Goal: Task Accomplishment & Management: Complete application form

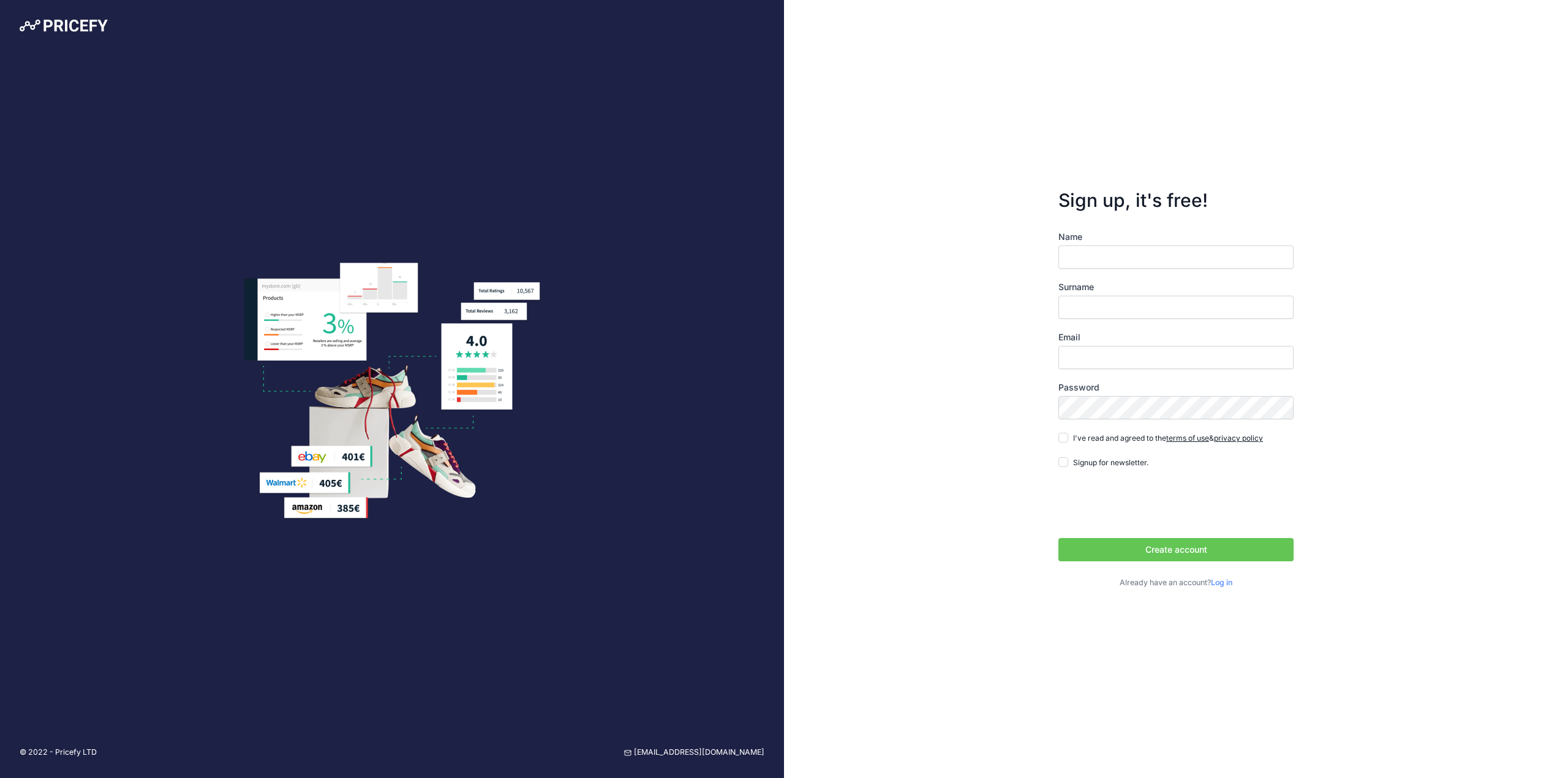
click at [1086, 254] on input "Name" at bounding box center [1176, 257] width 236 height 24
type input "Vitold"
click at [1108, 306] on input "Stryzen" at bounding box center [1176, 307] width 236 height 24
type input "S"
click at [1084, 347] on input "Email" at bounding box center [1176, 357] width 236 height 24
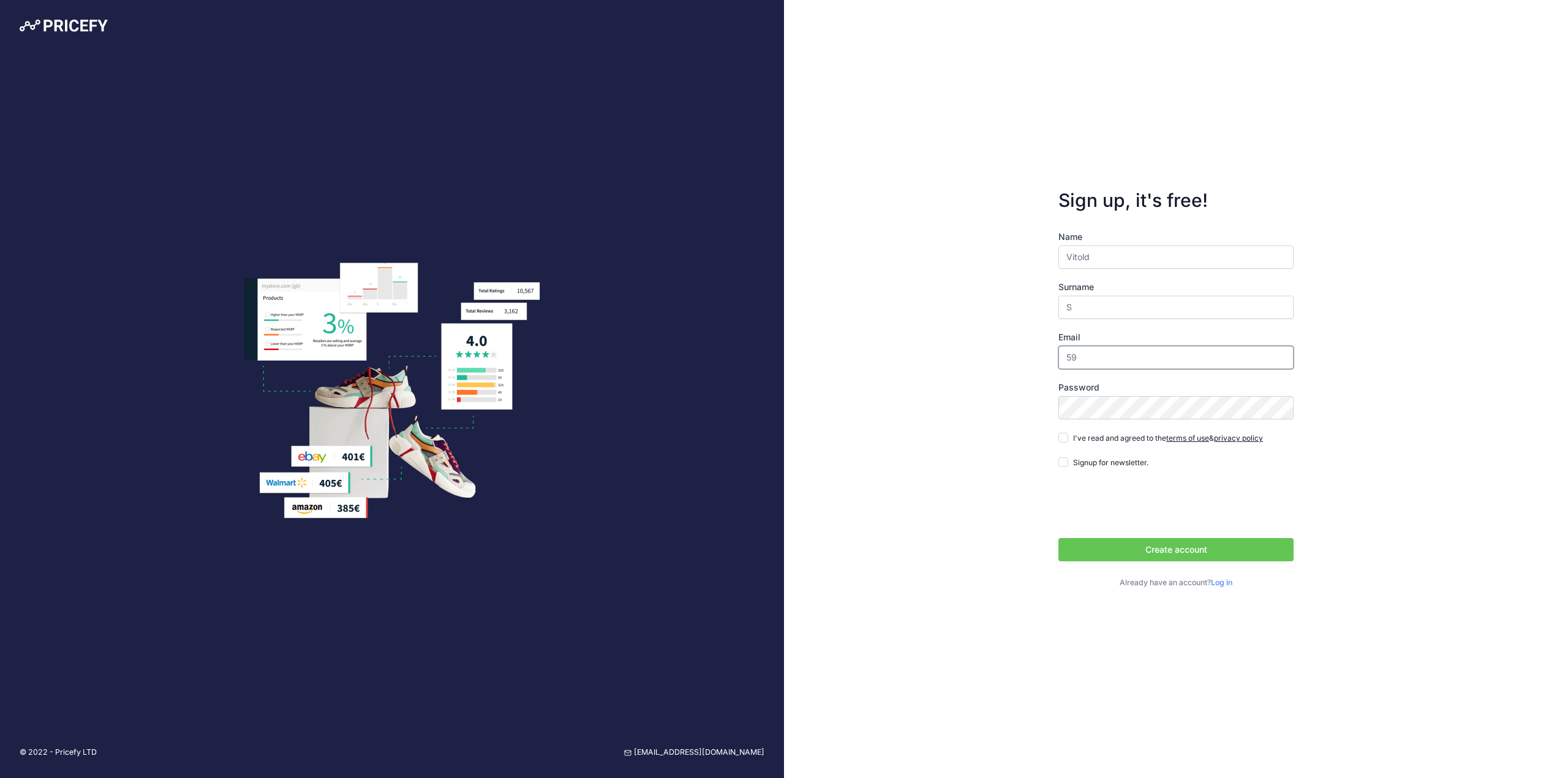
type input "[EMAIL_ADDRESS][DOMAIN_NAME]"
click at [1175, 395] on div "Password" at bounding box center [1176, 401] width 236 height 38
click at [1436, 395] on div "Sign up, it's free! Name Vitold Surname S Email 59angelss@gmail.com" at bounding box center [1175, 389] width 784 height 778
click at [1062, 439] on input "I've read and agreed to the terms of use & privacy policy" at bounding box center [1063, 438] width 9 height 9
checkbox input "true"
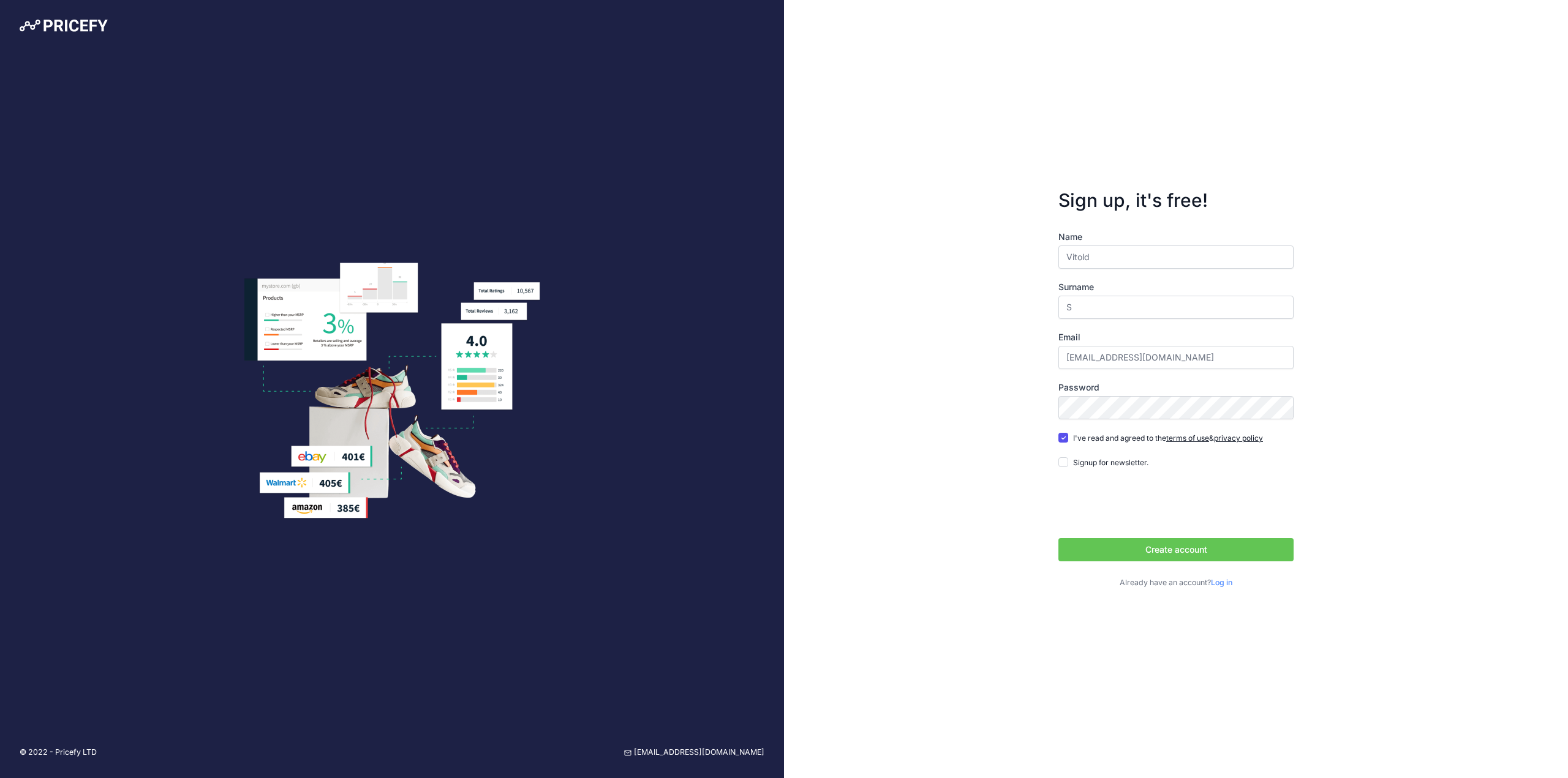
click at [1219, 553] on button "Create account" at bounding box center [1176, 550] width 236 height 24
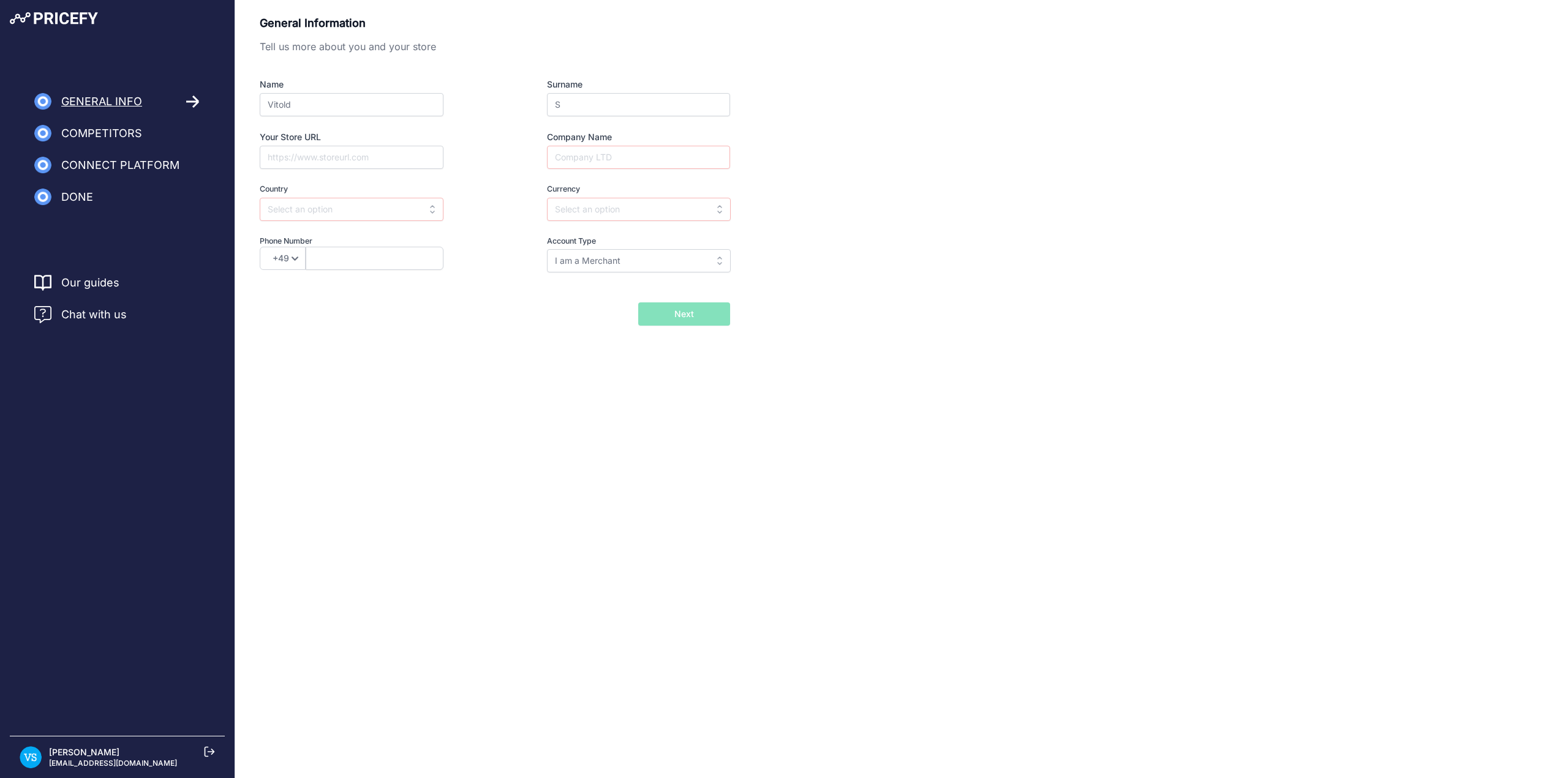
click at [117, 139] on span "Competitors" at bounding box center [101, 134] width 81 height 17
click at [115, 103] on span "General Info" at bounding box center [101, 102] width 81 height 17
drag, startPoint x: 128, startPoint y: 153, endPoint x: 124, endPoint y: 130, distance: 23.3
click at [128, 151] on nav "General Info Competitors Connect Platform Import Products" at bounding box center [117, 149] width 235 height 113
click at [124, 130] on span "Competitors" at bounding box center [101, 134] width 81 height 17
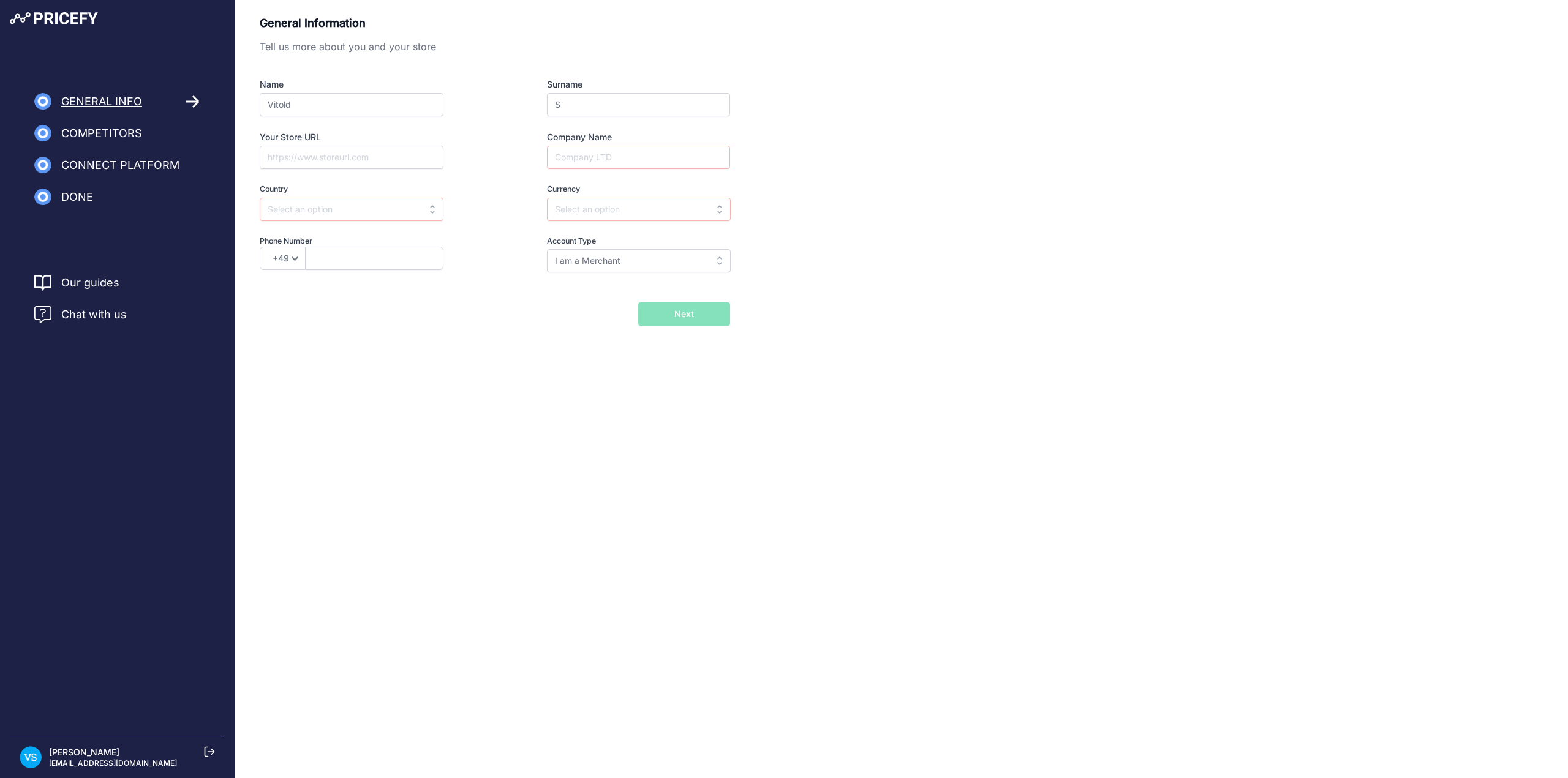
click at [299, 119] on div "Name Vitold Surname S Your Store URL Company Name Country Select country Afghan…" at bounding box center [494, 176] width 470 height 194
click at [310, 104] on input "Vitold" at bounding box center [350, 104] width 183 height 24
click at [277, 158] on input "Your Store URL" at bounding box center [350, 157] width 183 height 24
click at [155, 503] on nav "Our guides Chat with us" at bounding box center [117, 503] width 215 height 457
click at [75, 184] on nav "General Info Competitors Connect Platform Import Products" at bounding box center [117, 149] width 235 height 113
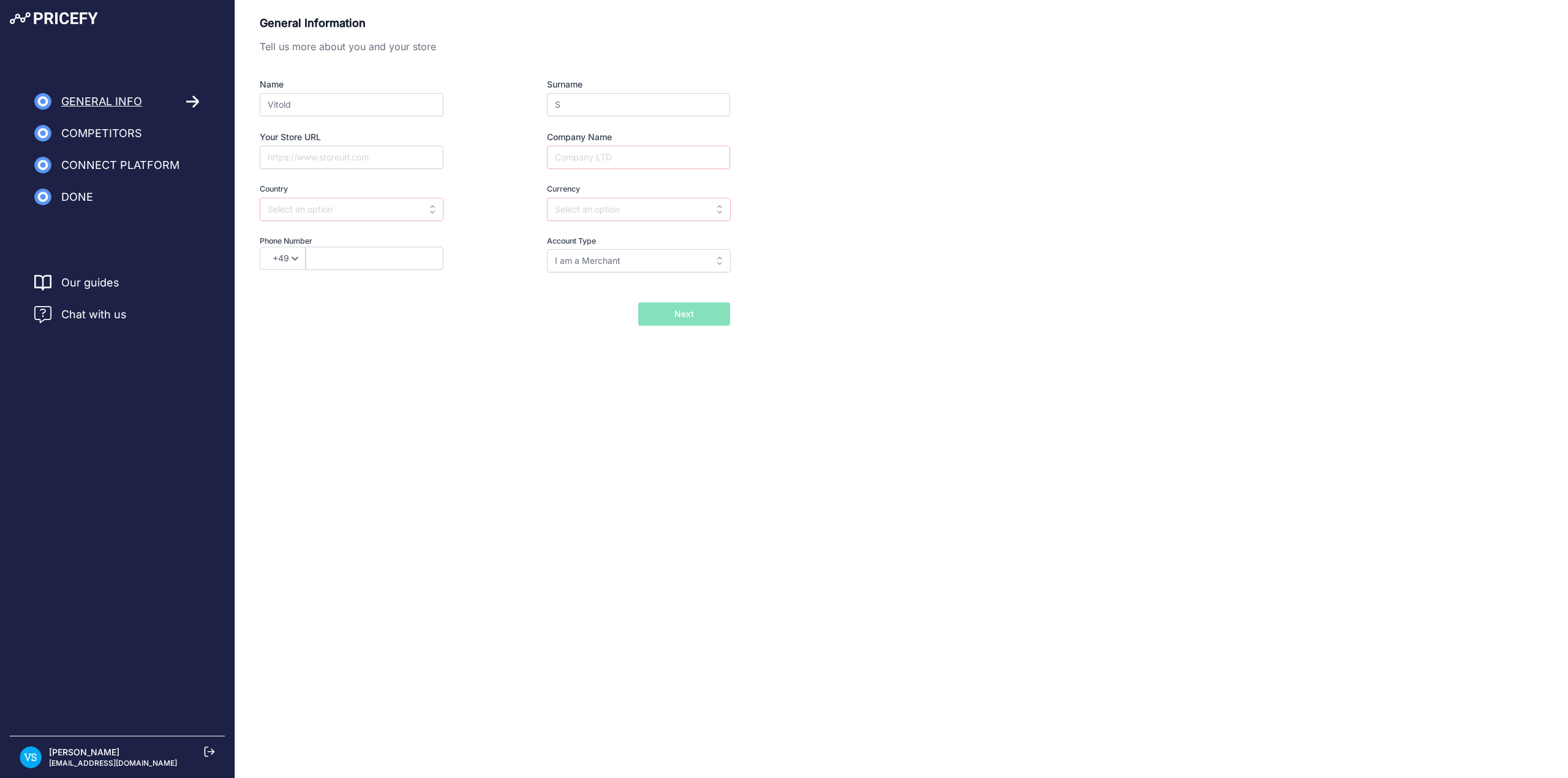
click at [94, 135] on span "Competitors" at bounding box center [101, 134] width 81 height 17
click at [96, 132] on span "Competitors" at bounding box center [101, 134] width 81 height 17
click at [713, 259] on input "I am a Merchant" at bounding box center [638, 260] width 183 height 24
click at [860, 321] on div "General Information Tell us more about you and your store Name Vitold Surname S…" at bounding box center [900, 170] width 1283 height 312
type input "I am a Merchant"
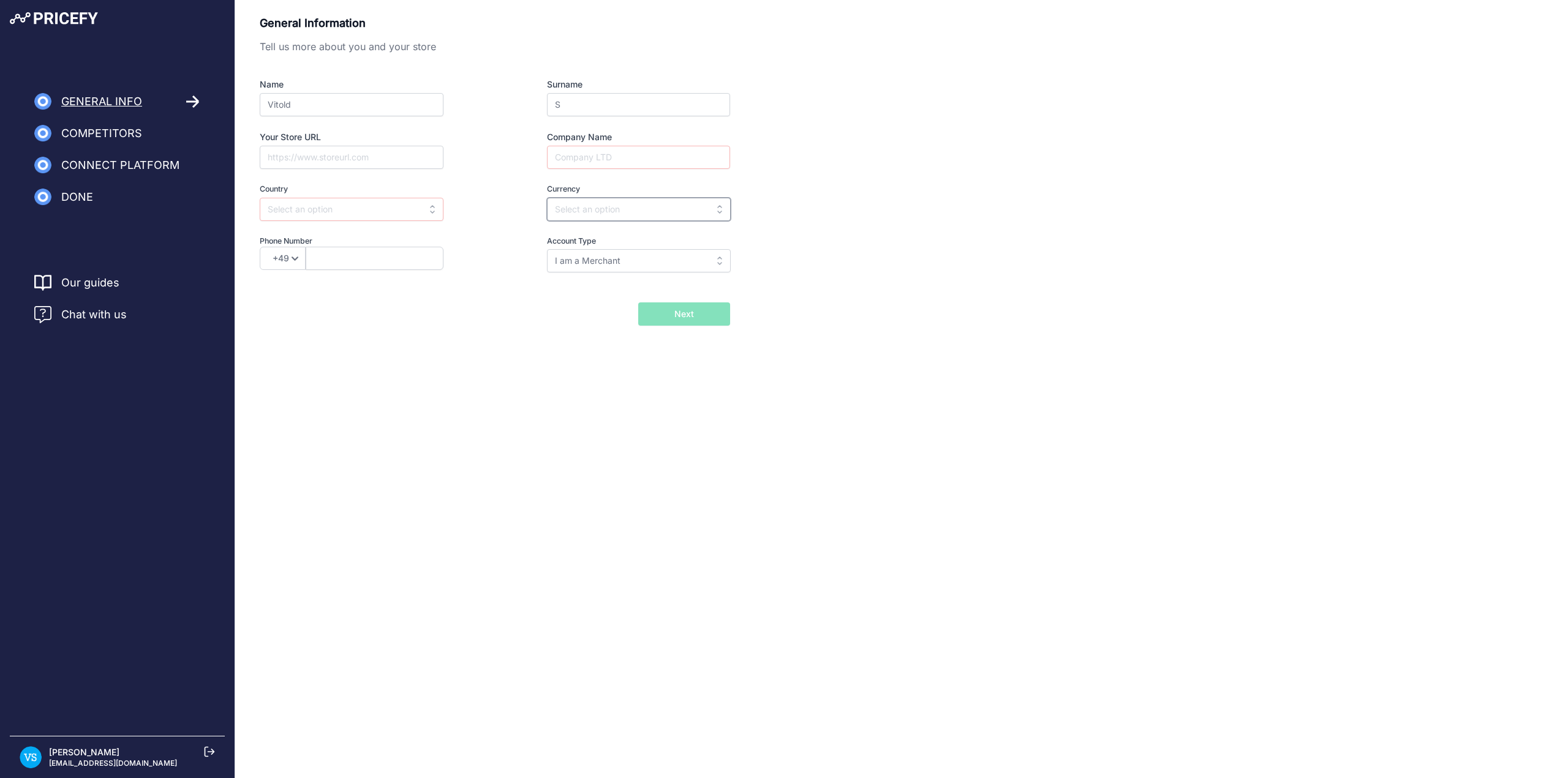
click at [661, 203] on input "text" at bounding box center [638, 209] width 183 height 24
click at [833, 204] on div "General Information Tell us more about you and your store Name Vitold Surname S…" at bounding box center [900, 170] width 1283 height 312
click at [306, 209] on input "text" at bounding box center [350, 209] width 183 height 24
click at [473, 167] on div at bounding box center [373, 157] width 228 height 24
click at [491, 141] on div "Name Vitold Surname S Your Store URL Company Name Country Select country Afghan…" at bounding box center [494, 176] width 470 height 194
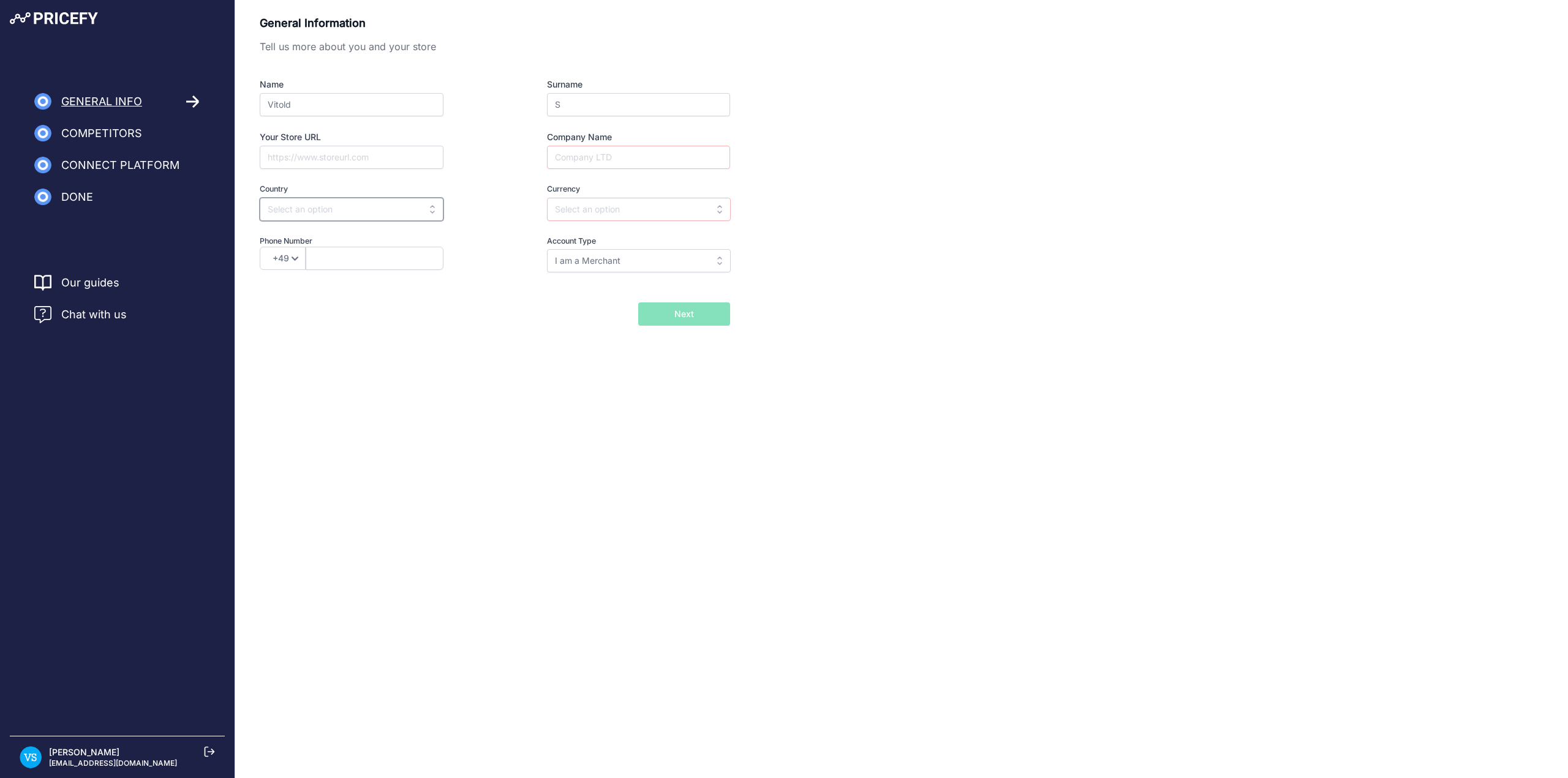
click at [409, 211] on input "text" at bounding box center [350, 209] width 183 height 24
click at [338, 303] on div "United Kingdom" at bounding box center [335, 303] width 153 height 22
type input "United Kingdom"
type input "GBP"
select select "44"
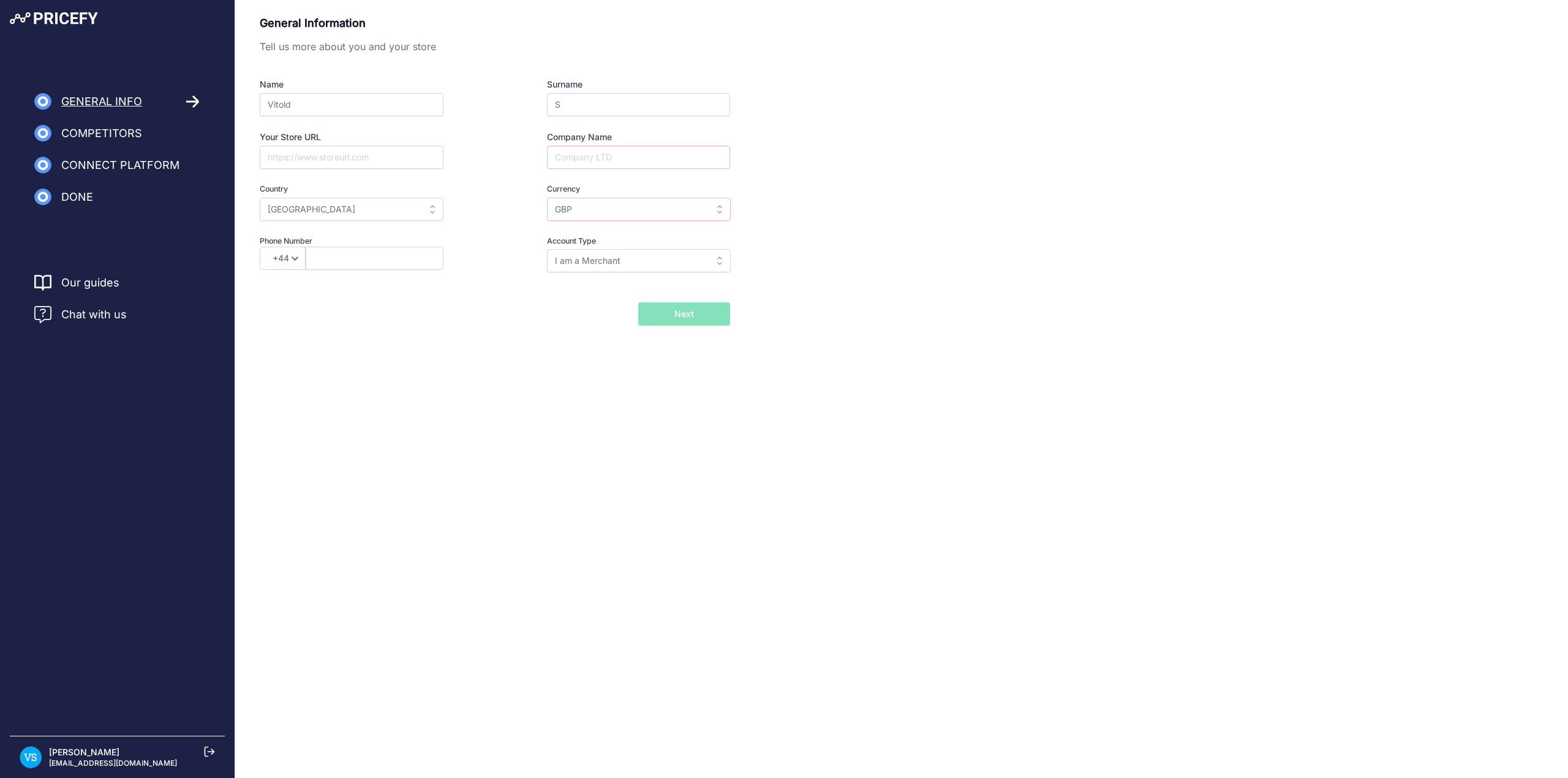
click at [496, 413] on body "Lorem Ipsum Close General Info Competitors Connect Platform Done" at bounding box center [784, 389] width 1568 height 778
click at [686, 157] on input "Company Name" at bounding box center [638, 157] width 183 height 24
click at [853, 145] on div "General Information Tell us more about you and your store Name Vitold Surname S…" at bounding box center [900, 170] width 1283 height 312
click at [608, 154] on input "Company Name" at bounding box center [638, 157] width 183 height 24
click at [617, 158] on input "Company Name" at bounding box center [638, 157] width 183 height 24
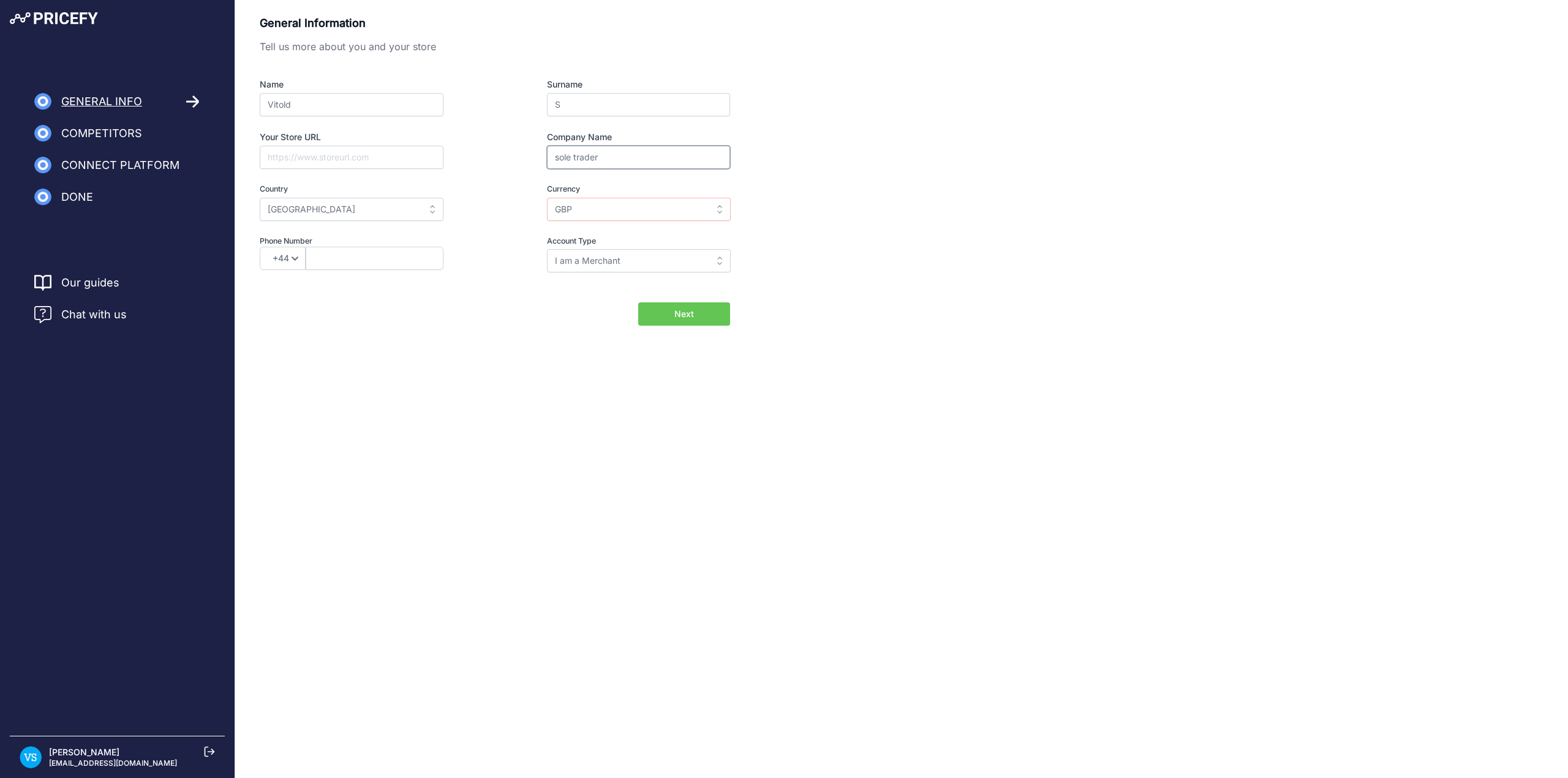
type input "sole trader"
drag, startPoint x: 541, startPoint y: 137, endPoint x: 652, endPoint y: 171, distance: 116.1
click at [652, 171] on div "Name Vitold Surname S Your Store URL Company Name sole trader Country Select co…" at bounding box center [494, 176] width 470 height 194
copy div "Company Name"
click at [965, 405] on body "Lorem Ipsum Close General Info Competitors Connect Platform Done" at bounding box center [784, 389] width 1568 height 778
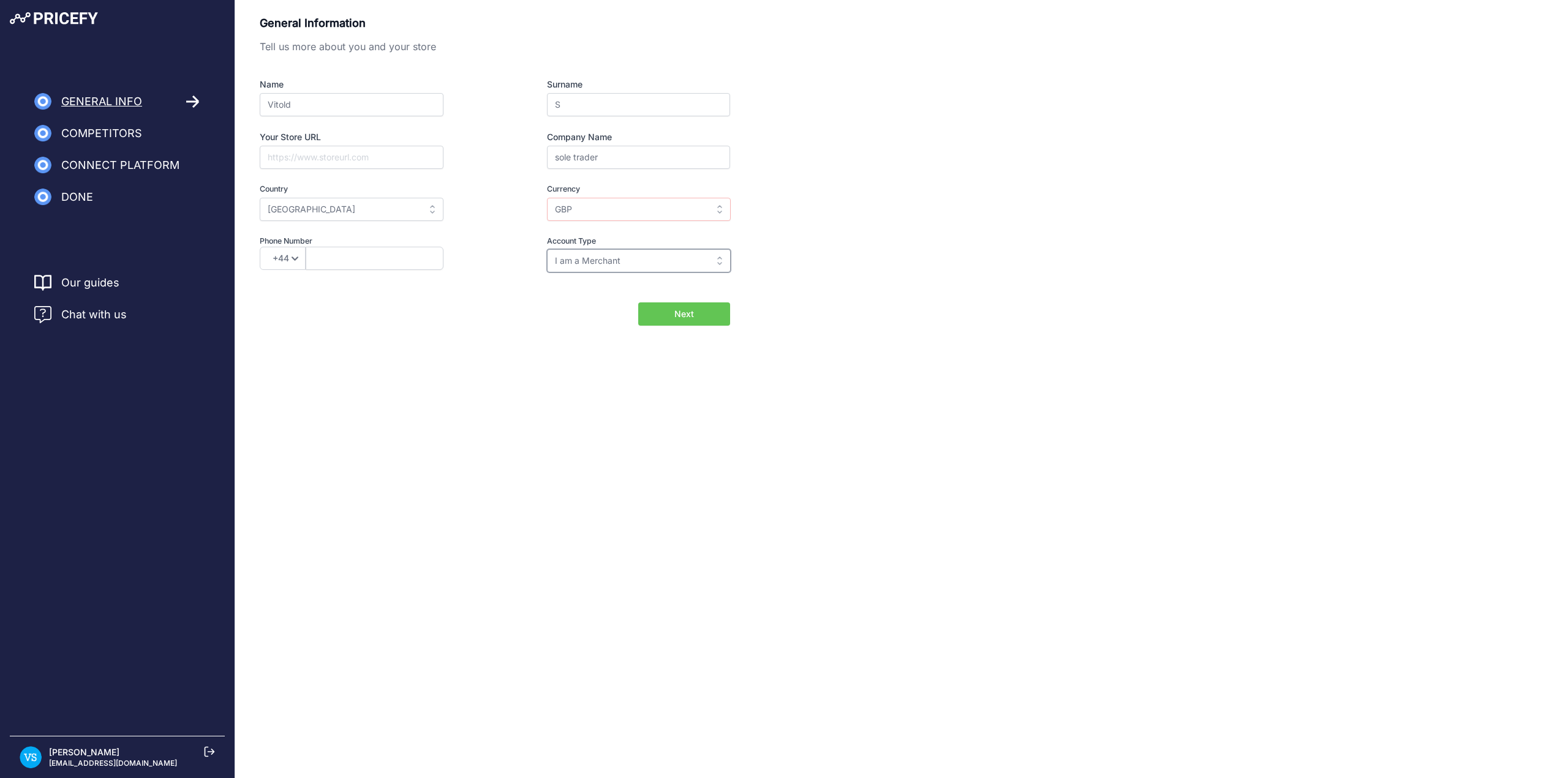
click at [666, 265] on input "I am a Merchant" at bounding box center [638, 260] width 183 height 24
click at [887, 262] on div "General Information Tell us more about you and your store Name Vitold Surname S…" at bounding box center [900, 170] width 1283 height 312
type input "I am a Merchant"
click at [696, 311] on button "Next" at bounding box center [684, 314] width 92 height 24
click at [376, 259] on input "text" at bounding box center [374, 258] width 138 height 24
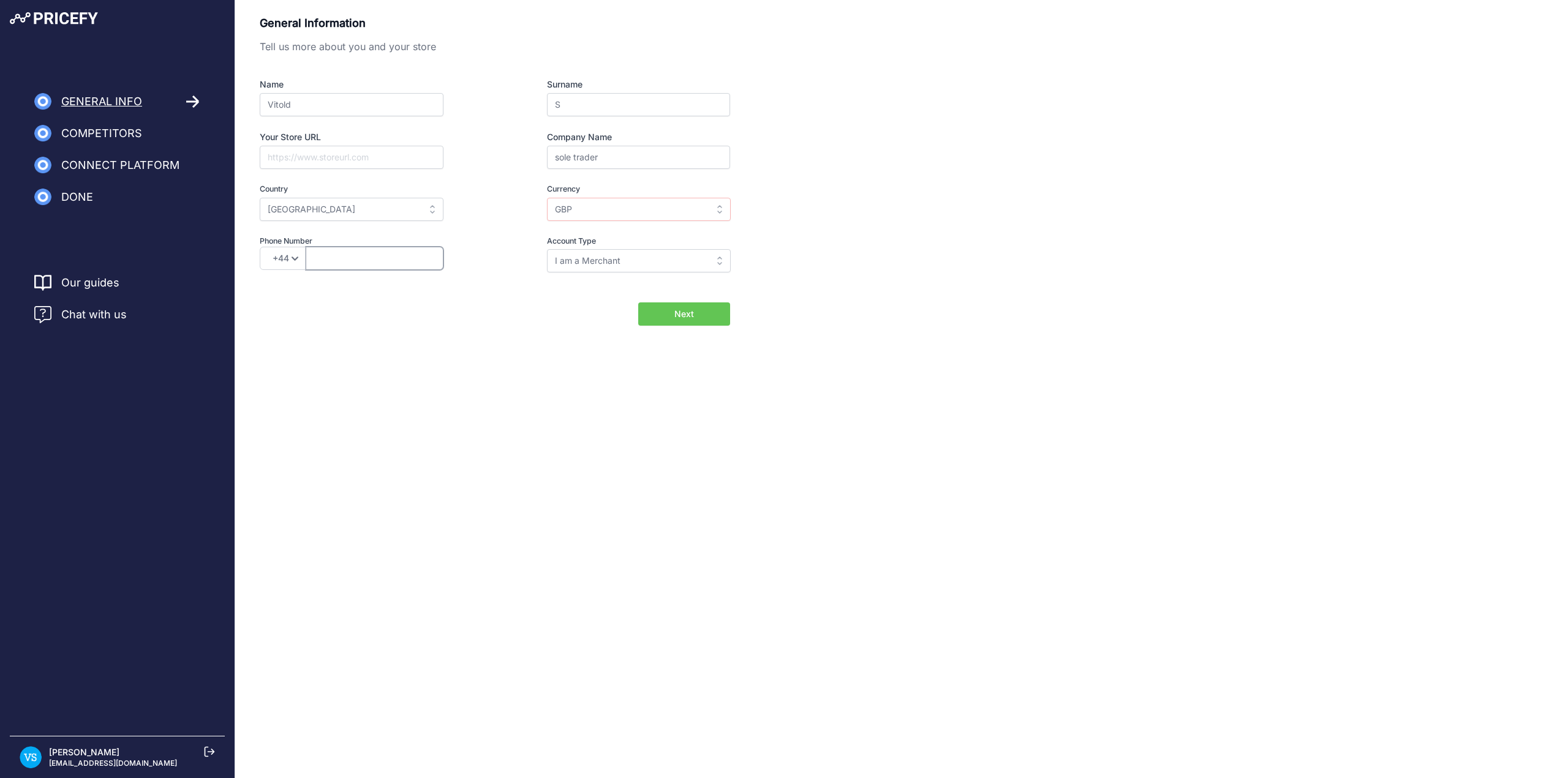
type input "7460941732"
click at [543, 376] on div "General Information Tell us more about you and your store Name Vitold Surname S…" at bounding box center [901, 190] width 1332 height 380
click at [697, 322] on button "Next" at bounding box center [684, 314] width 92 height 24
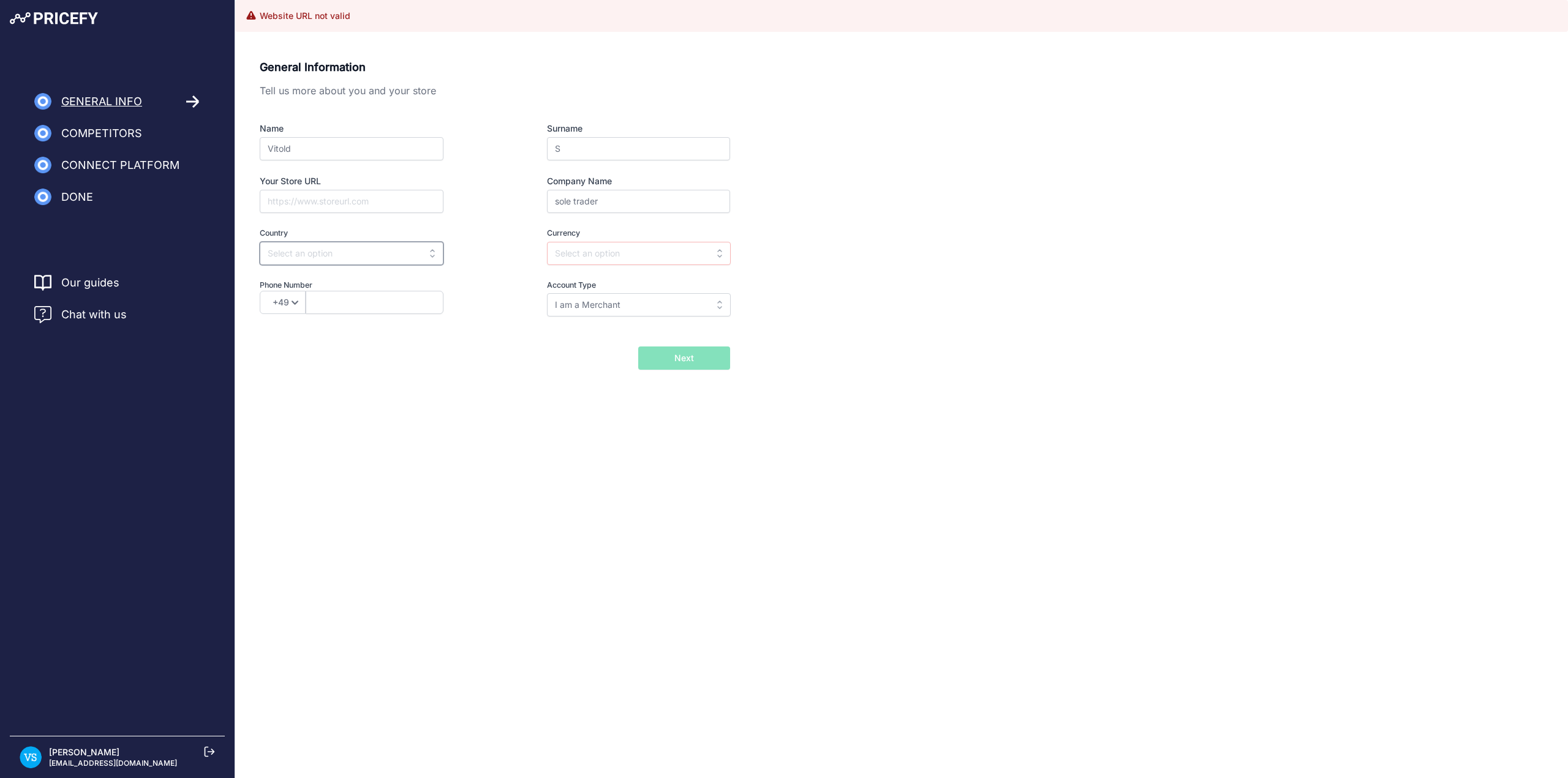
click at [413, 256] on input "text" at bounding box center [350, 254] width 183 height 24
click at [358, 342] on div "[GEOGRAPHIC_DATA]" at bounding box center [335, 347] width 153 height 22
type input "[GEOGRAPHIC_DATA]"
type input "GBP"
select select "44"
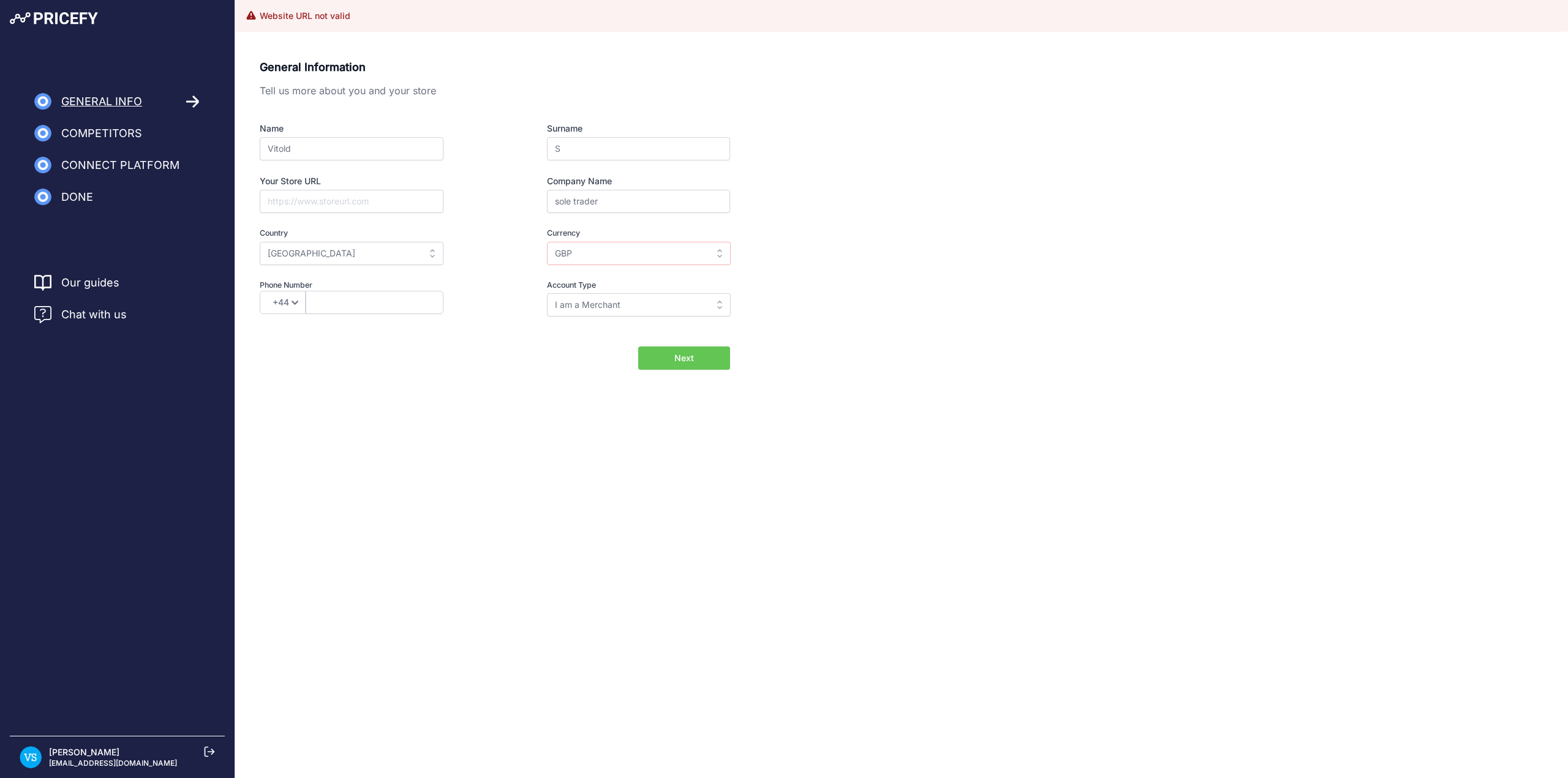
click at [878, 268] on div "General Information Tell us more about you and your store Name [GEOGRAPHIC_DATA…" at bounding box center [900, 215] width 1283 height 312
click at [377, 301] on input "text" at bounding box center [374, 302] width 138 height 24
type input "7460941732"
click at [572, 428] on body "Lorem Ipsum Close General Info Competitors Connect Platform Done" at bounding box center [784, 389] width 1568 height 778
click at [684, 362] on span "Next" at bounding box center [684, 358] width 20 height 12
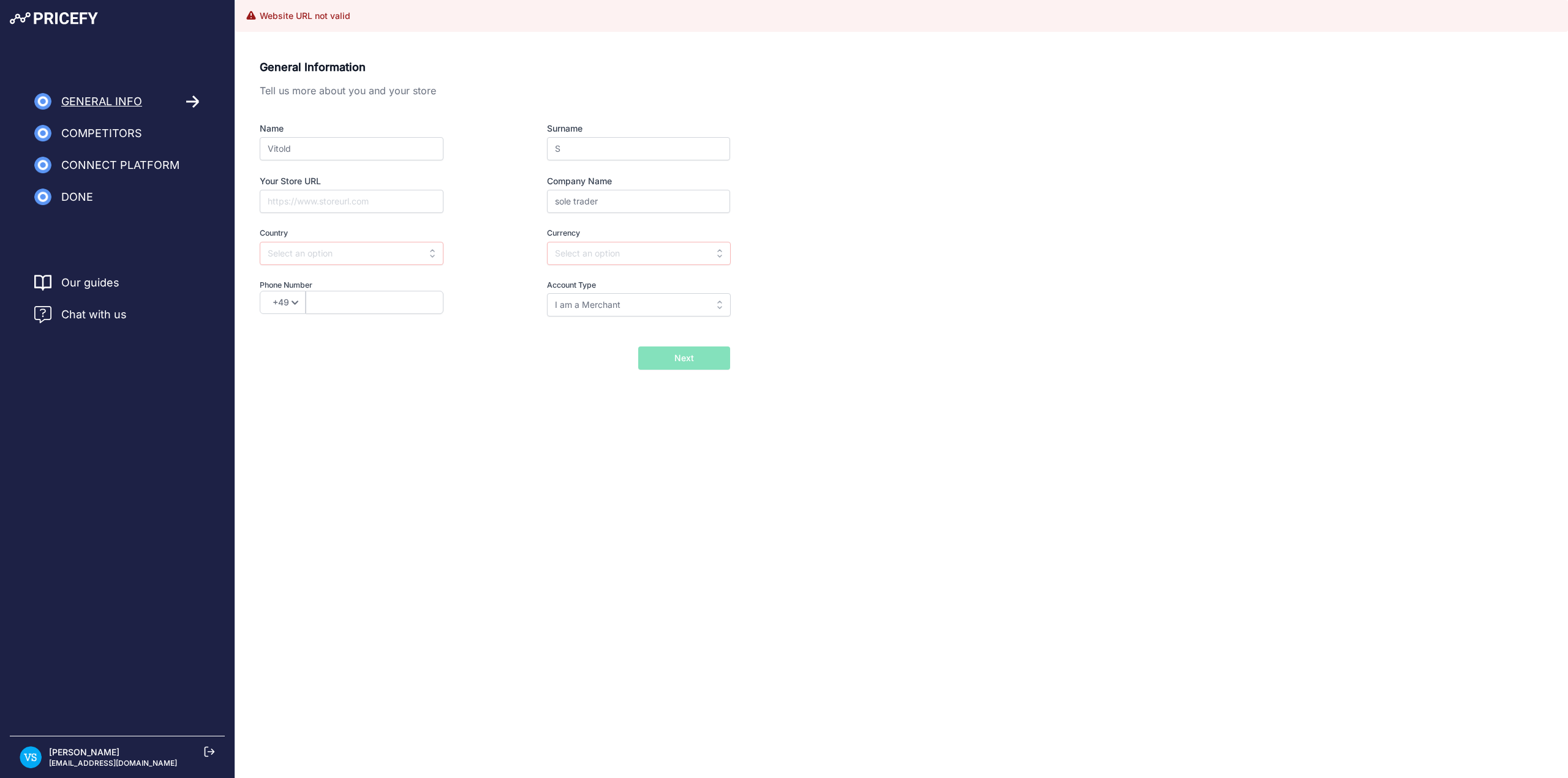
click at [116, 129] on span "Competitors" at bounding box center [101, 134] width 81 height 17
click at [128, 79] on div "General Info Competitors Connect Platform Import Products Done Finish" at bounding box center [117, 107] width 235 height 216
click at [128, 102] on span "General Info" at bounding box center [101, 102] width 81 height 17
drag, startPoint x: 128, startPoint y: 101, endPoint x: 128, endPoint y: 112, distance: 11.0
click at [128, 104] on span "General Info" at bounding box center [101, 102] width 81 height 17
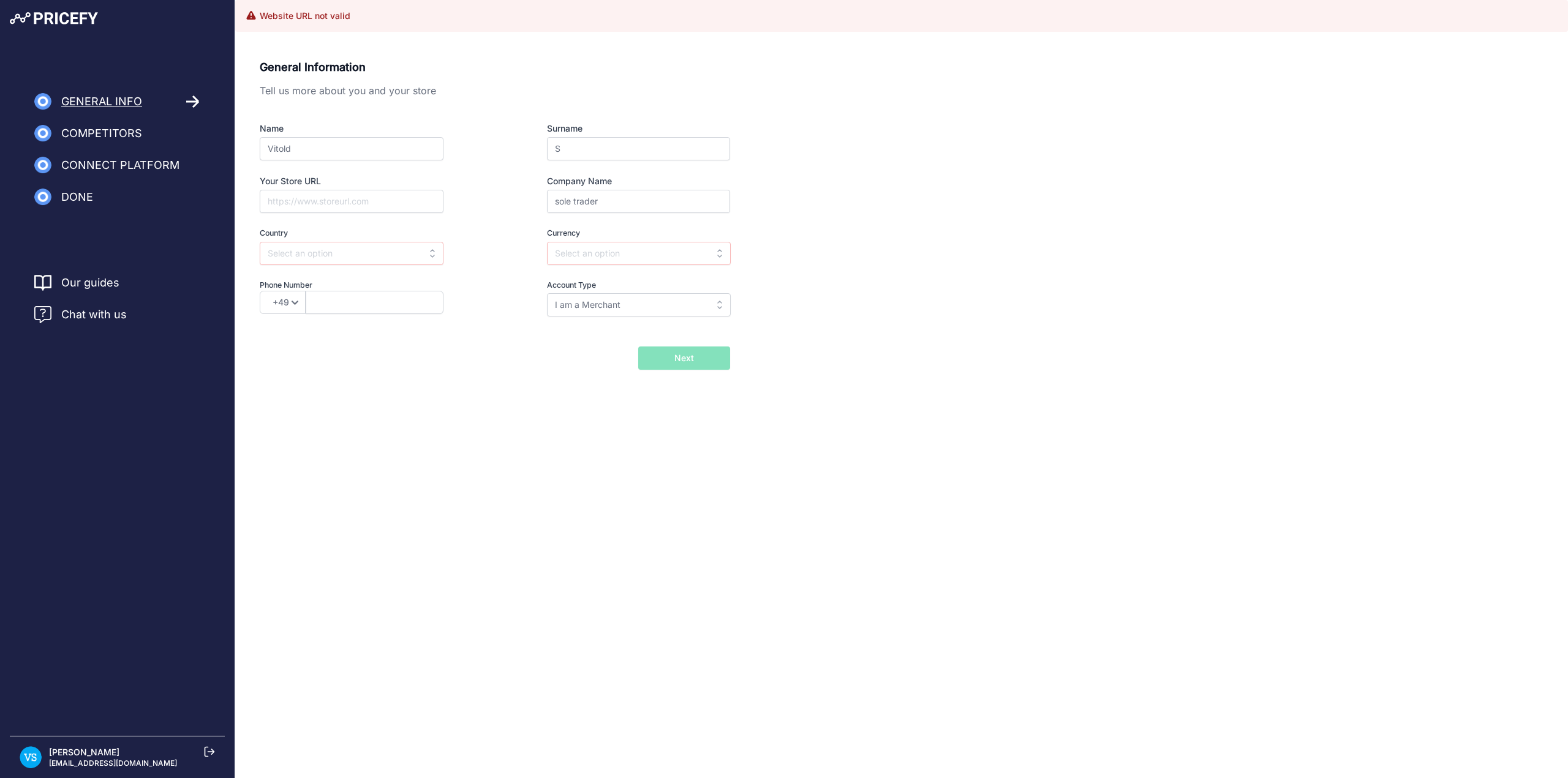
click at [121, 154] on nav "General Info Competitors Connect Platform Import Products" at bounding box center [117, 149] width 235 height 113
click at [589, 250] on input "text" at bounding box center [638, 254] width 183 height 24
click at [485, 325] on div "General Information Tell us more about you and your store Name Vitold Surname S…" at bounding box center [494, 197] width 470 height 275
click at [387, 261] on input "text" at bounding box center [350, 254] width 183 height 24
click at [345, 350] on div "United Kingdom" at bounding box center [335, 347] width 153 height 22
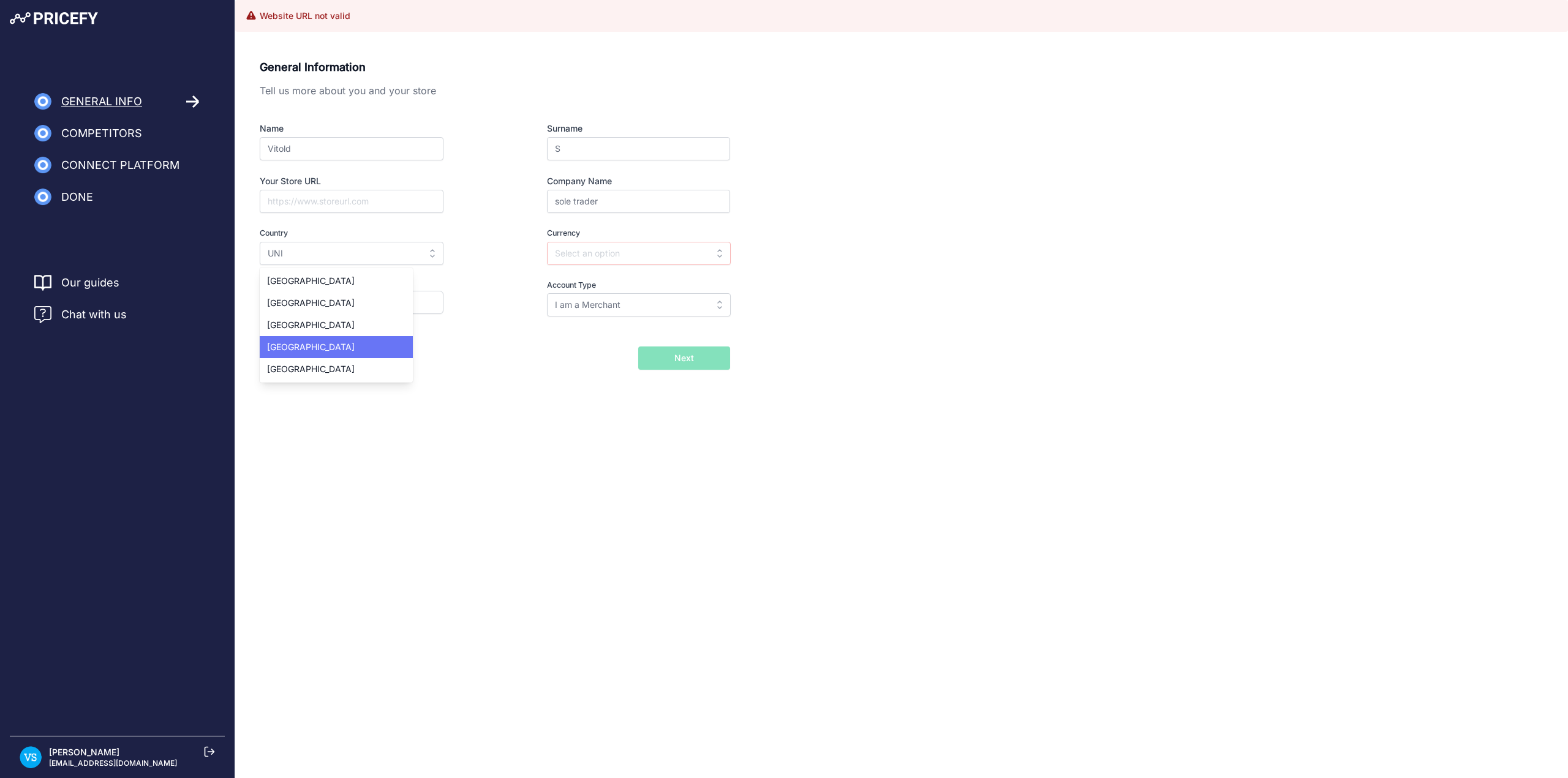
type input "United Kingdom"
type input "GBP"
select select "44"
click at [363, 299] on input "text" at bounding box center [374, 302] width 138 height 24
type input "7460941732"
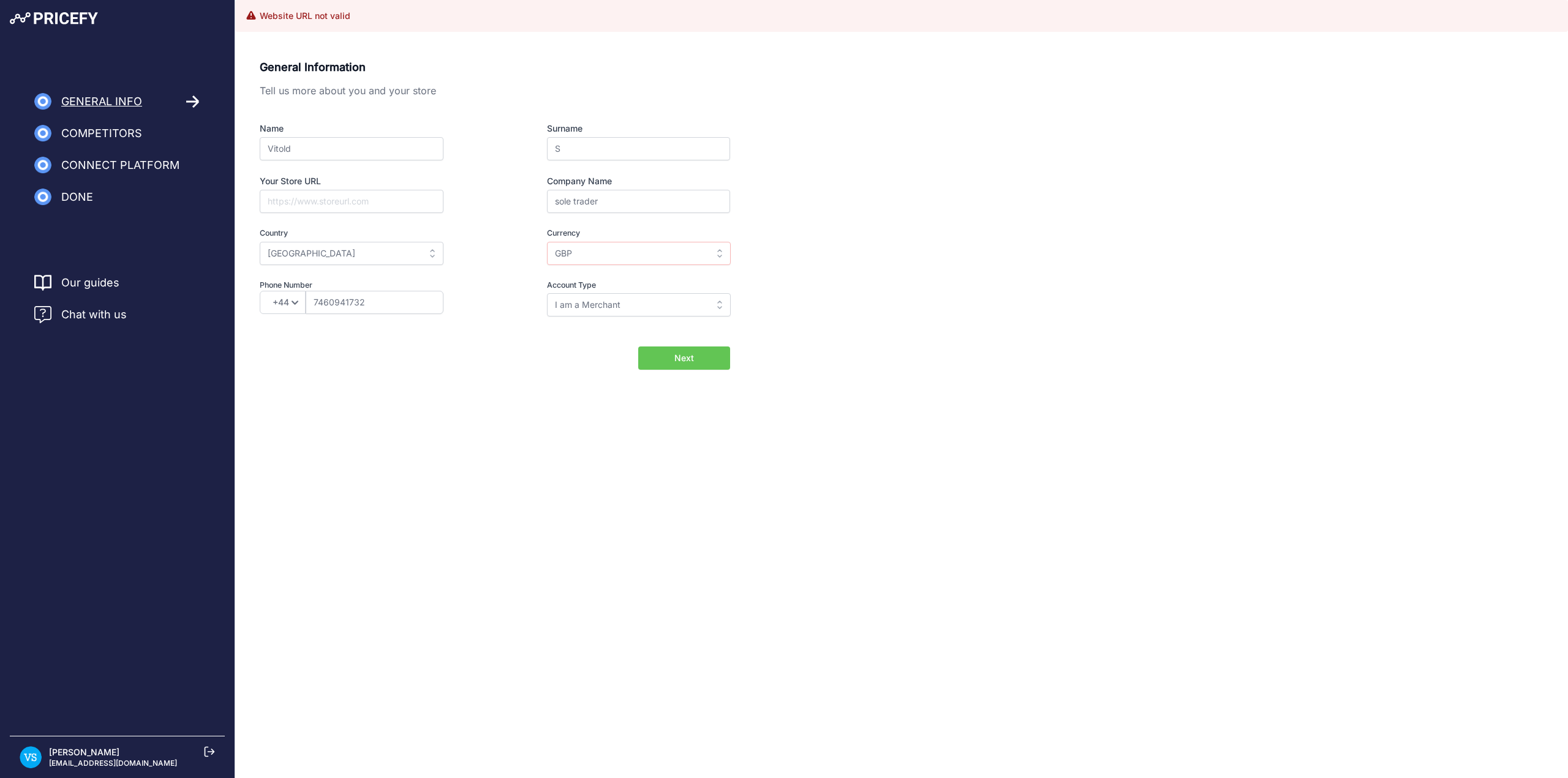
click at [588, 387] on div "General Information Tell us more about you and your store Name Vitold Surname S…" at bounding box center [901, 234] width 1332 height 380
click at [663, 251] on input "GBP" at bounding box center [638, 254] width 183 height 24
click at [580, 370] on div "GBP" at bounding box center [623, 369] width 153 height 22
type input "GBP"
click at [958, 268] on div "General Information Tell us more about you and your store Name Vitold Surname S…" at bounding box center [900, 215] width 1283 height 312
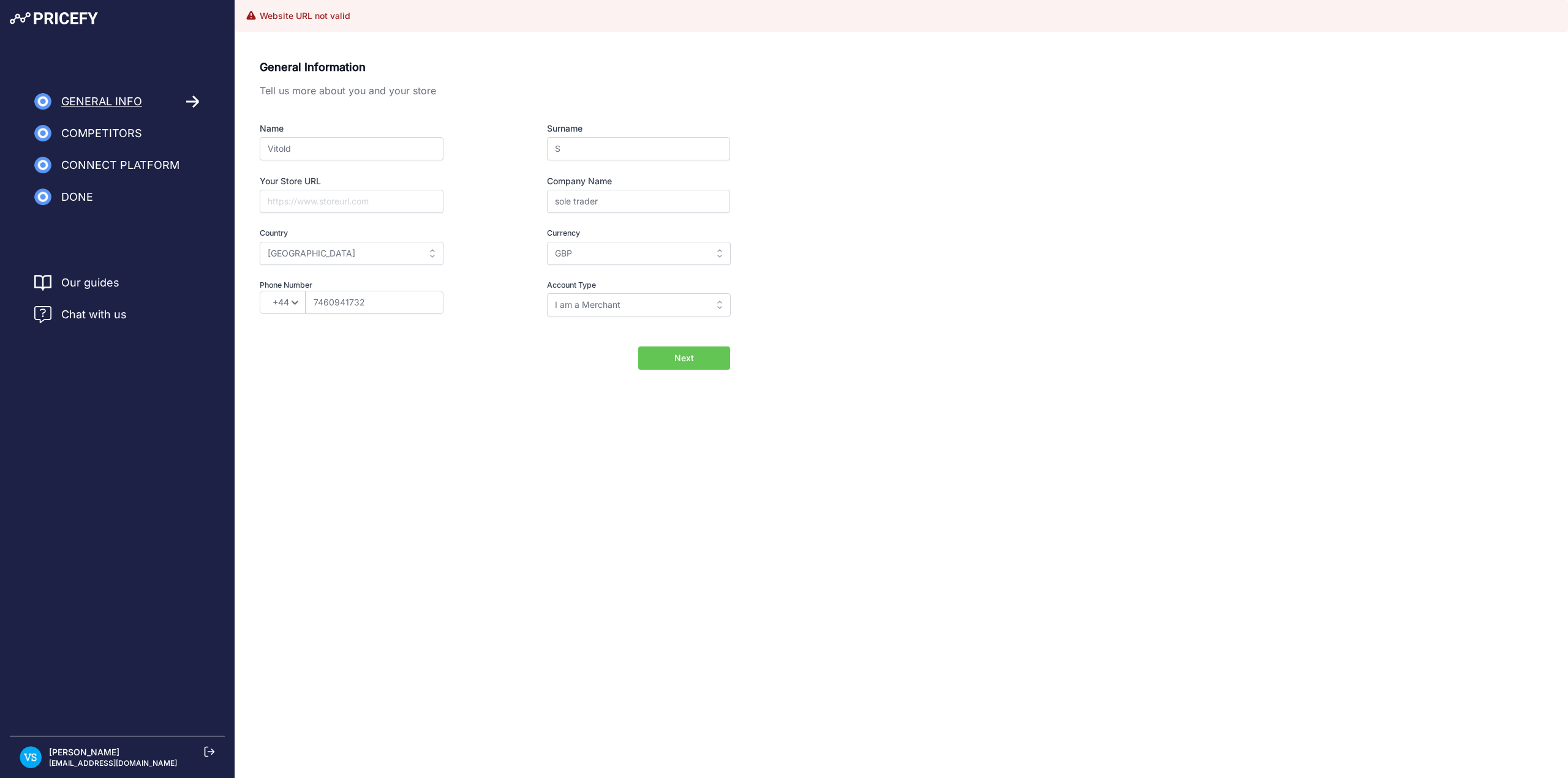
click at [873, 265] on div "General Information Tell us more about you and your store Name Vitold Surname S…" at bounding box center [900, 215] width 1283 height 312
click at [349, 201] on input "Your Store URL" at bounding box center [350, 201] width 183 height 24
type input "https://www.ebay.co.uk/usr/big_sale_uk_59"
click at [381, 206] on input "https://www.ebay.co.uk/usr/big_sale_uk_59" at bounding box center [350, 201] width 183 height 24
click at [380, 204] on input "https://www.ebay.co.uk/usr/big_sale_uk_59" at bounding box center [350, 201] width 183 height 24
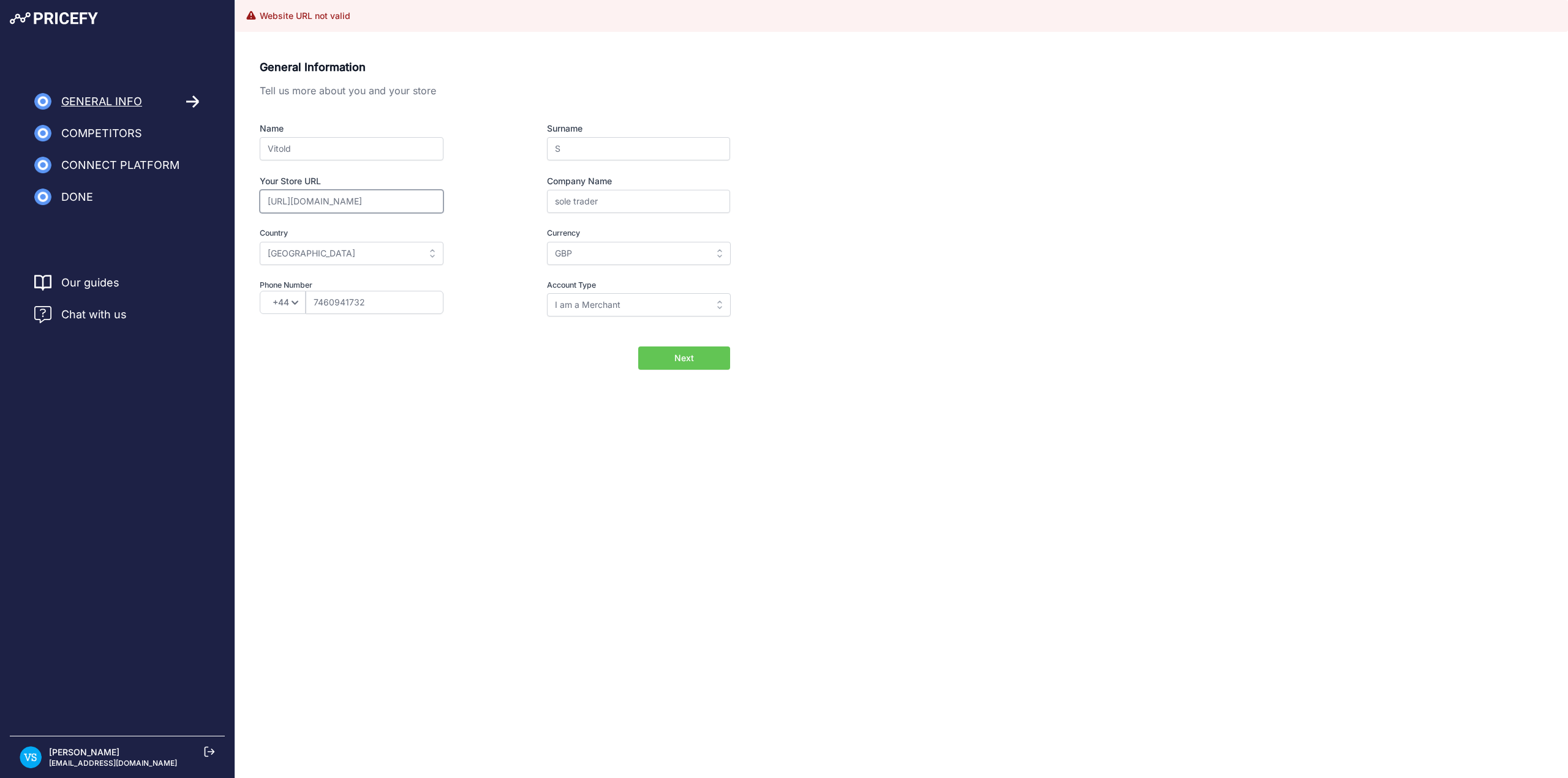
click at [380, 204] on input "https://www.ebay.co.uk/usr/big_sale_uk_59" at bounding box center [350, 201] width 183 height 24
click at [860, 237] on div "General Information Tell us more about you and your store Name Vitold Surname S…" at bounding box center [900, 215] width 1283 height 312
click at [694, 357] on button "Next" at bounding box center [684, 358] width 92 height 24
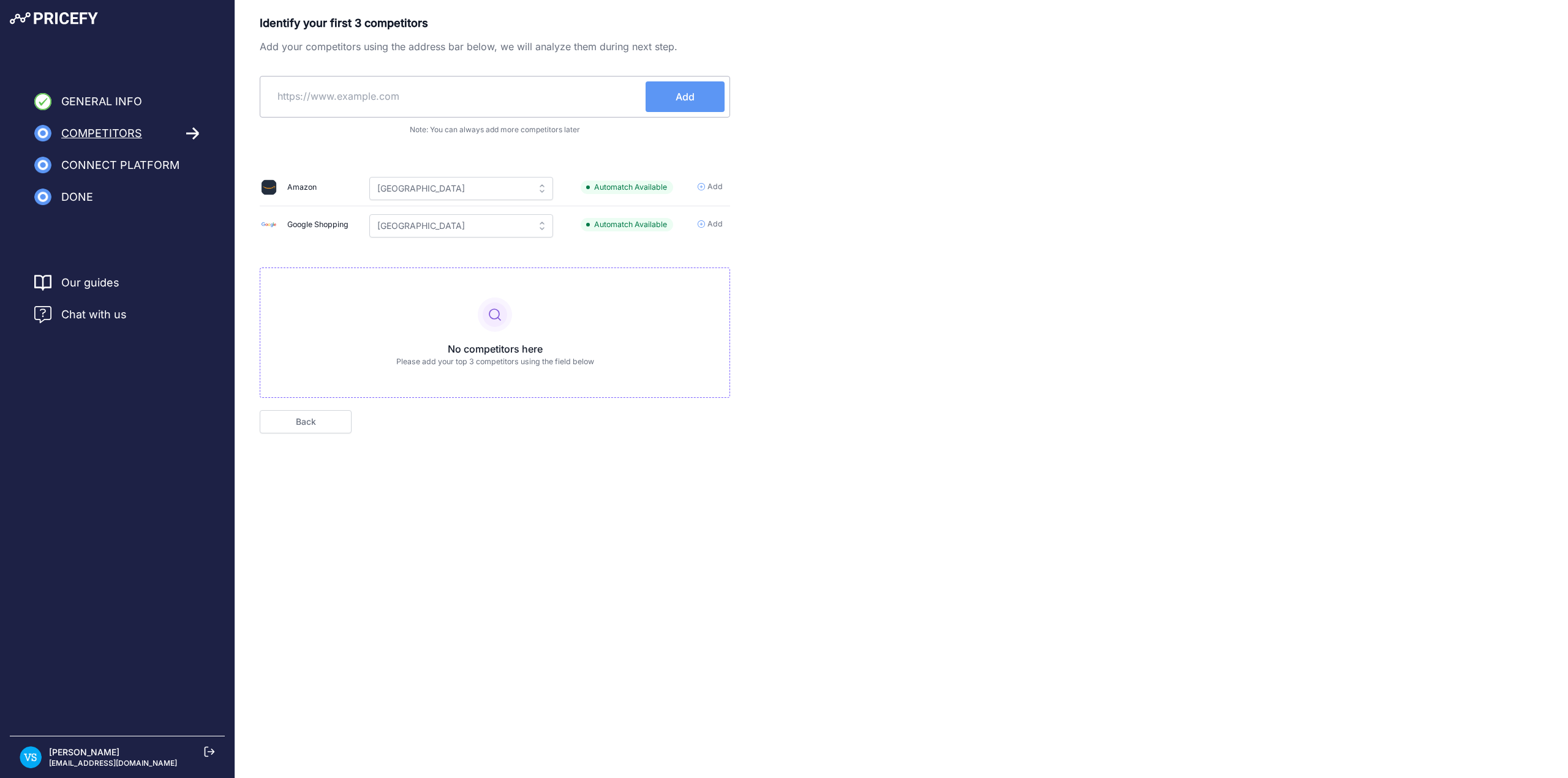
click at [380, 98] on input "text" at bounding box center [455, 96] width 380 height 29
click at [530, 335] on div "No competitors here Please add your top 3 competitors using the field below" at bounding box center [494, 332] width 470 height 130
click at [863, 329] on div "Identify your first 3 competitors Add your competitors using the address bar be…" at bounding box center [900, 223] width 1283 height 419
click at [634, 188] on span "Automatch Available" at bounding box center [626, 187] width 92 height 14
click at [337, 96] on input "text" at bounding box center [455, 96] width 380 height 29
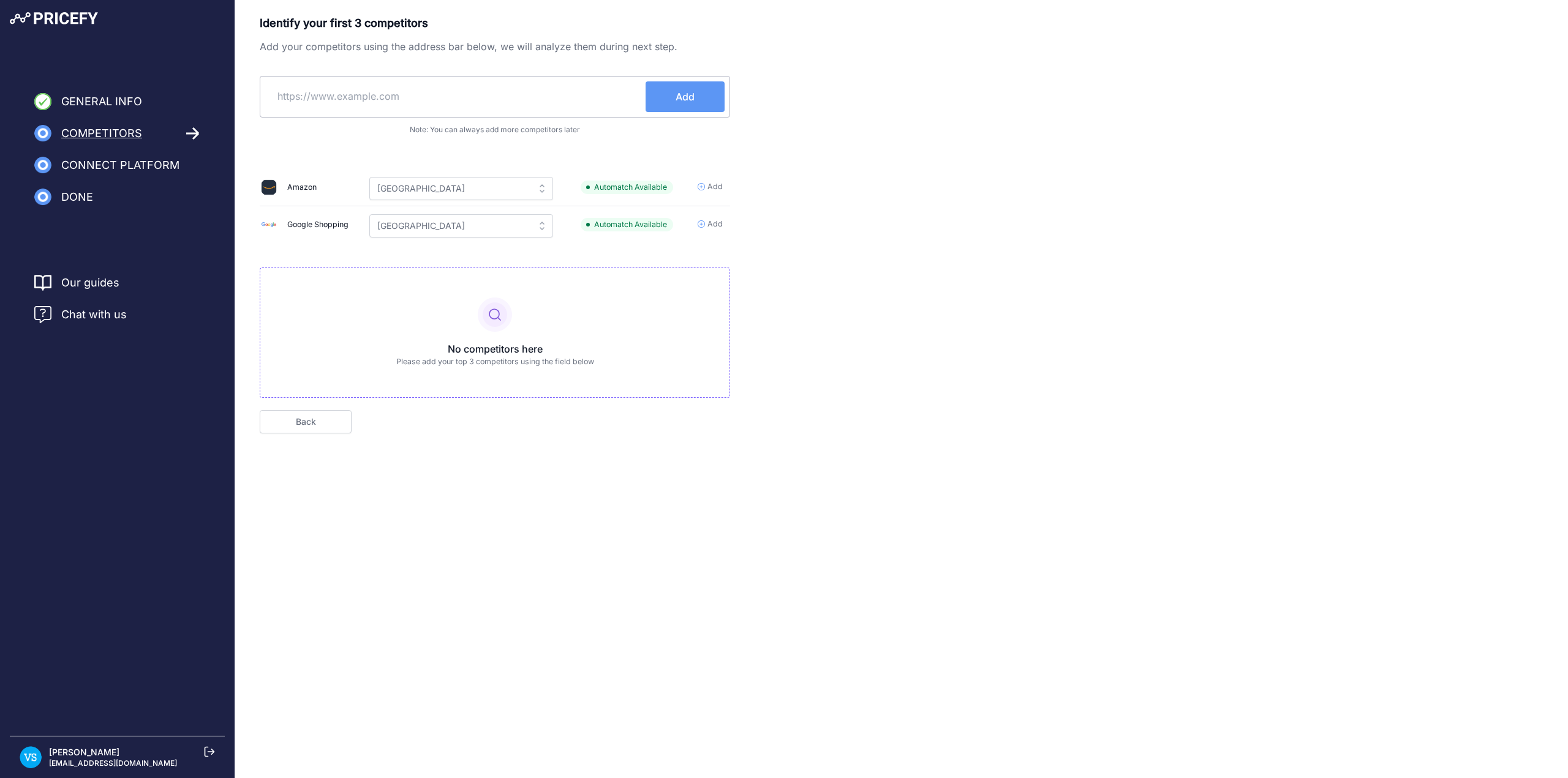
paste input "[URL][DOMAIN_NAME]"
type input "https://www.ebay.co.uk/sch/i.html?_trksid=p3692&_ssn=mi_collections0"
click at [692, 97] on span "Add" at bounding box center [685, 96] width 19 height 14
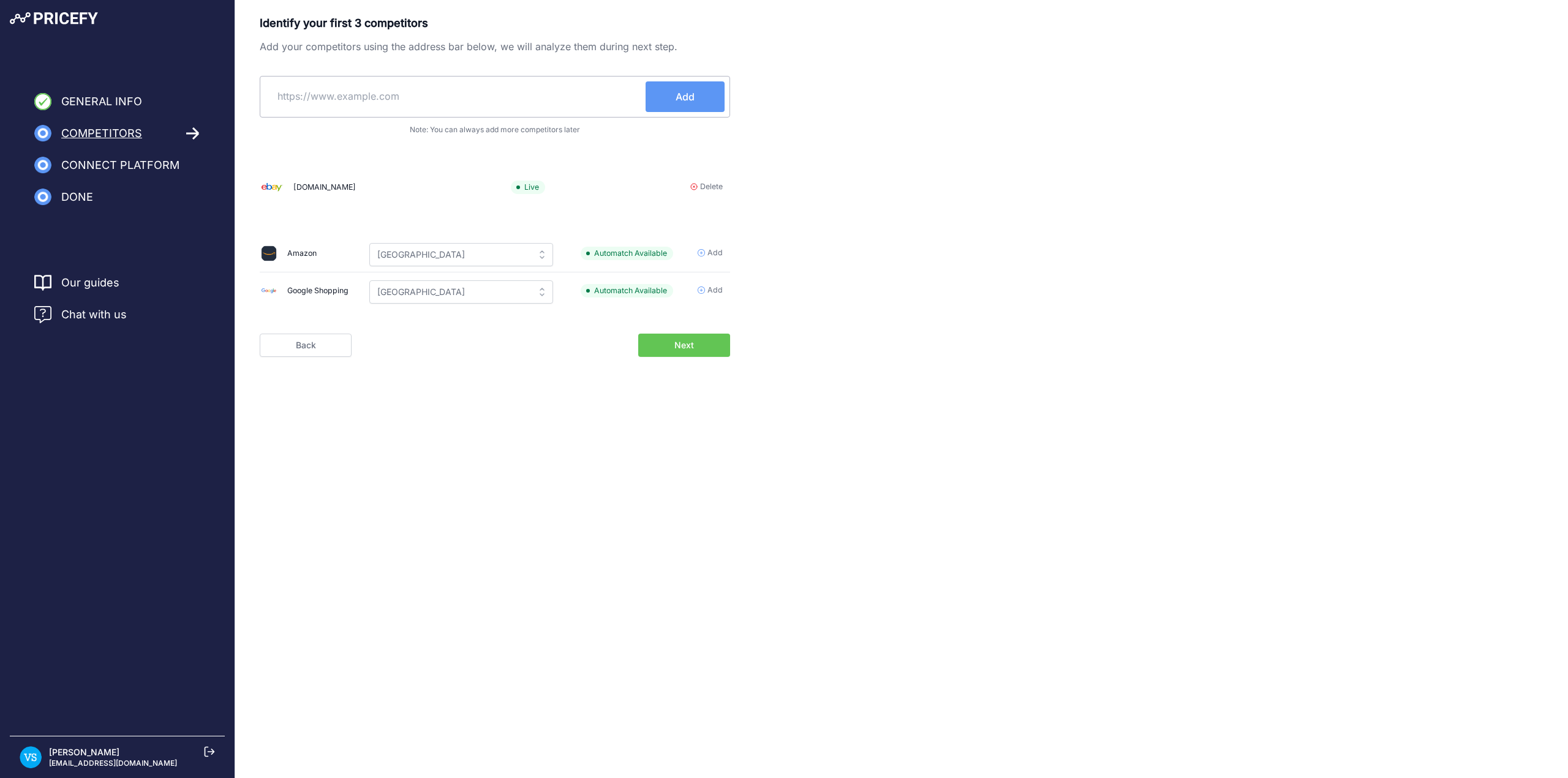
click at [307, 188] on div "ebay.co.uk" at bounding box center [325, 187] width 63 height 11
click at [256, 181] on div "Identify your first 3 competitors Add your competitors using the address bar be…" at bounding box center [901, 185] width 1332 height 342
click at [1014, 414] on body "Lorem Ipsum Close General Info Competitors Done" at bounding box center [784, 389] width 1568 height 778
click at [706, 344] on button "Next" at bounding box center [684, 345] width 92 height 24
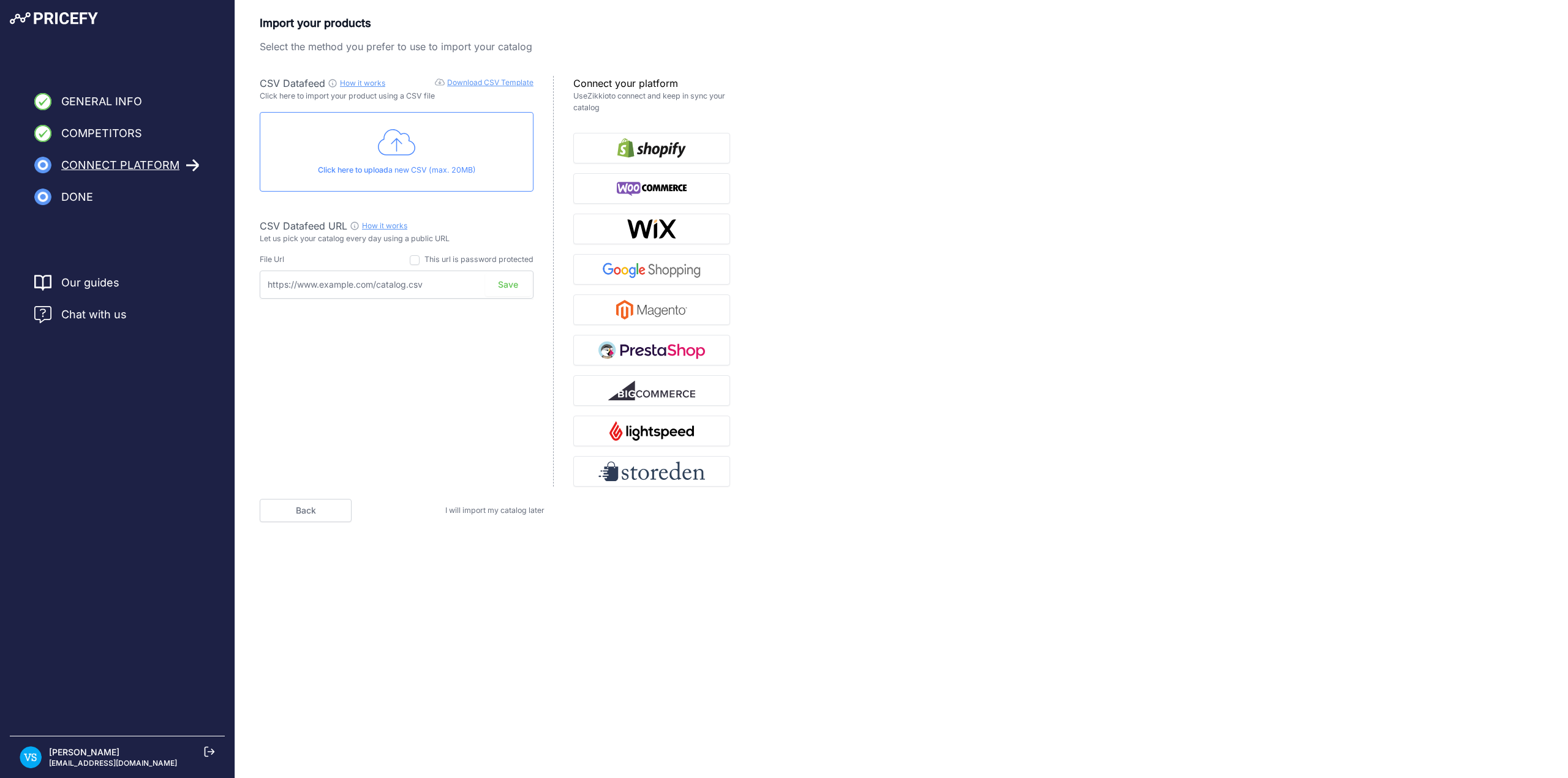
click at [363, 288] on input "text" at bounding box center [396, 285] width 274 height 28
click at [339, 282] on input "text" at bounding box center [396, 285] width 274 height 28
paste input "[URL][DOMAIN_NAME]"
type input "[URL][DOMAIN_NAME]"
click at [452, 427] on div "CSV Datafeed How it works Download CSV Template Check guide for CSV Datafeed Cl…" at bounding box center [406, 281] width 293 height 411
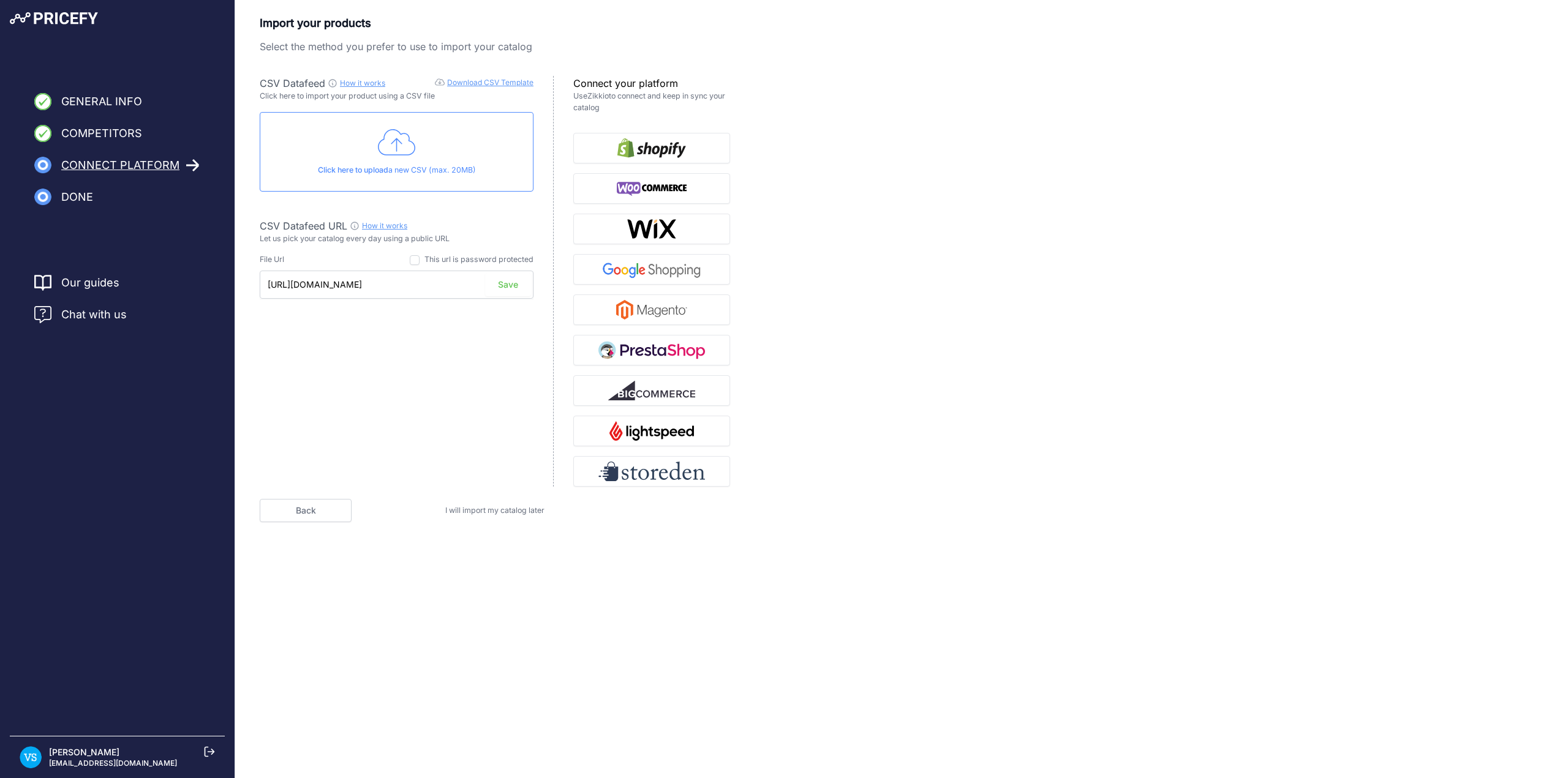
click at [509, 284] on button "Save" at bounding box center [508, 285] width 46 height 24
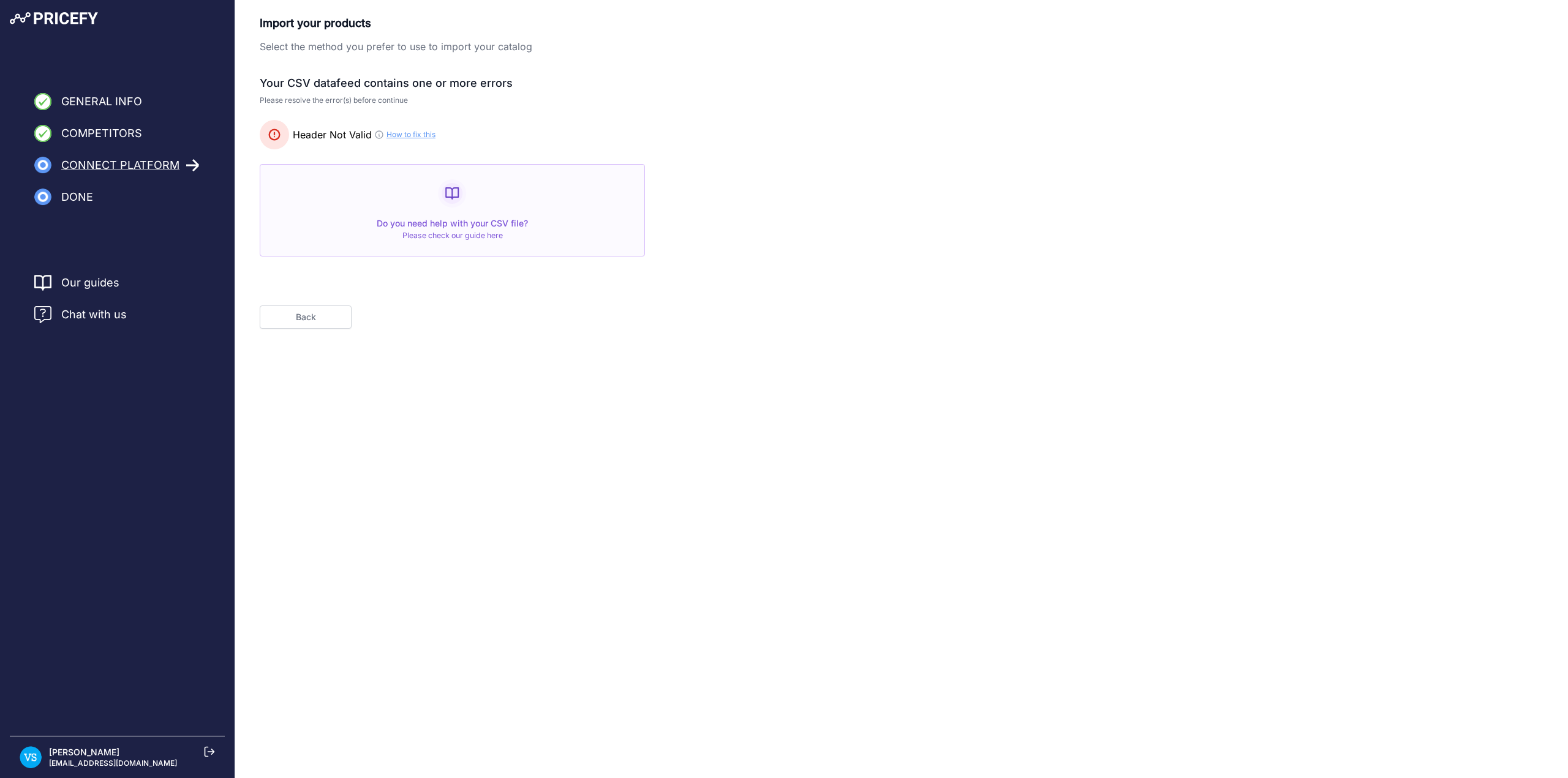
click at [310, 323] on button "Back" at bounding box center [305, 317] width 92 height 24
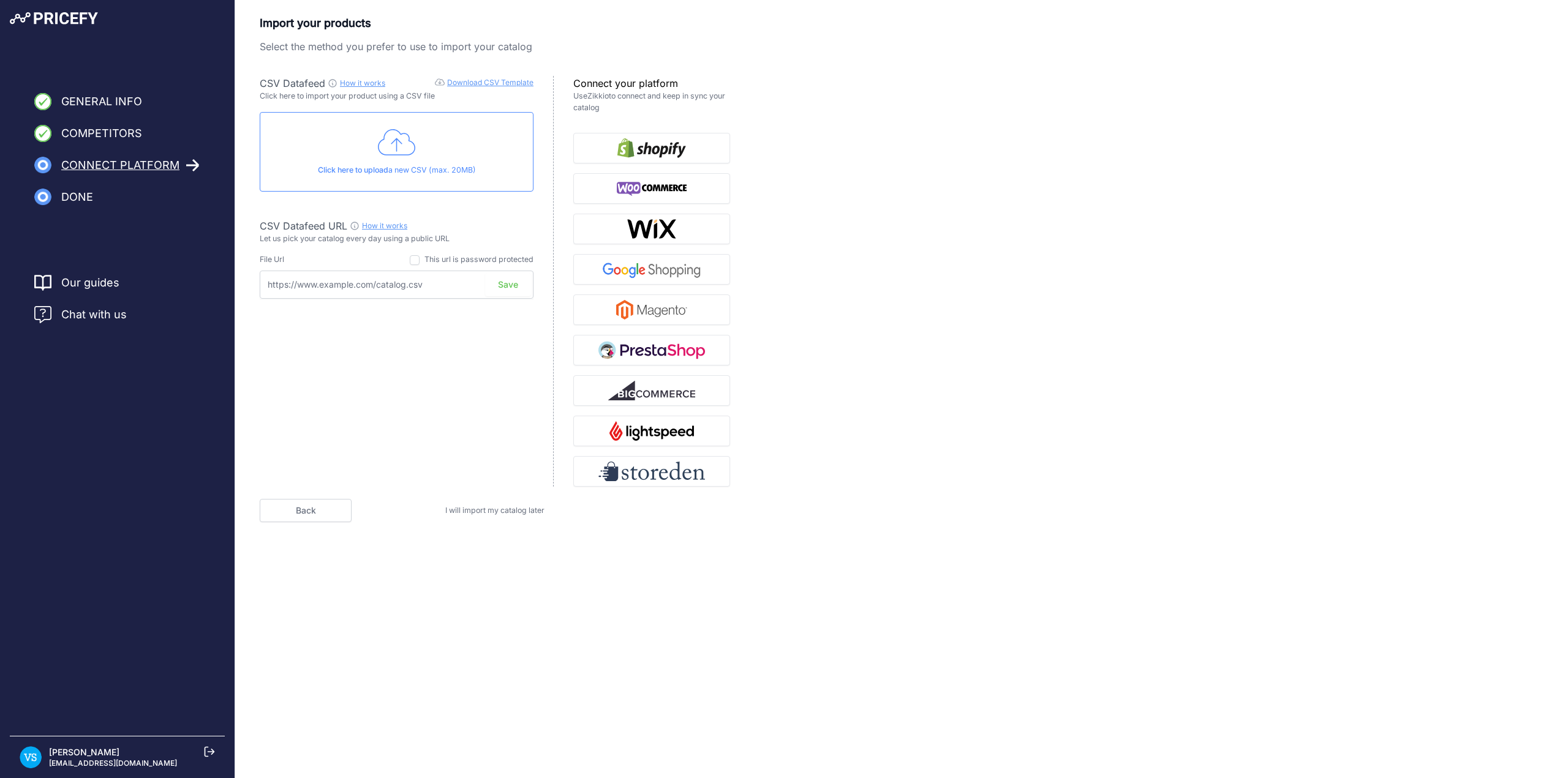
click at [498, 84] on link "Download CSV Template" at bounding box center [490, 83] width 86 height 9
click at [1346, 236] on div "Import your products Select the method you prefer to use to import your catalog…" at bounding box center [900, 268] width 1283 height 508
click at [412, 152] on icon at bounding box center [397, 142] width 38 height 30
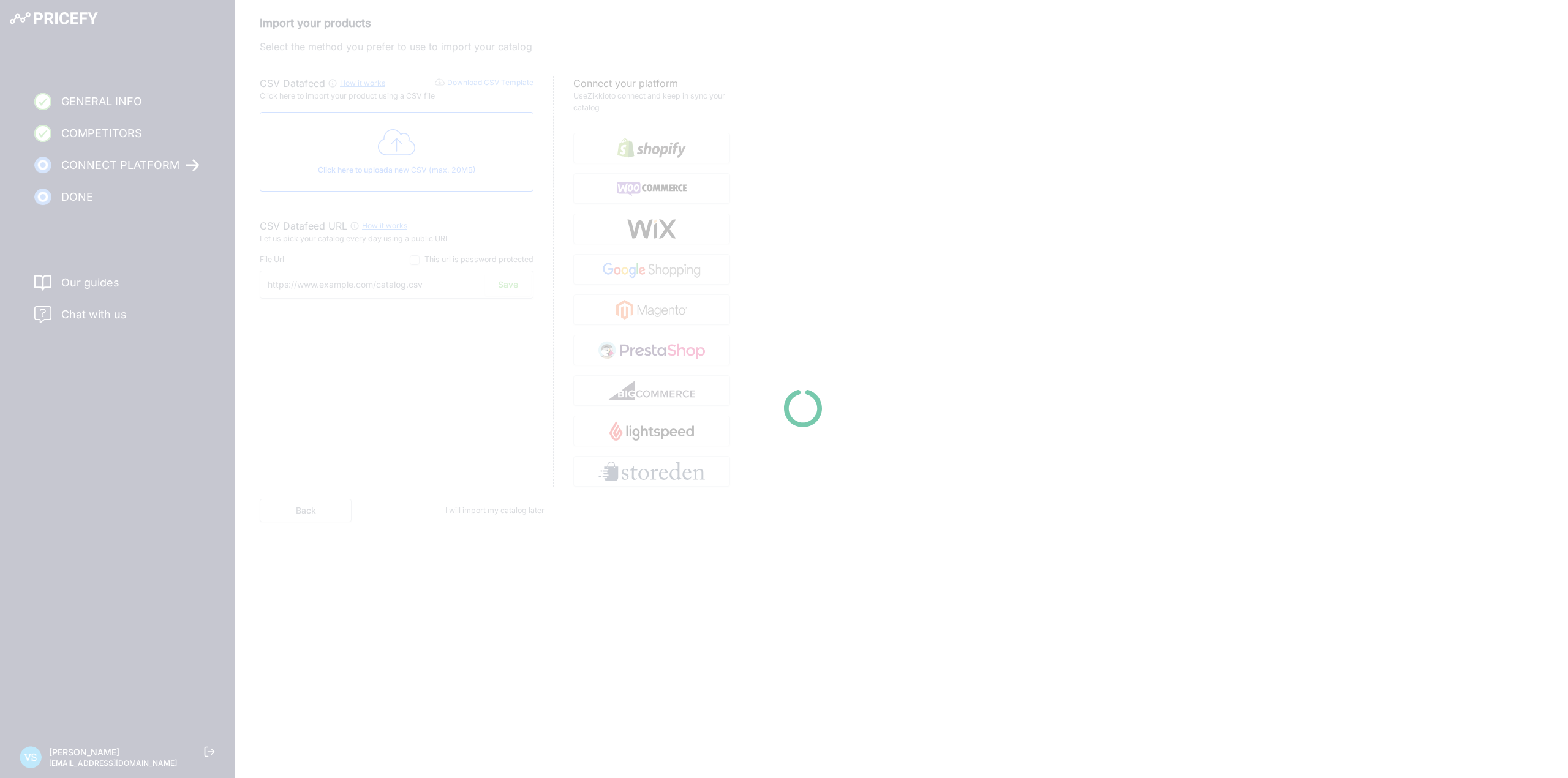
type input "https://csv.pricefy.io/merchant/manual_csv/9967/2025_08_26_08_07_MANUAL_CSV_996…"
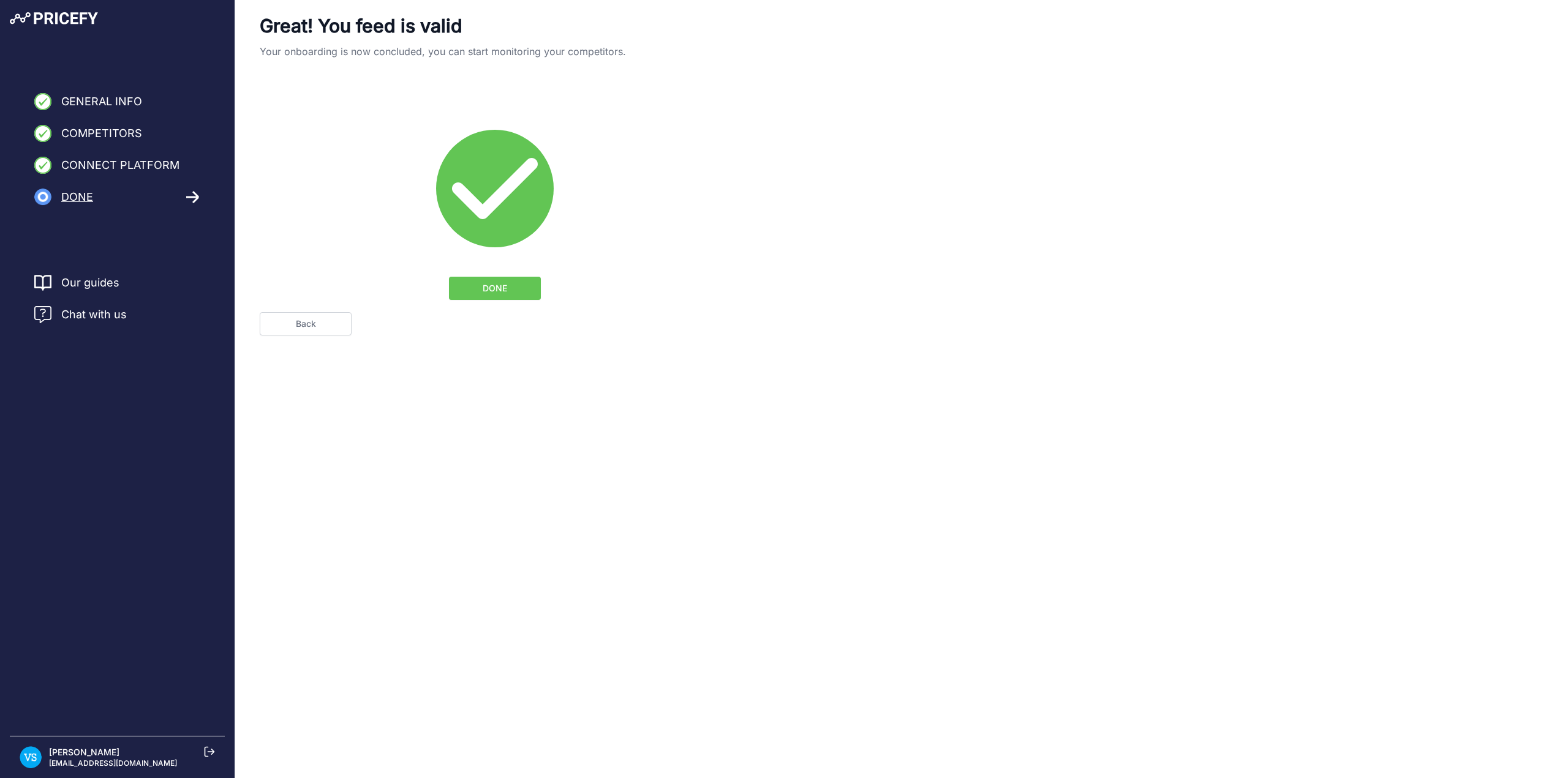
click at [507, 293] on button "DONE" at bounding box center [495, 288] width 92 height 24
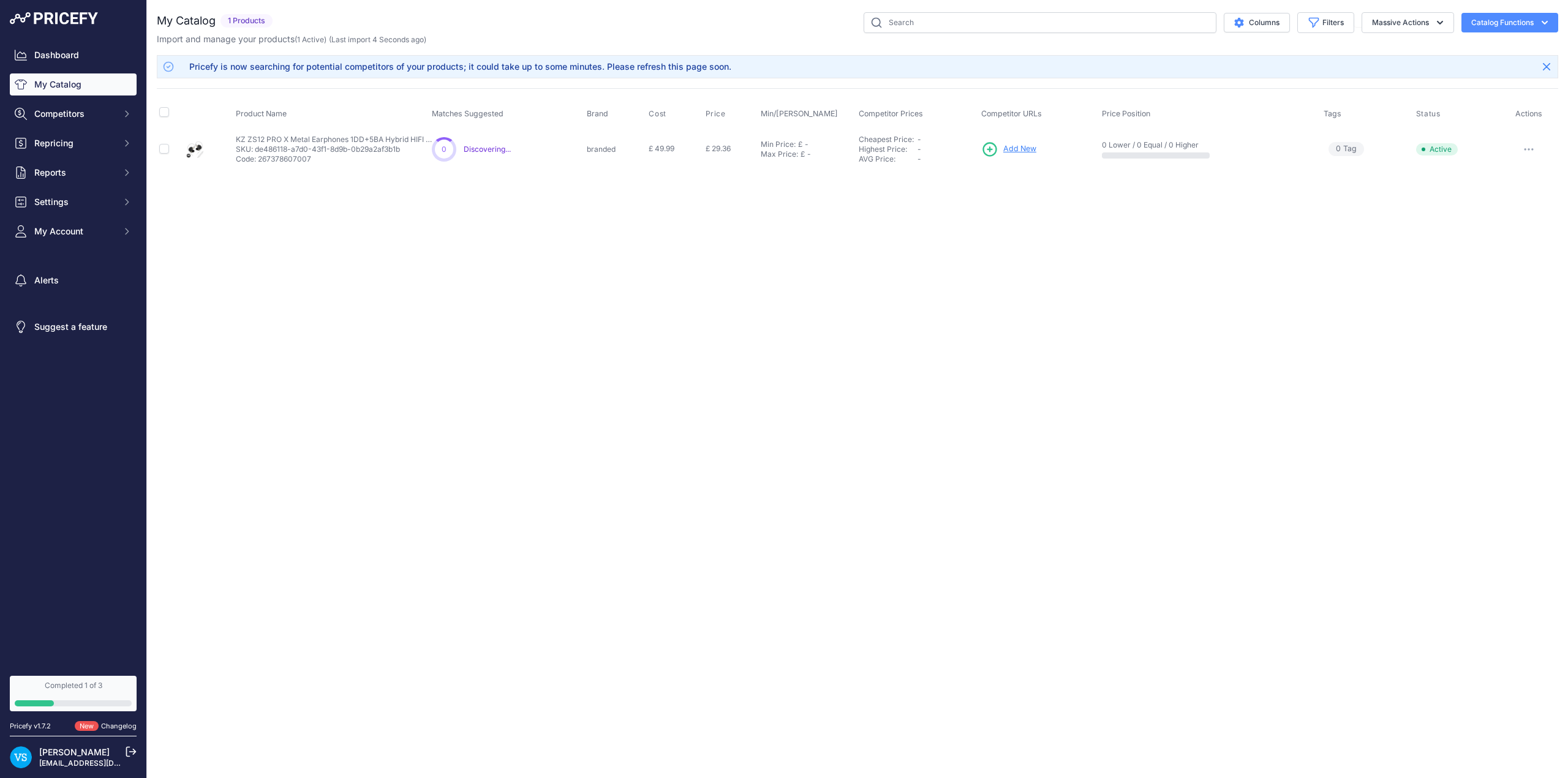
click at [1523, 149] on icon "button" at bounding box center [1528, 149] width 9 height 3
click at [1505, 198] on button "Delete" at bounding box center [1516, 195] width 79 height 20
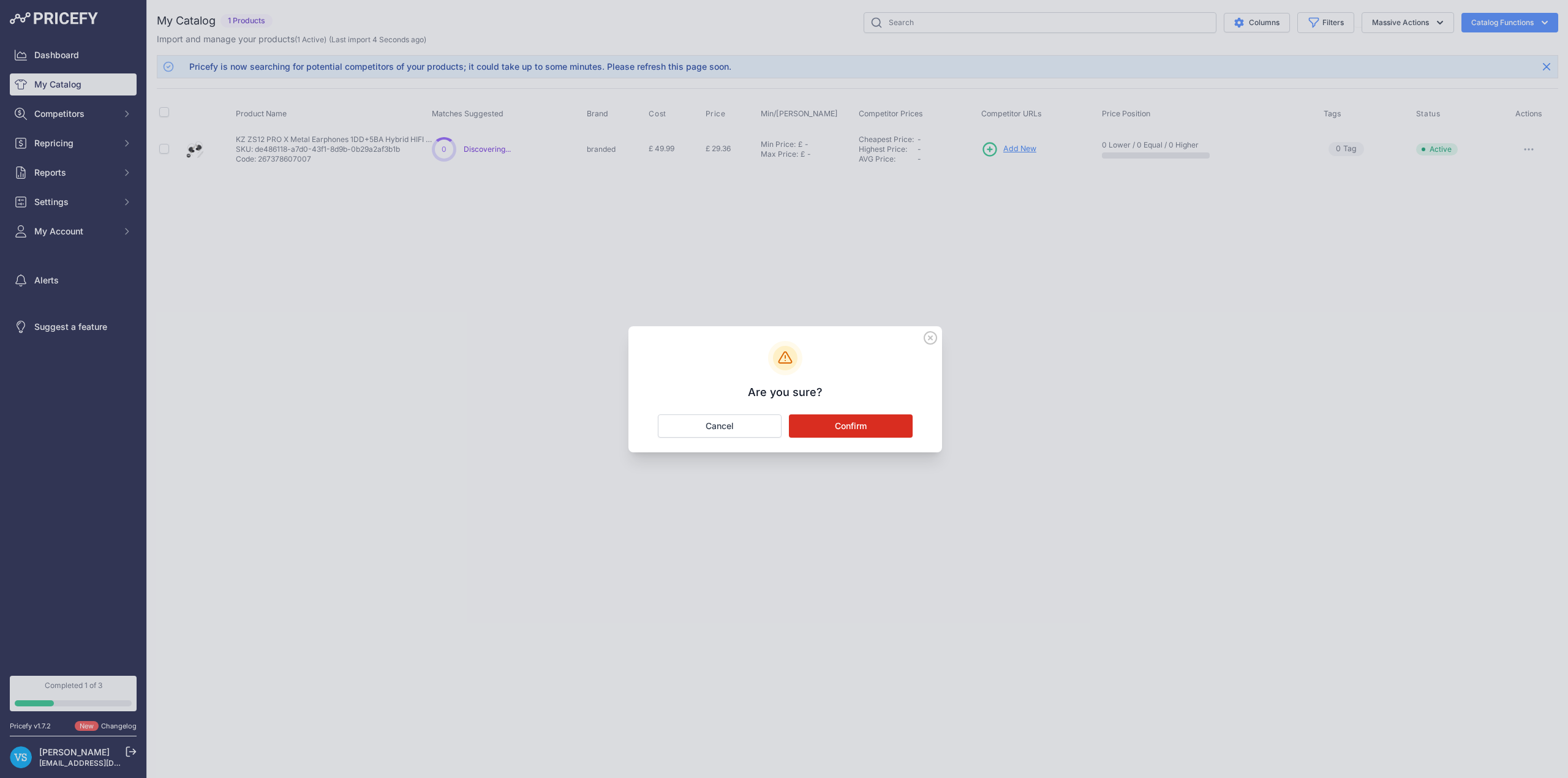
click at [837, 428] on button "Confirm" at bounding box center [850, 427] width 123 height 24
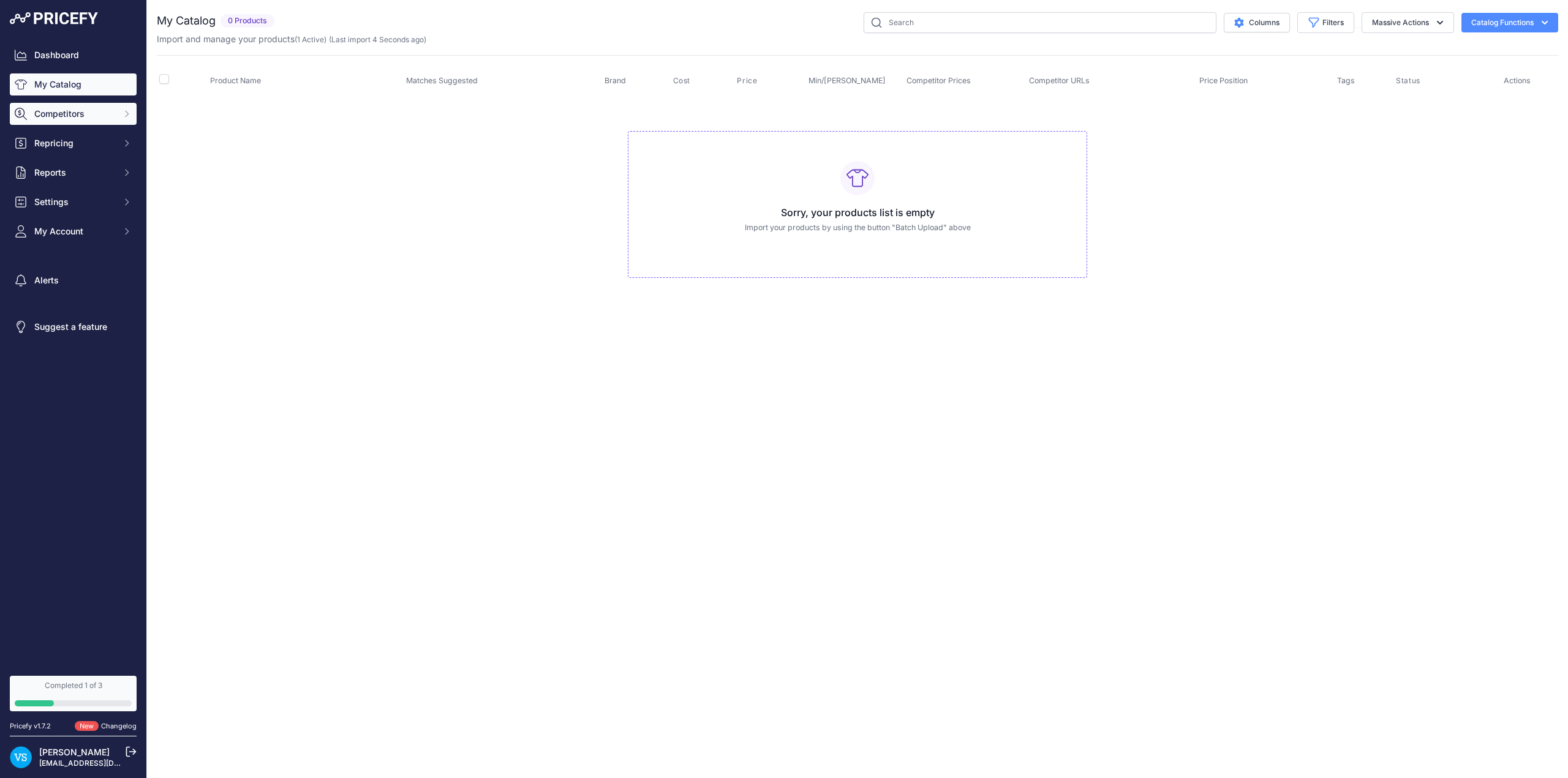
click at [78, 122] on button "Competitors" at bounding box center [72, 113] width 126 height 22
click at [78, 119] on span "Competitors" at bounding box center [74, 113] width 80 height 12
click at [77, 87] on link "My Catalog" at bounding box center [72, 84] width 126 height 22
click at [863, 205] on h3 "Sorry, your products list is empty" at bounding box center [858, 212] width 439 height 14
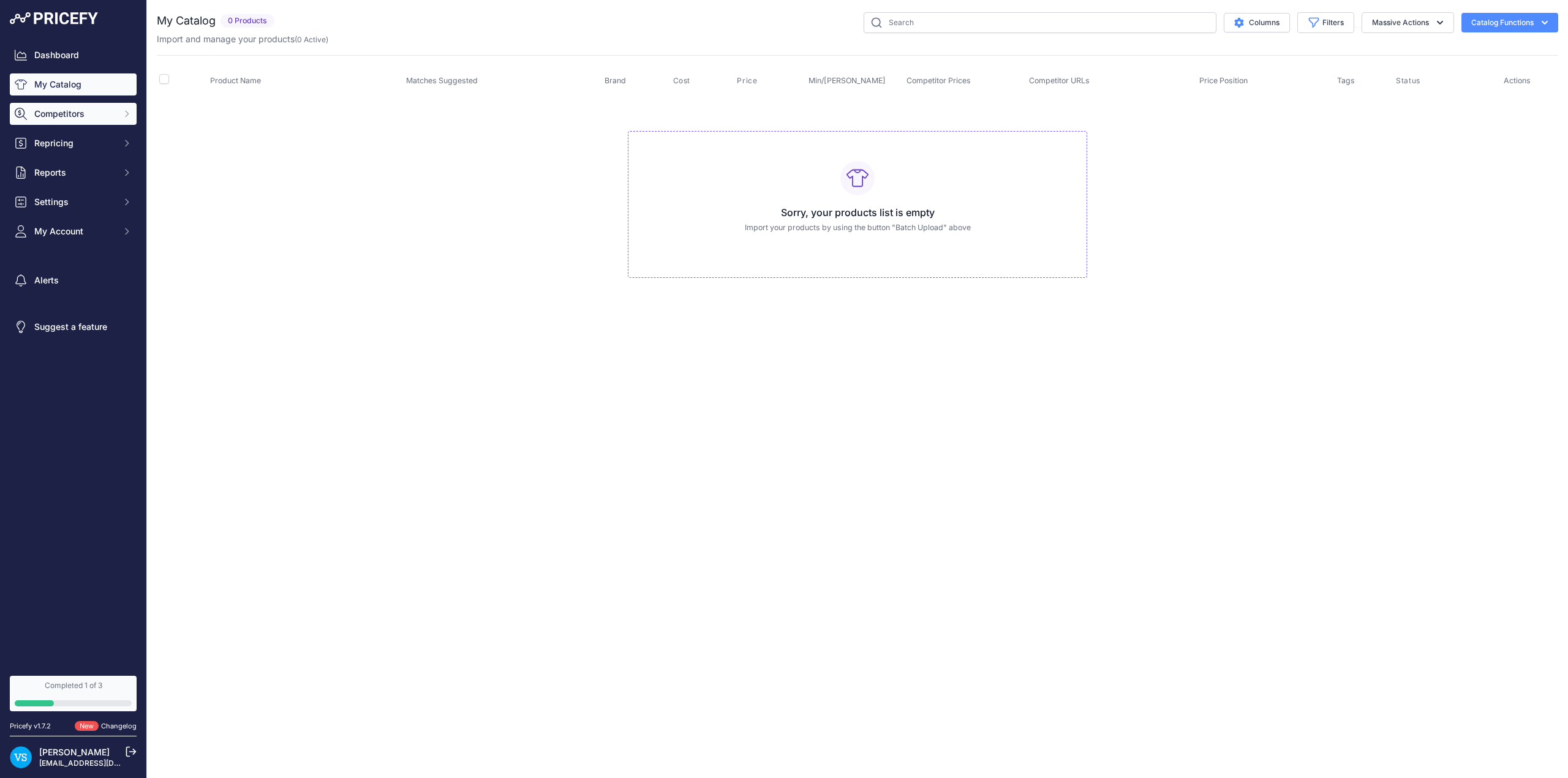
click at [66, 114] on span "Competitors" at bounding box center [74, 113] width 80 height 12
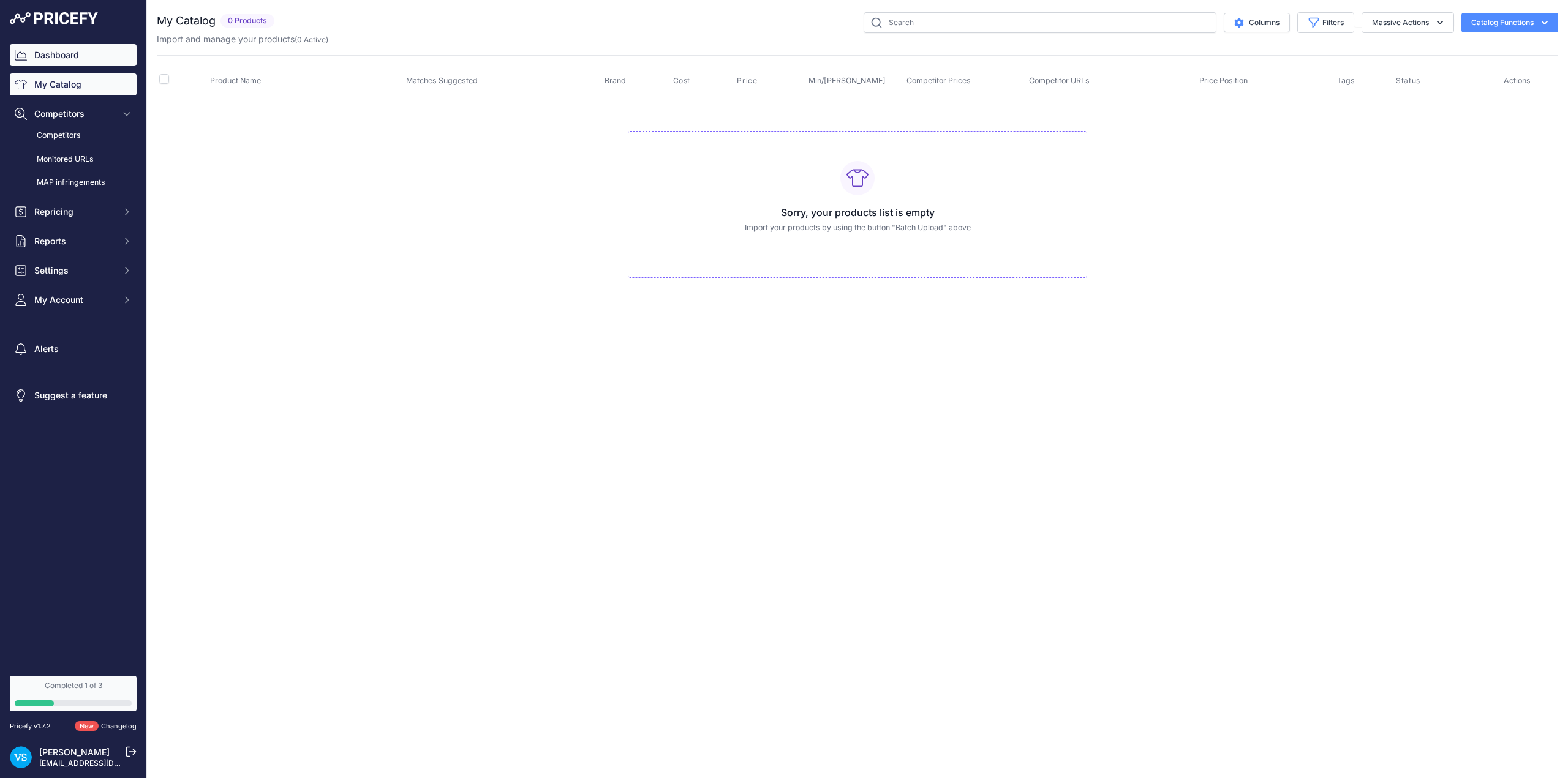
click at [46, 49] on link "Dashboard" at bounding box center [72, 54] width 126 height 22
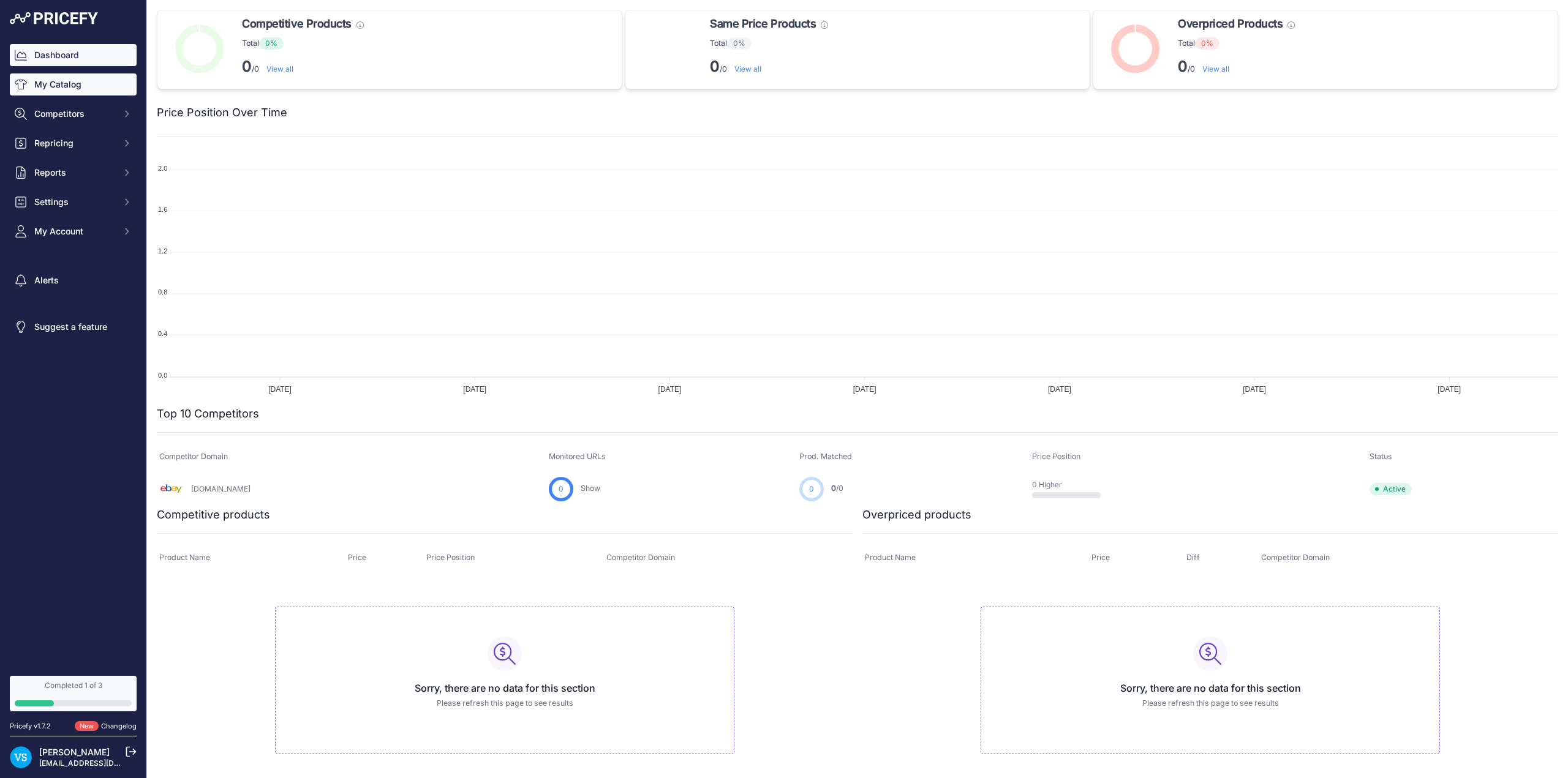
click at [94, 87] on link "My Catalog" at bounding box center [72, 84] width 126 height 22
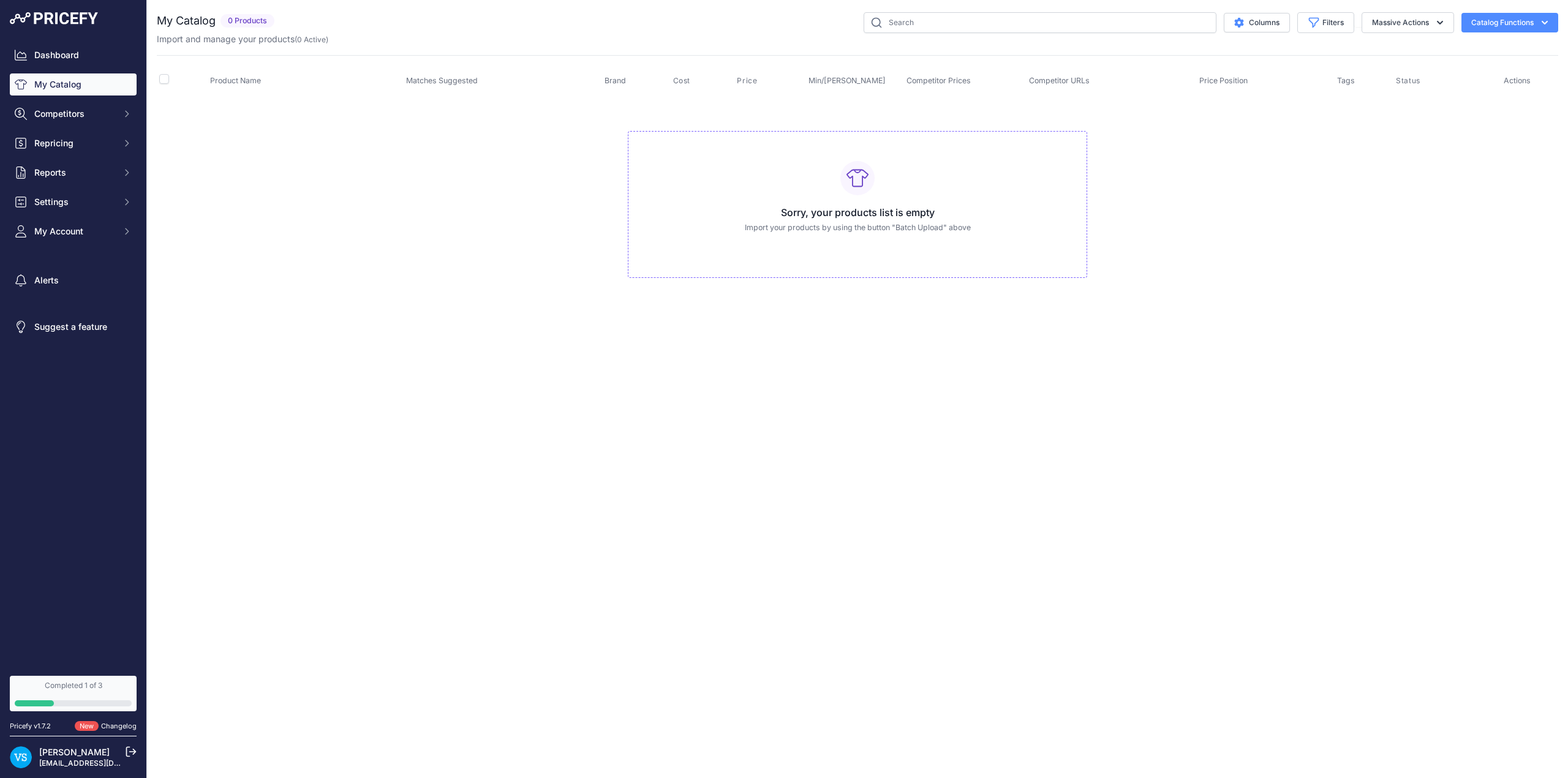
click at [1539, 20] on icon "button" at bounding box center [1544, 22] width 12 height 12
click at [1515, 47] on span "Import Additional Info" at bounding box center [1486, 48] width 75 height 9
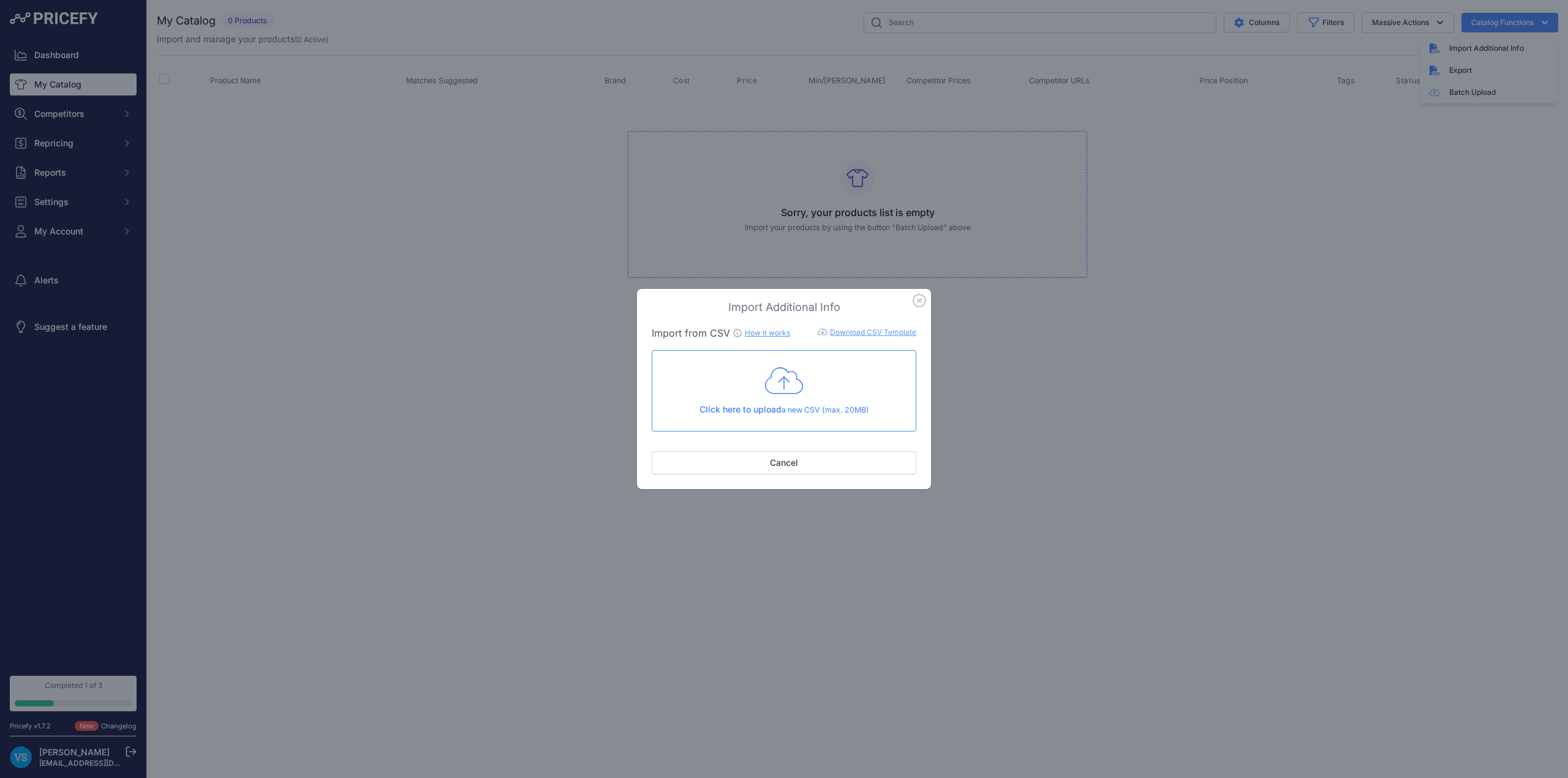
click at [920, 299] on icon "button" at bounding box center [918, 300] width 12 height 12
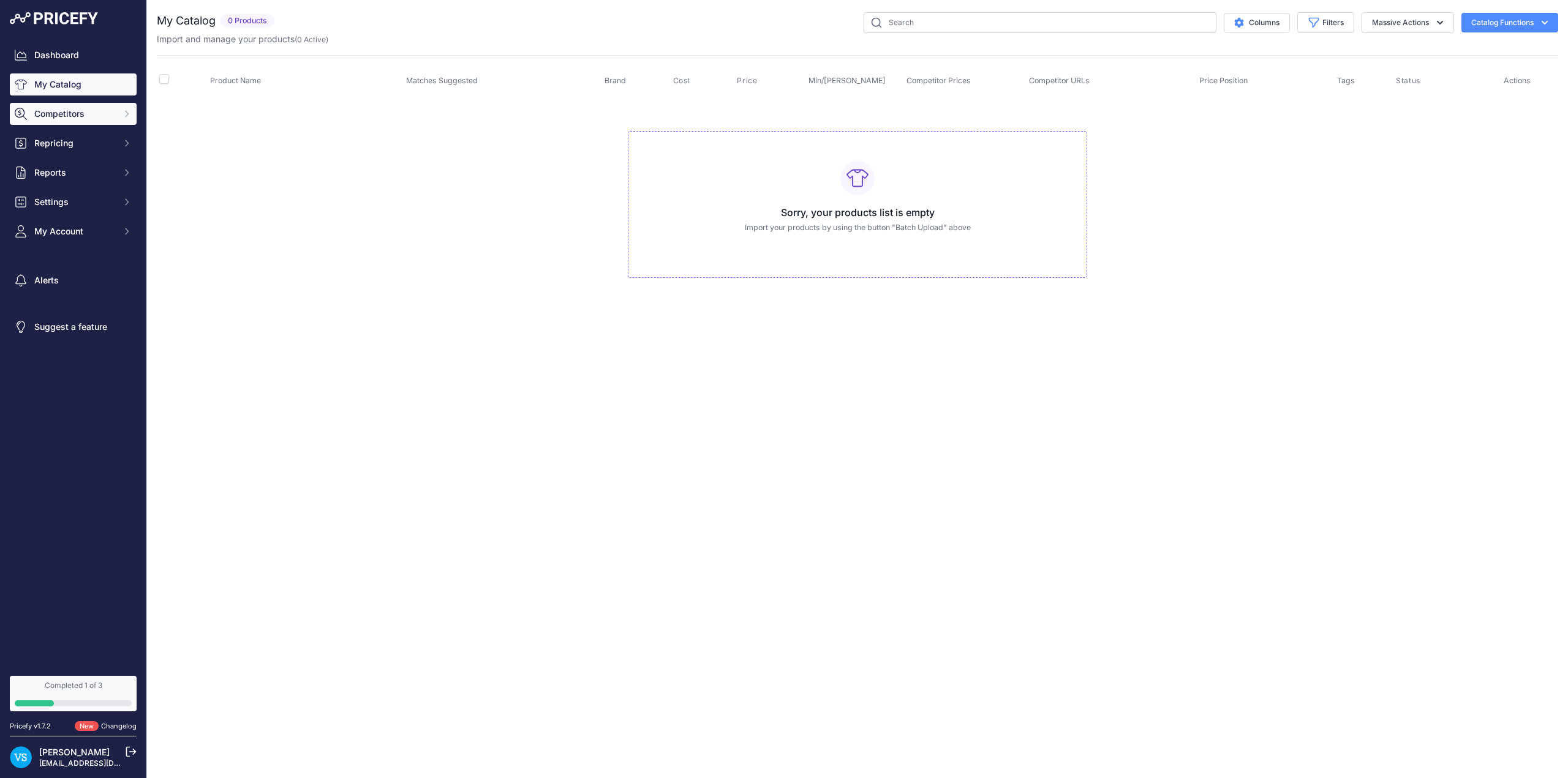
click at [74, 109] on span "Competitors" at bounding box center [74, 113] width 80 height 12
click at [73, 133] on link "Competitors" at bounding box center [72, 136] width 126 height 22
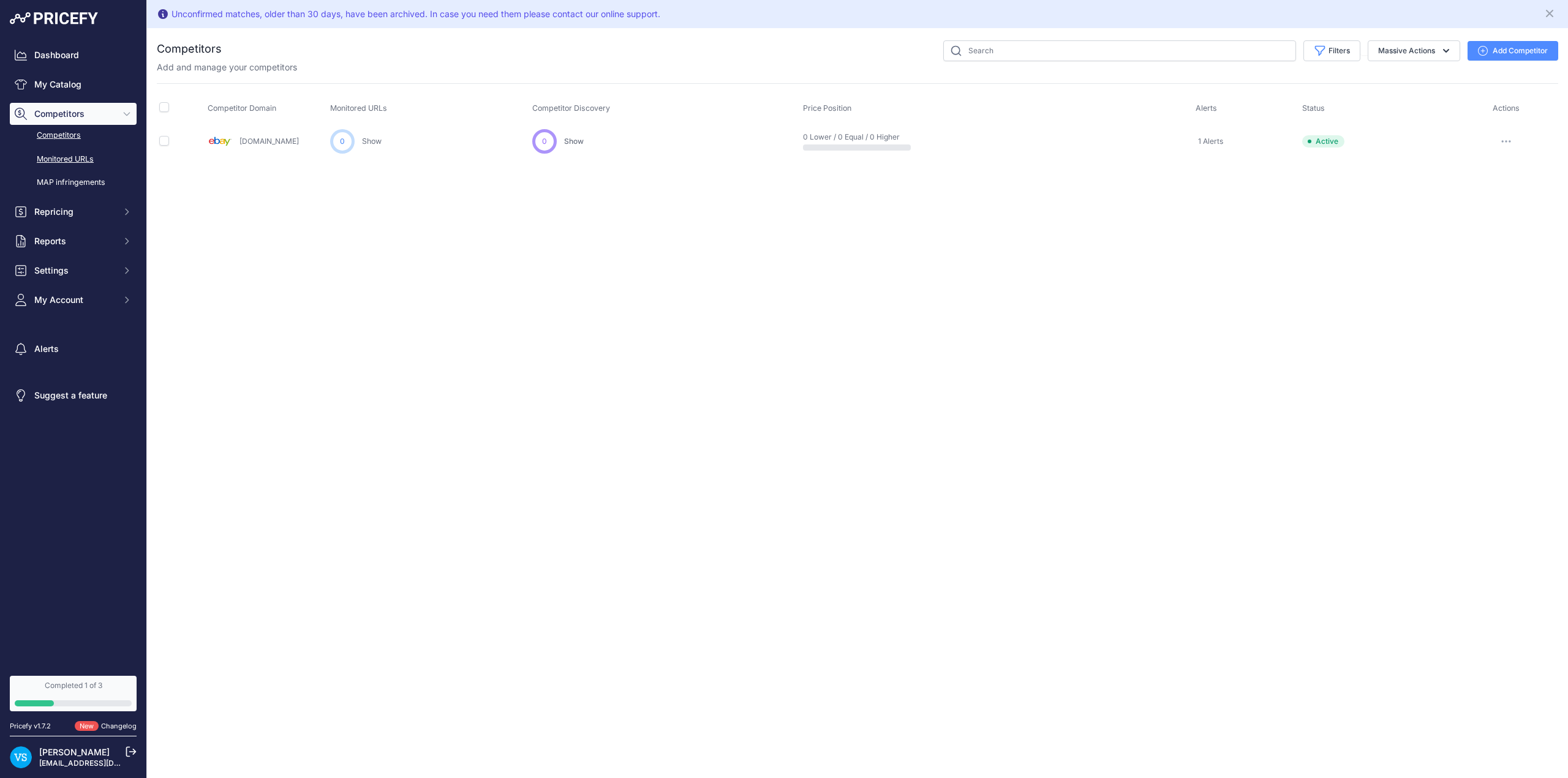
click at [79, 161] on link "Monitored URLs" at bounding box center [72, 160] width 126 height 22
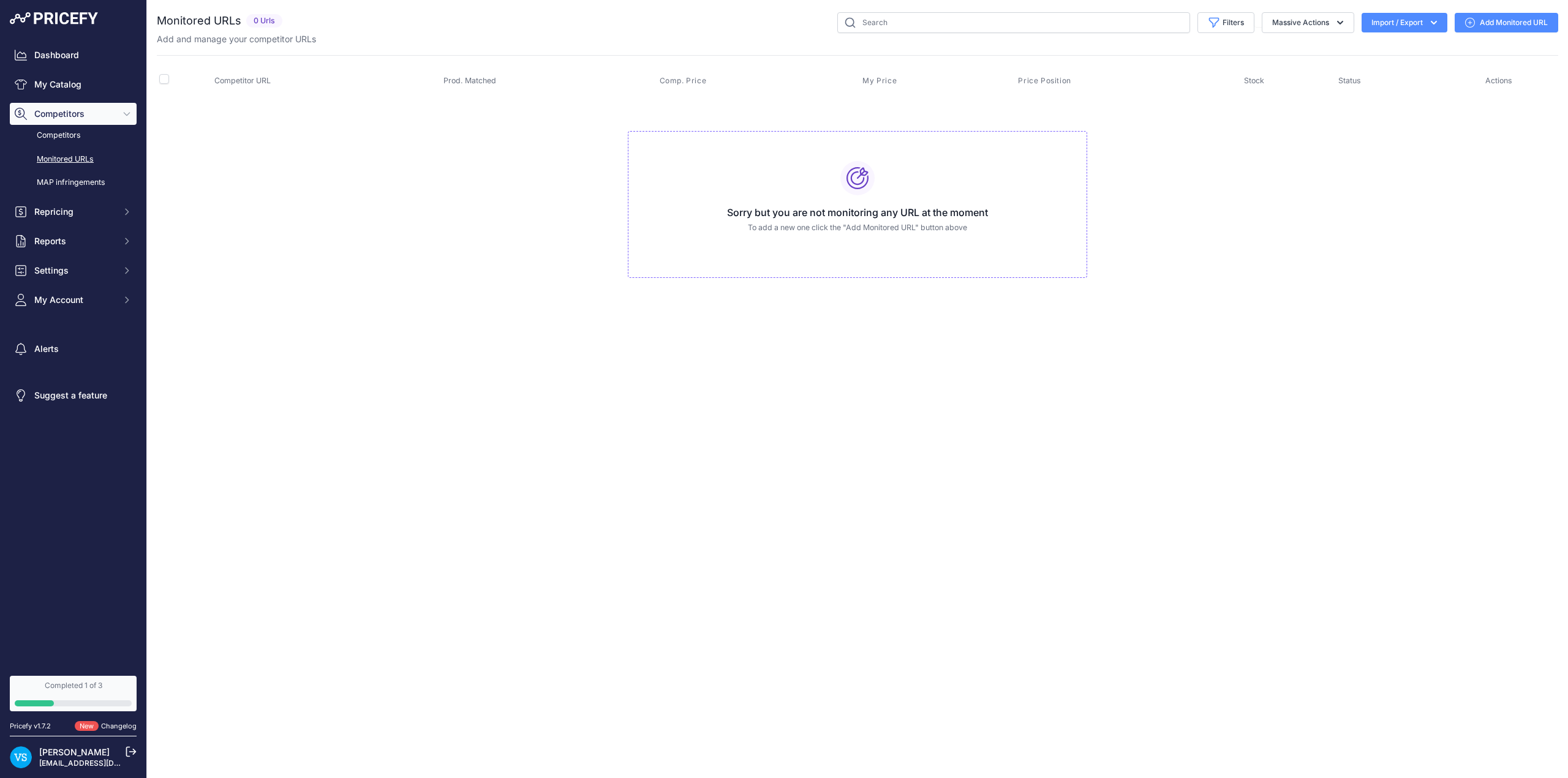
click at [259, 77] on span "Competitor URL" at bounding box center [242, 81] width 56 height 9
click at [81, 182] on link "MAP infringements" at bounding box center [72, 182] width 126 height 22
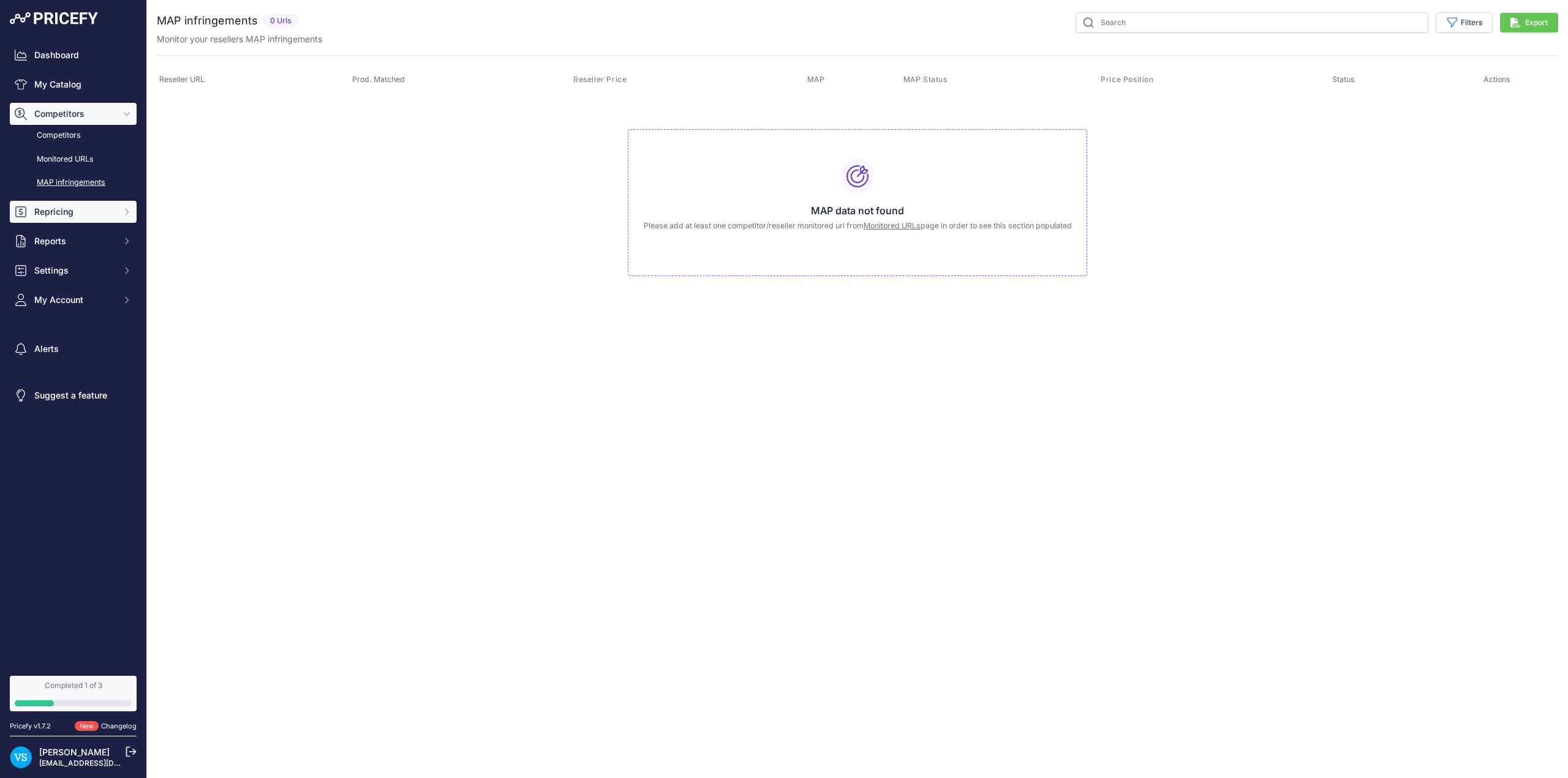
click at [98, 215] on span "Repricing" at bounding box center [74, 212] width 80 height 12
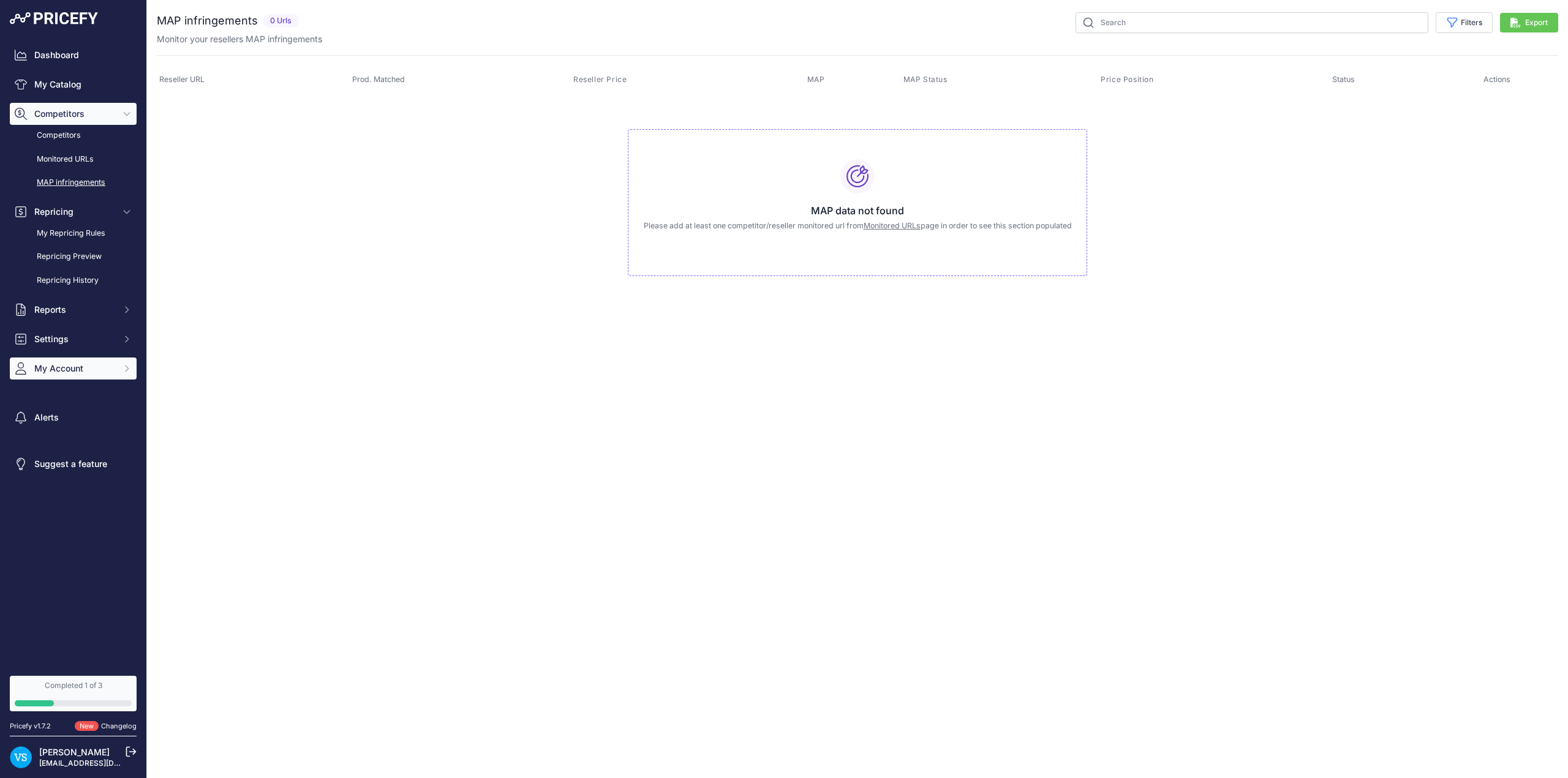
click at [96, 371] on span "My Account" at bounding box center [74, 369] width 80 height 12
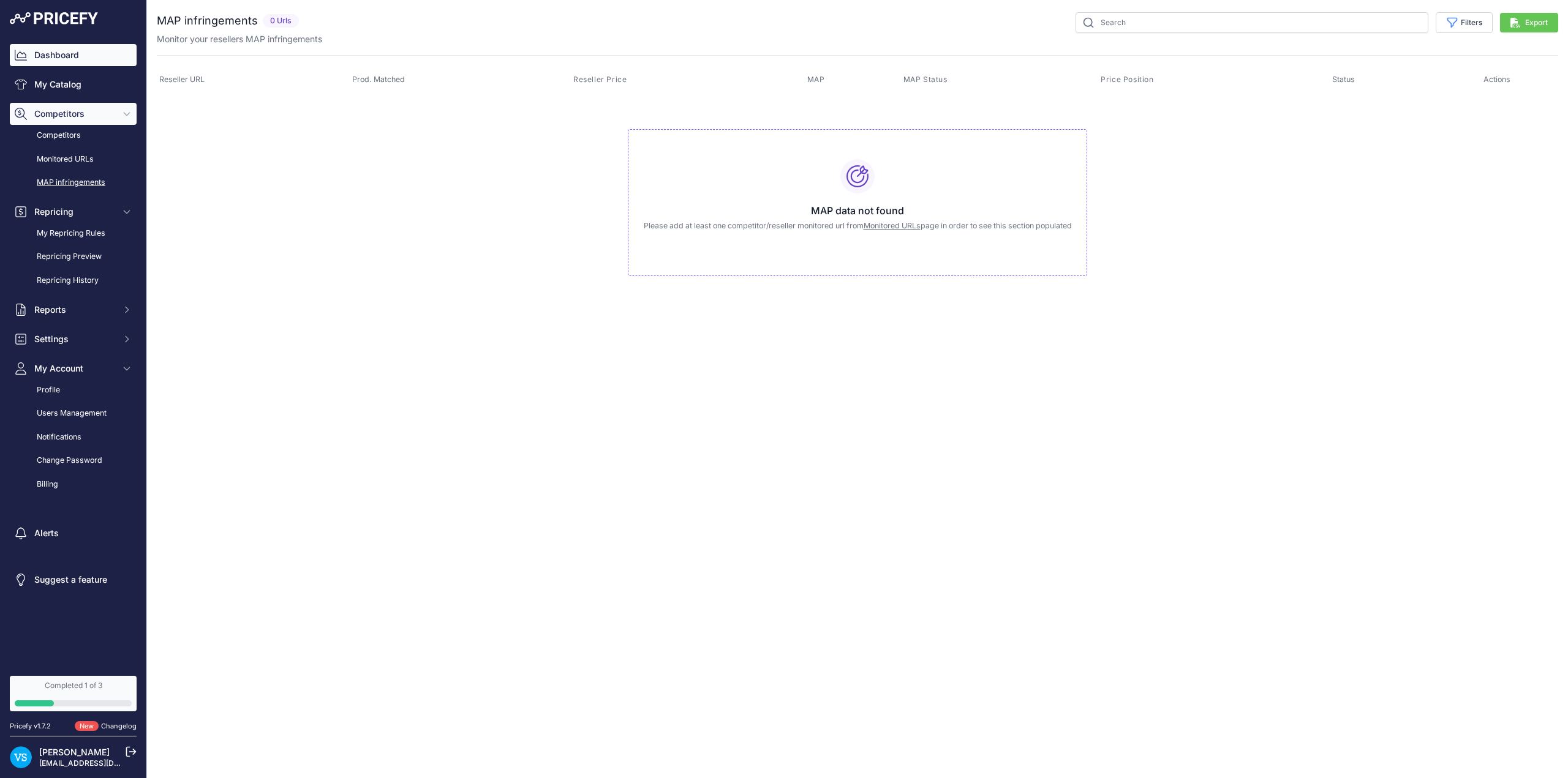
click at [65, 53] on link "Dashboard" at bounding box center [72, 54] width 126 height 22
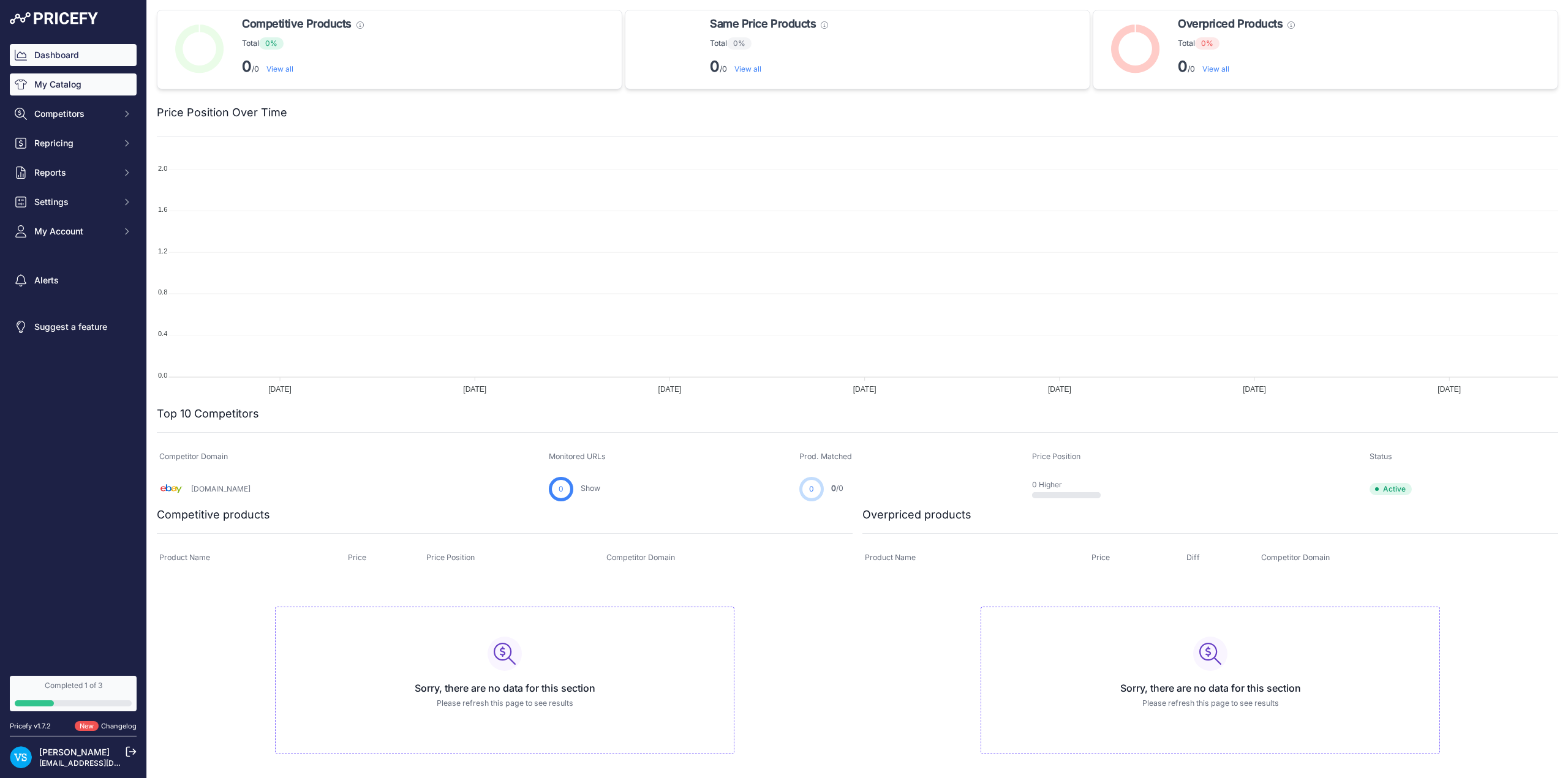
click at [86, 90] on link "My Catalog" at bounding box center [72, 84] width 126 height 22
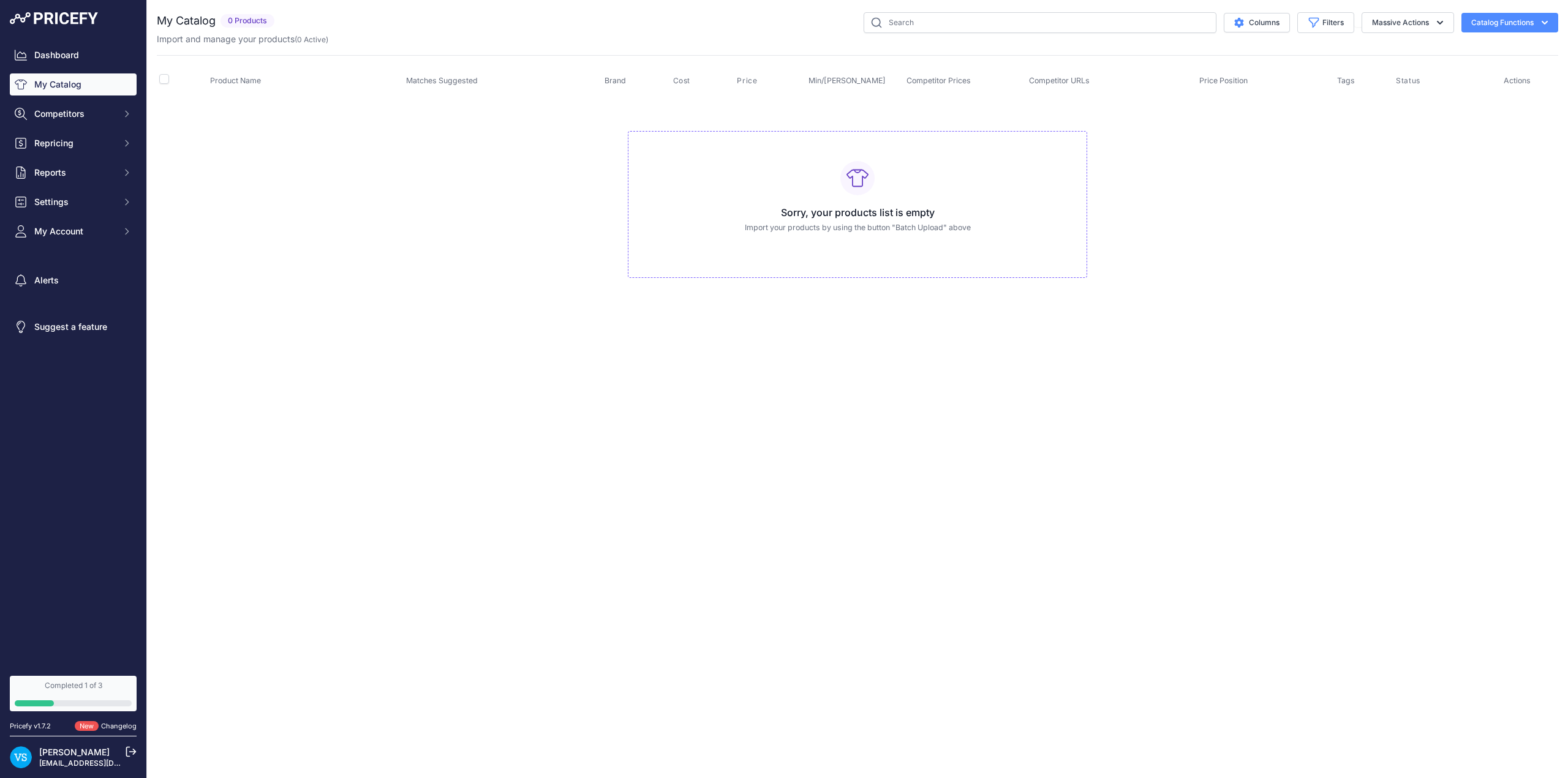
click at [847, 187] on icon at bounding box center [857, 178] width 22 height 22
click at [1533, 24] on button "Catalog Functions" at bounding box center [1509, 23] width 97 height 20
click at [1494, 46] on span "Import Additional Info" at bounding box center [1486, 48] width 75 height 9
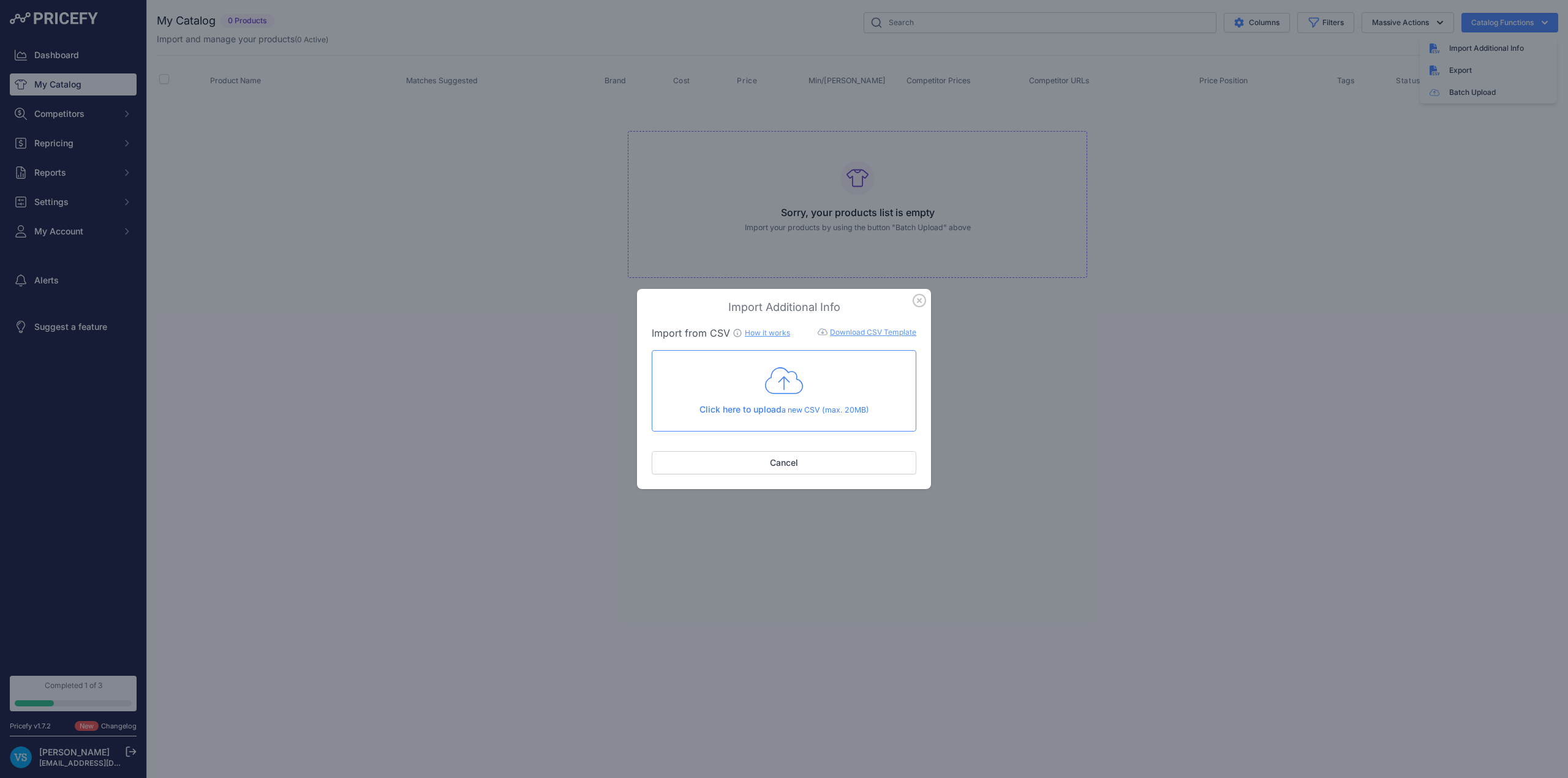
click at [800, 392] on icon at bounding box center [784, 381] width 38 height 27
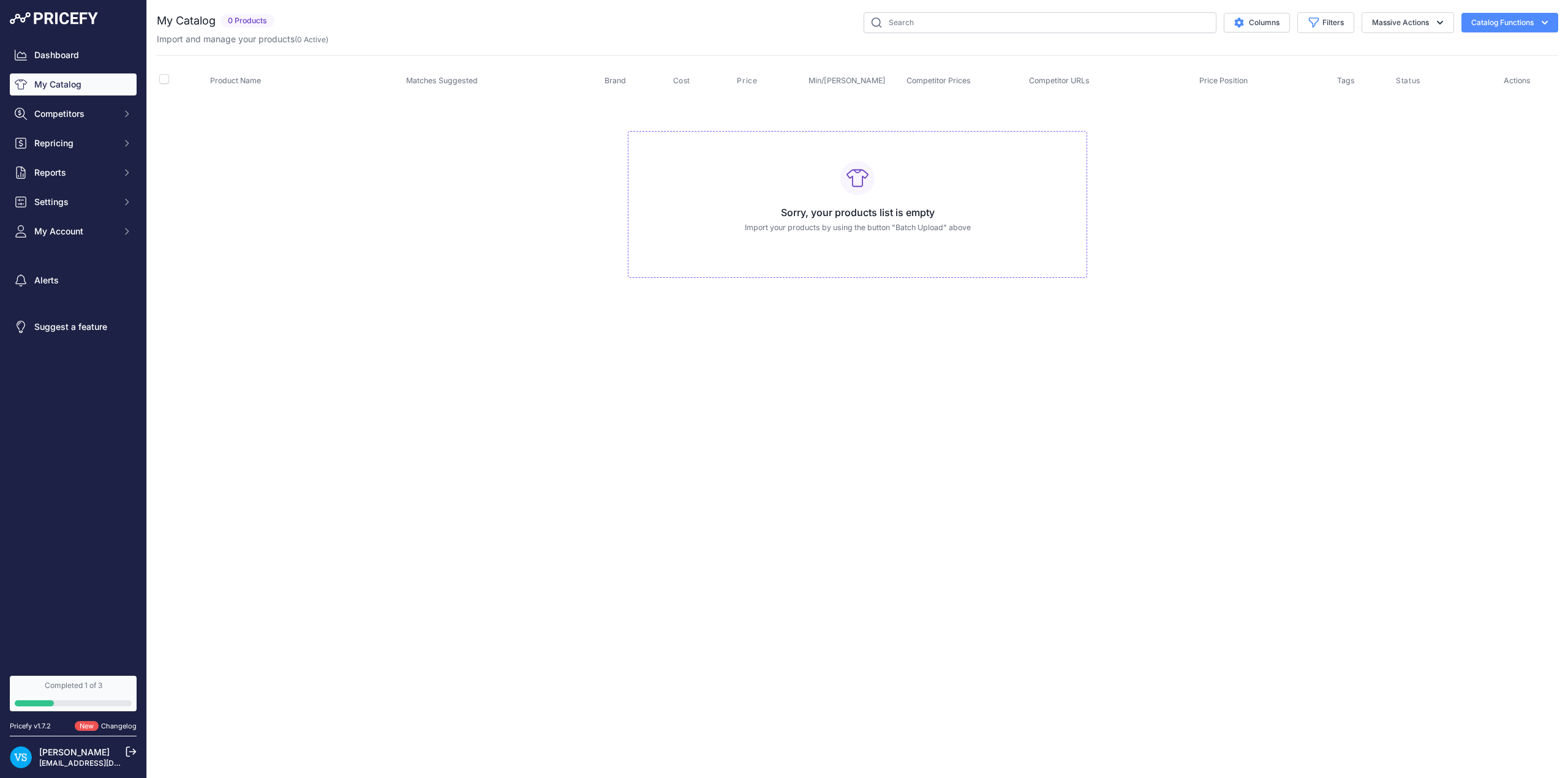
click at [1504, 24] on button "Catalog Functions" at bounding box center [1509, 23] width 97 height 20
click at [1348, 284] on td "Sorry, your products list is empty Import your products by using the button "Ba…" at bounding box center [857, 199] width 1401 height 206
click at [730, 230] on p "Import your products by using the button "Batch Upload" above" at bounding box center [858, 228] width 439 height 11
click at [819, 229] on p "Import your products by using the button "Batch Upload" above" at bounding box center [858, 228] width 439 height 11
click at [1443, 22] on icon "button" at bounding box center [1439, 22] width 12 height 12
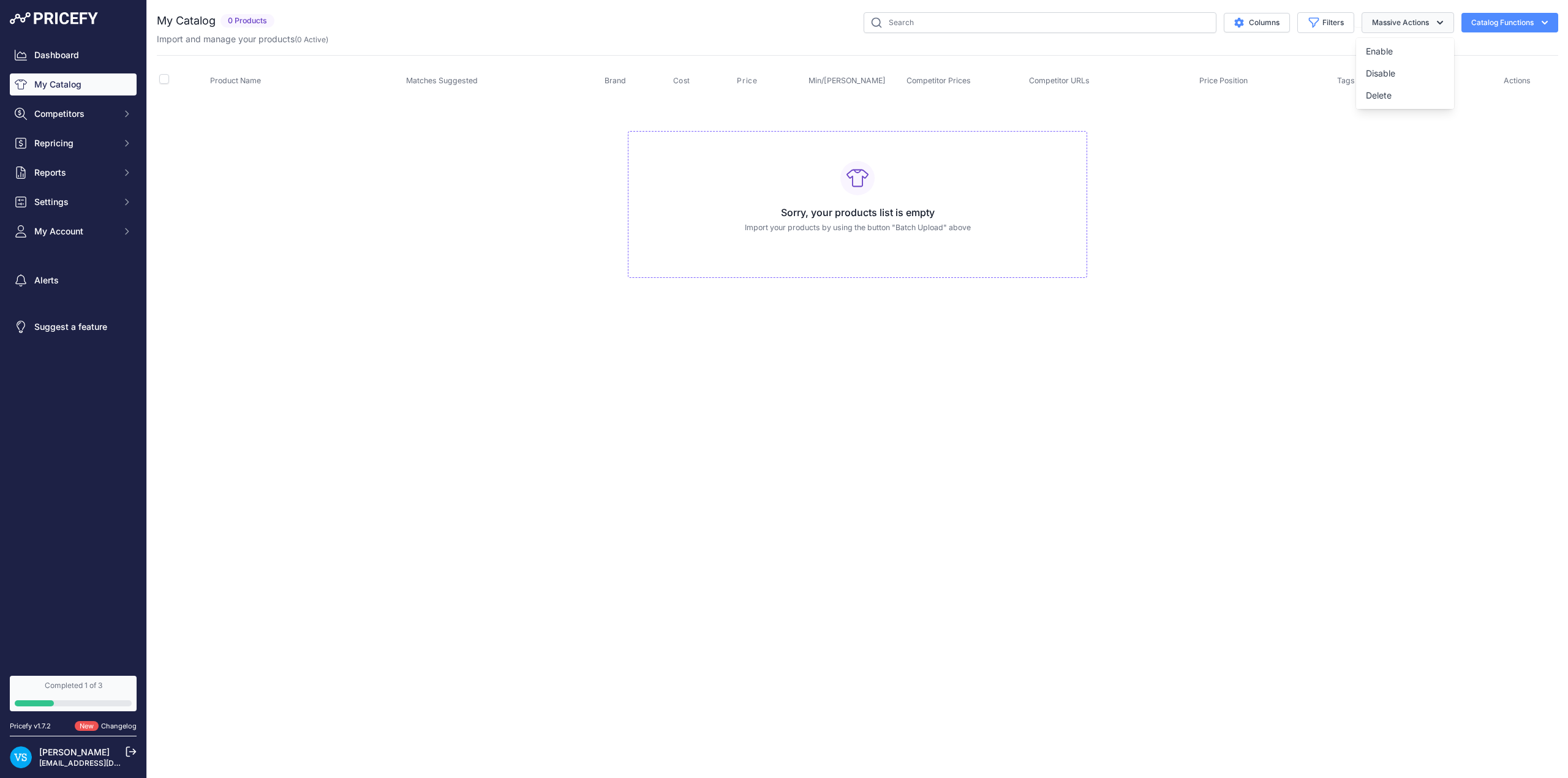
click at [1443, 22] on icon "button" at bounding box center [1439, 22] width 12 height 12
click at [942, 81] on span "Competitor Prices" at bounding box center [938, 81] width 65 height 9
drag, startPoint x: 1243, startPoint y: 174, endPoint x: 1254, endPoint y: 169, distance: 12.1
click at [1244, 174] on td "Sorry, your products list is empty Import your products by using the button "Ba…" at bounding box center [857, 199] width 1401 height 206
click at [1509, 30] on button "Catalog Functions" at bounding box center [1509, 23] width 97 height 20
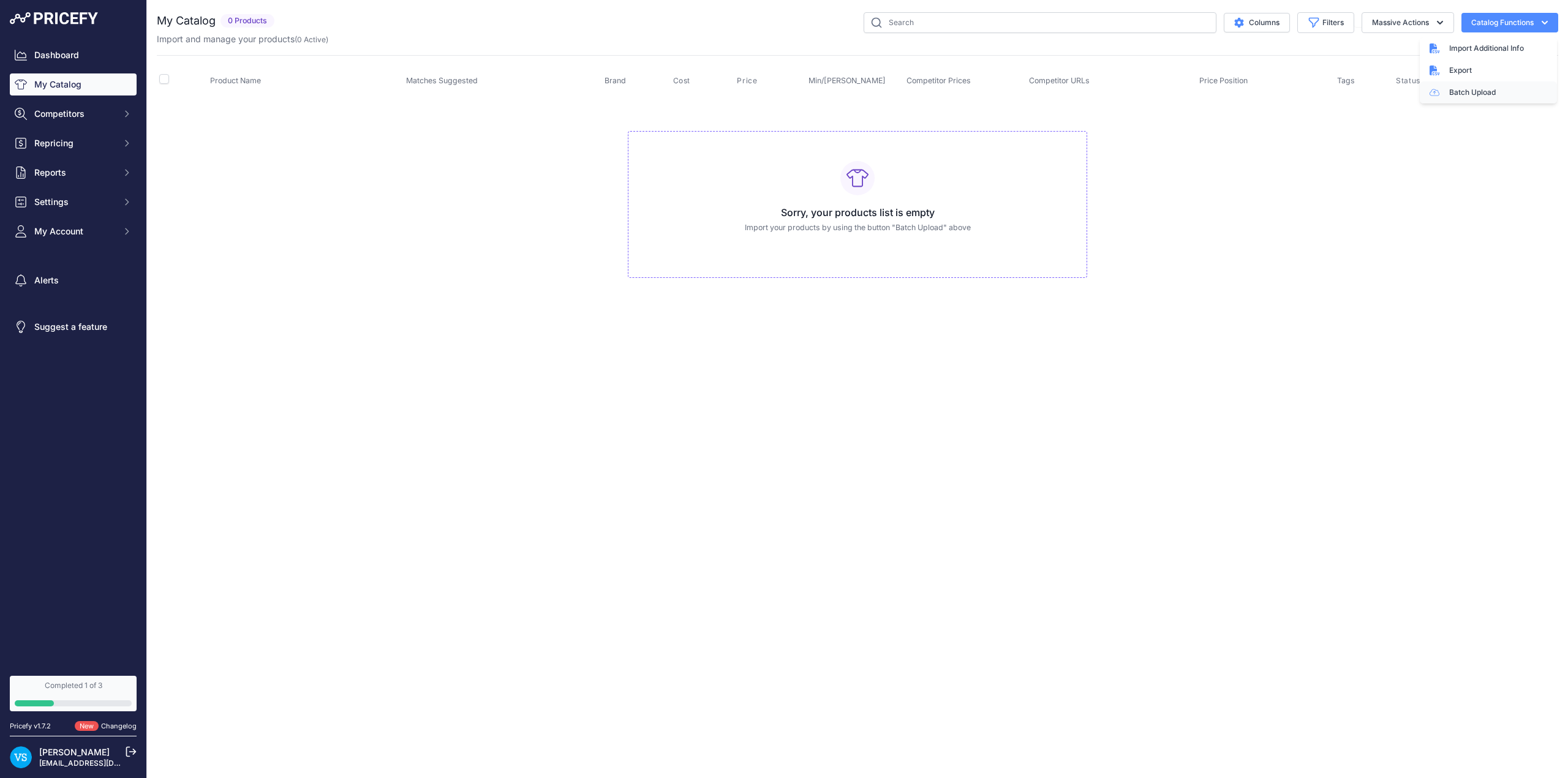
click at [1506, 90] on link "Batch Upload" at bounding box center [1488, 92] width 137 height 22
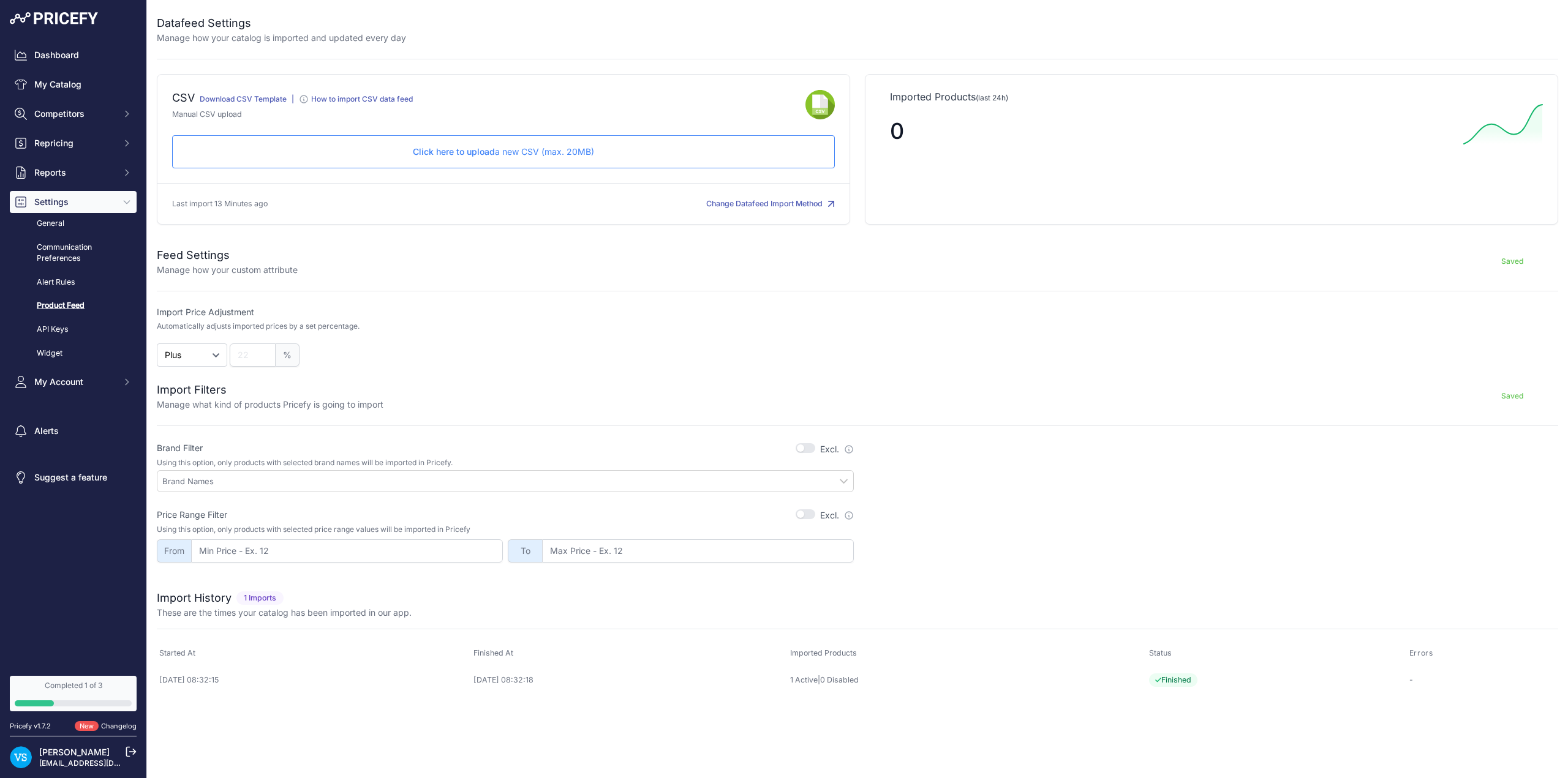
click at [526, 153] on p "Click here to upload a new CSV (max. 20MB)" at bounding box center [503, 151] width 642 height 12
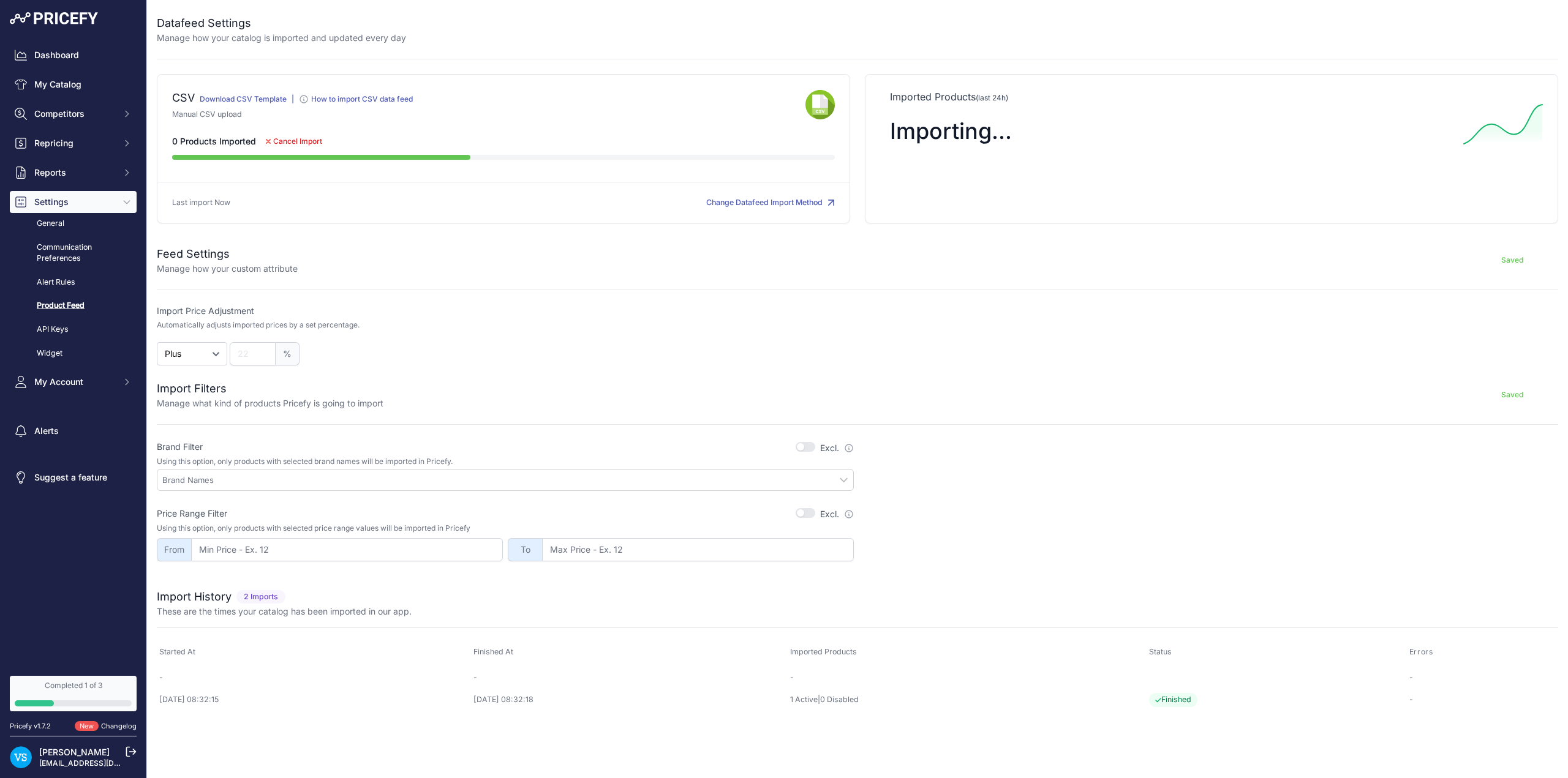
click at [951, 148] on div "Importing..." at bounding box center [951, 131] width 122 height 54
click at [984, 137] on span "Importing..." at bounding box center [951, 131] width 122 height 27
click at [60, 49] on link "Dashboard" at bounding box center [72, 54] width 126 height 22
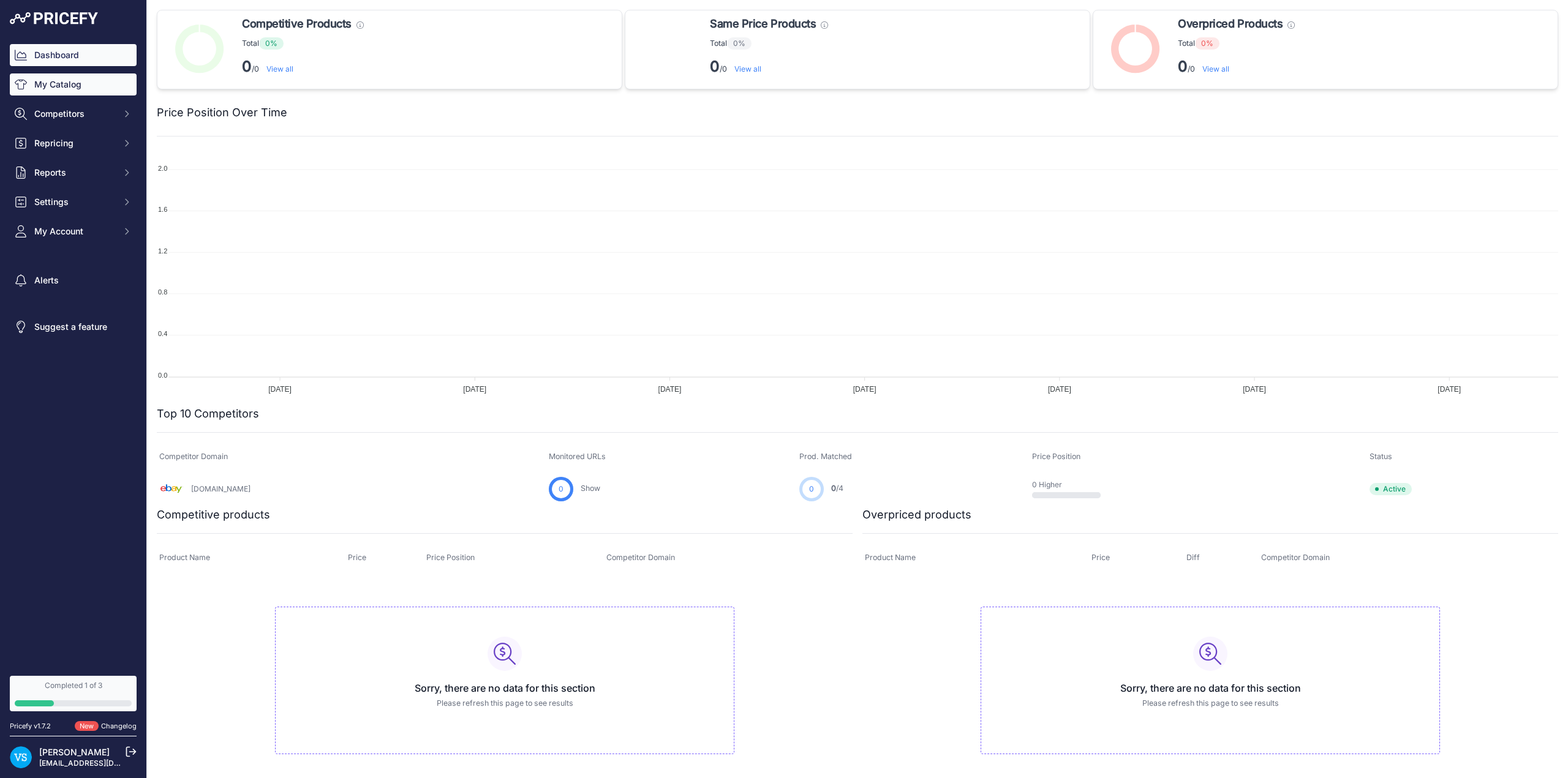
click at [67, 87] on link "My Catalog" at bounding box center [72, 84] width 126 height 22
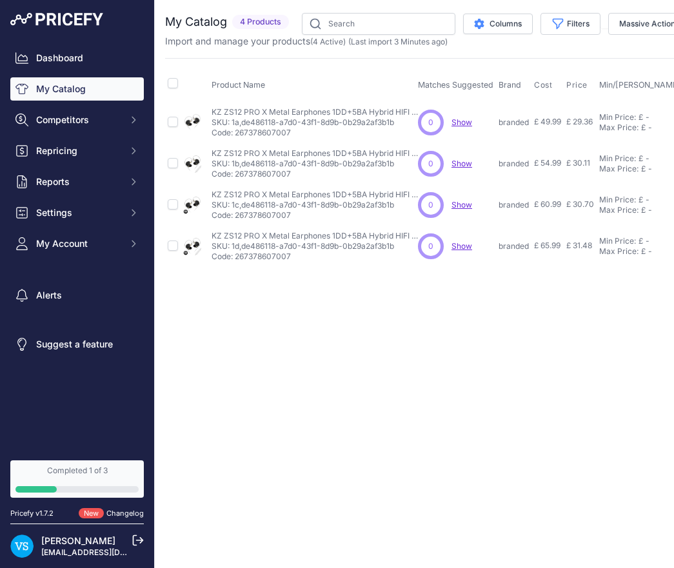
click at [553, 119] on span "£ 49.99" at bounding box center [547, 122] width 27 height 10
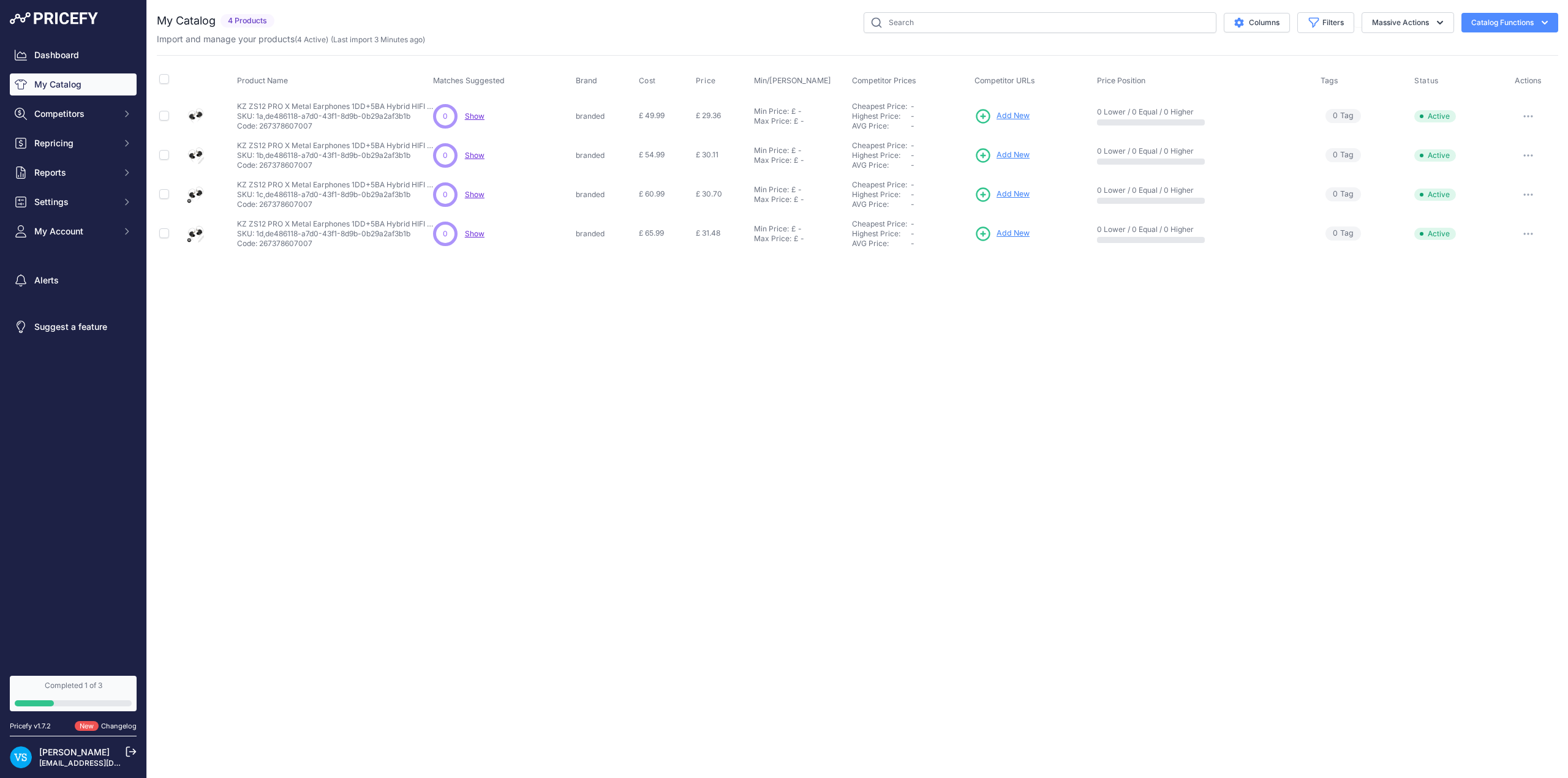
click at [724, 110] on td "£ 29.36" at bounding box center [722, 116] width 58 height 40
click at [161, 80] on input "checkbox" at bounding box center [164, 79] width 9 height 9
checkbox input "true"
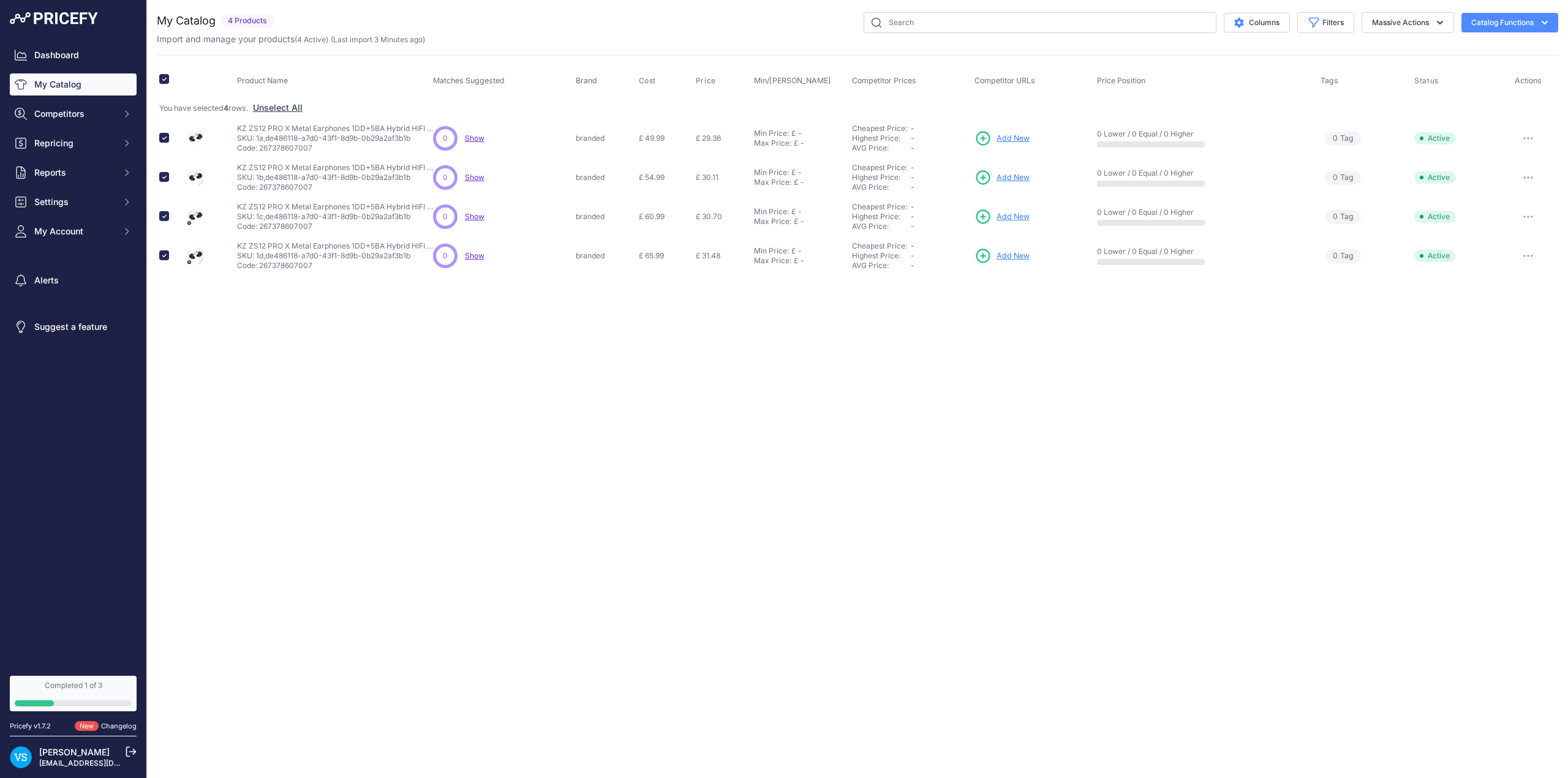
click at [1528, 141] on button "button" at bounding box center [1528, 139] width 25 height 17
click at [1521, 179] on button "Delete" at bounding box center [1516, 183] width 79 height 20
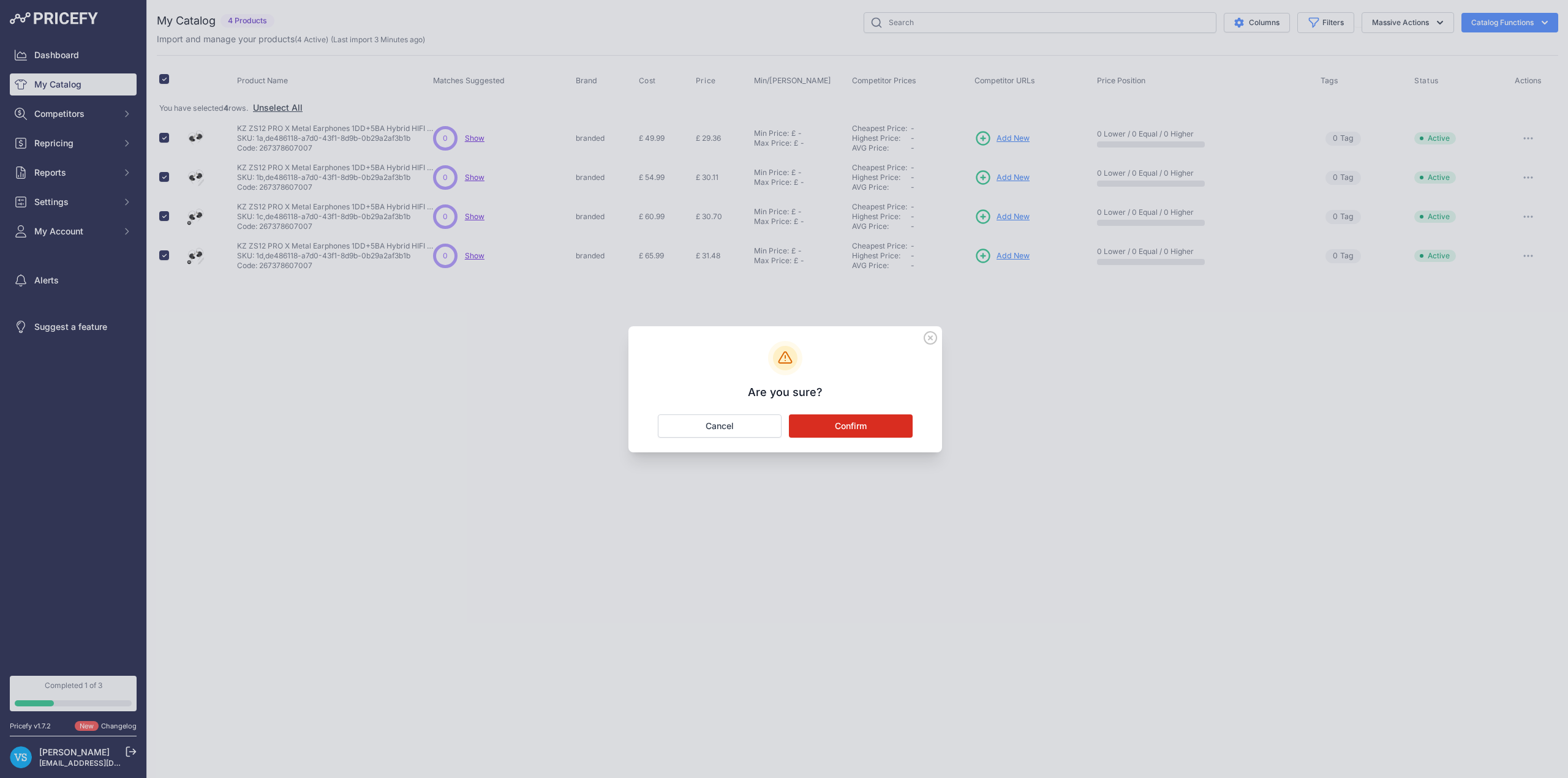
click at [880, 429] on button "Confirm" at bounding box center [850, 427] width 123 height 24
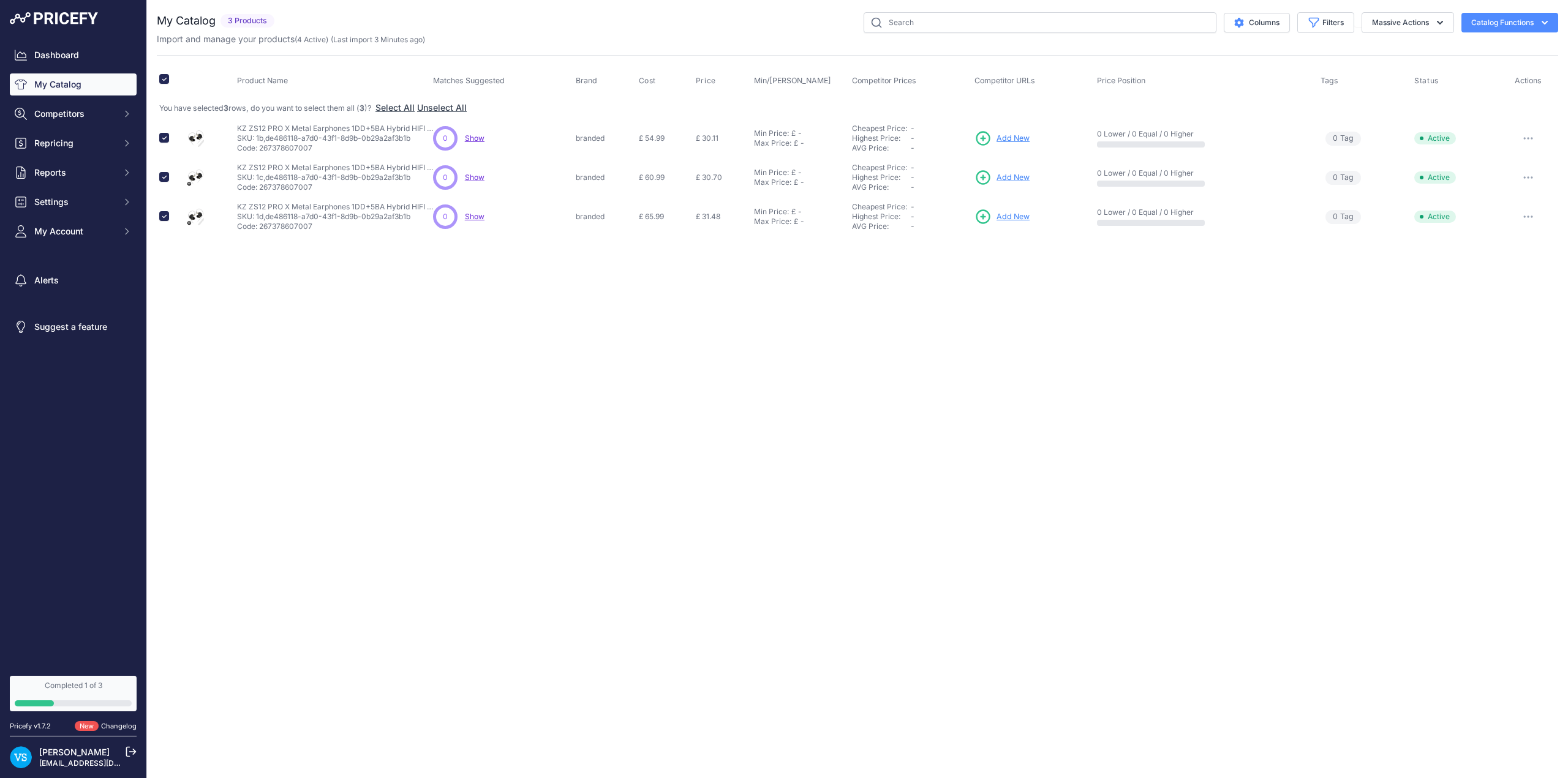
click at [1530, 147] on button "button" at bounding box center [1528, 139] width 25 height 17
click at [1511, 187] on button "Delete" at bounding box center [1516, 183] width 79 height 20
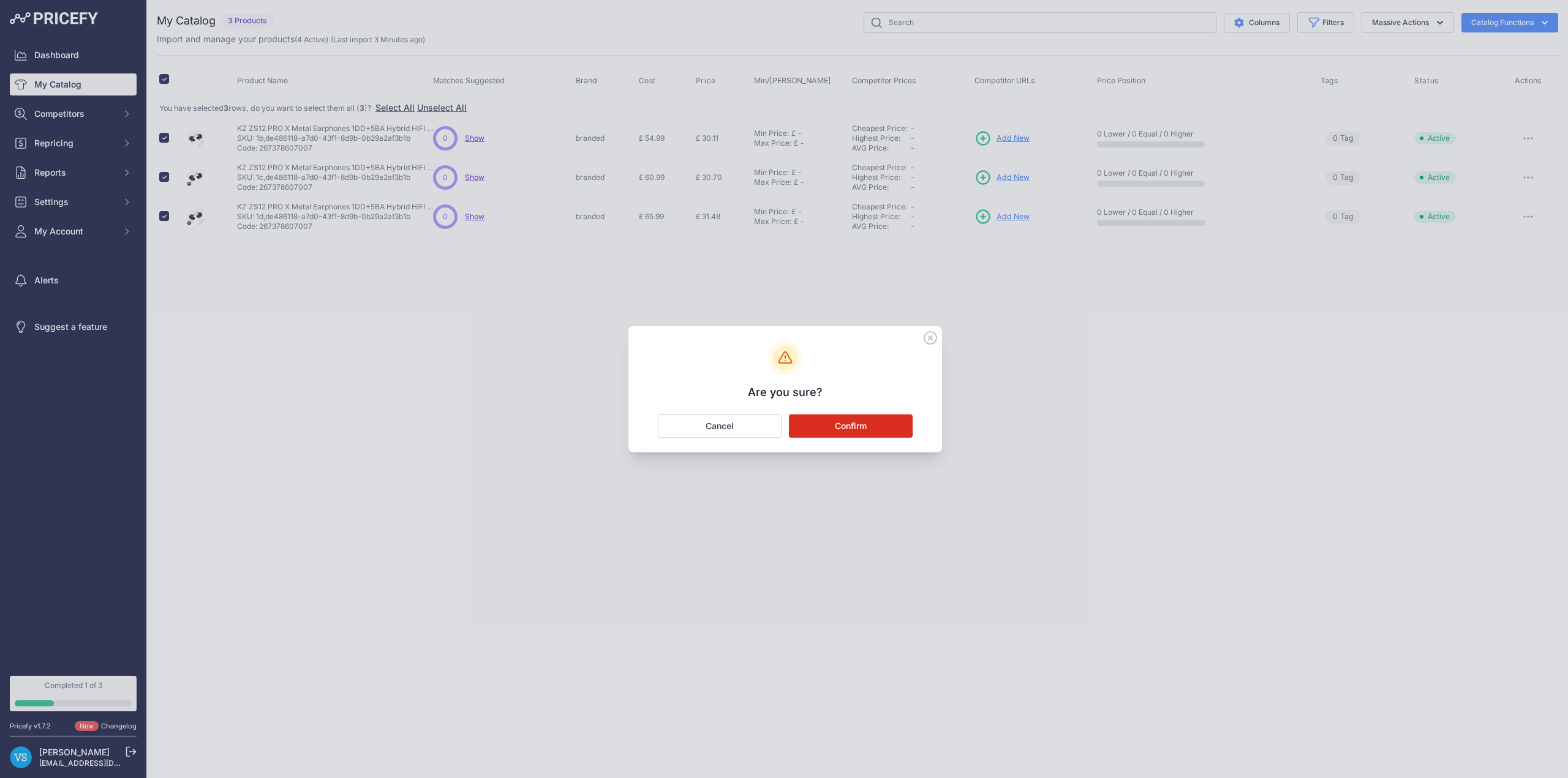
drag, startPoint x: 882, startPoint y: 428, endPoint x: 1121, endPoint y: 294, distance: 274.0
click at [882, 427] on button "Confirm" at bounding box center [850, 427] width 123 height 24
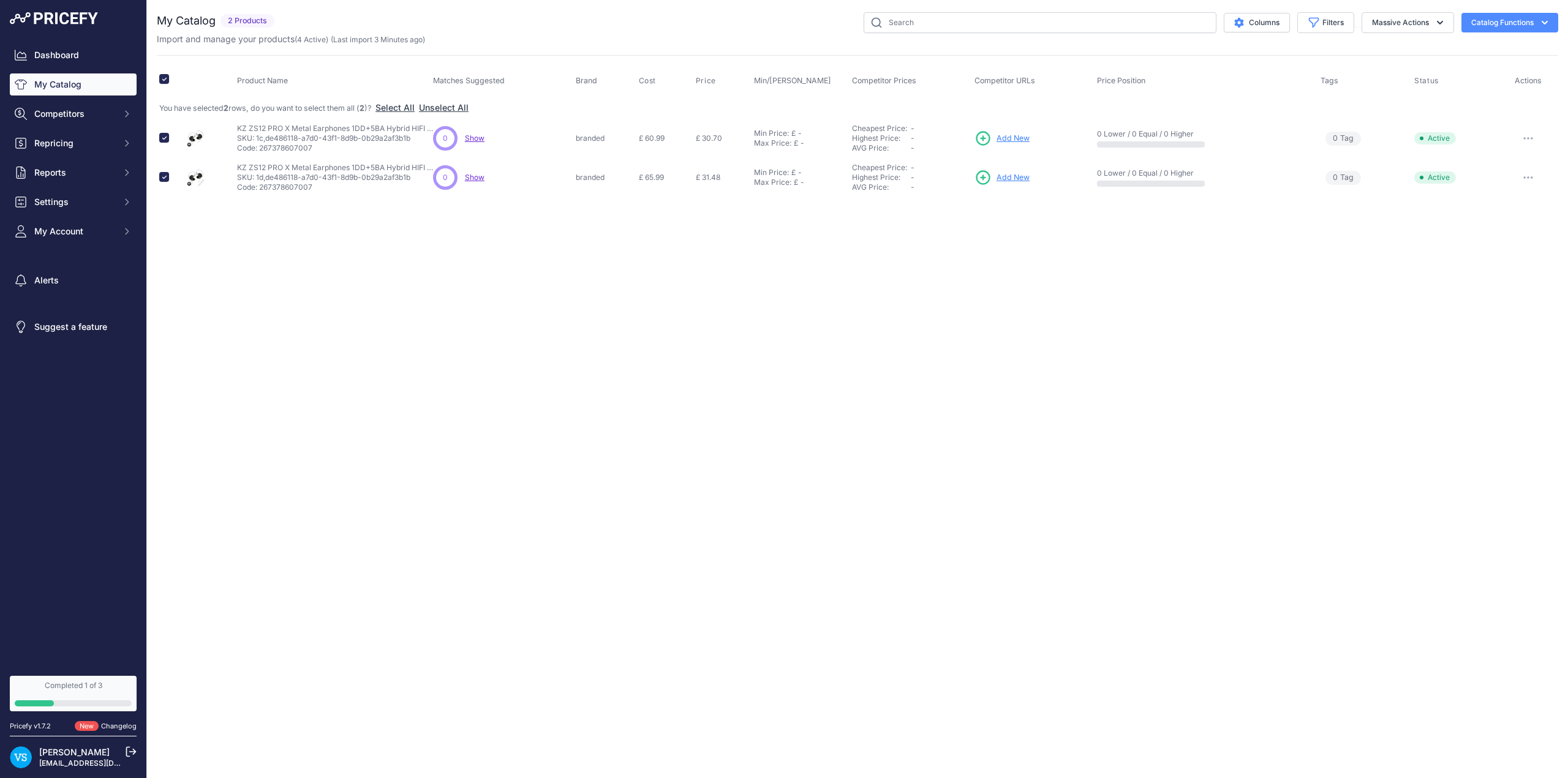
click at [1529, 142] on button "button" at bounding box center [1528, 139] width 25 height 17
click at [1518, 181] on button "Delete" at bounding box center [1516, 183] width 79 height 20
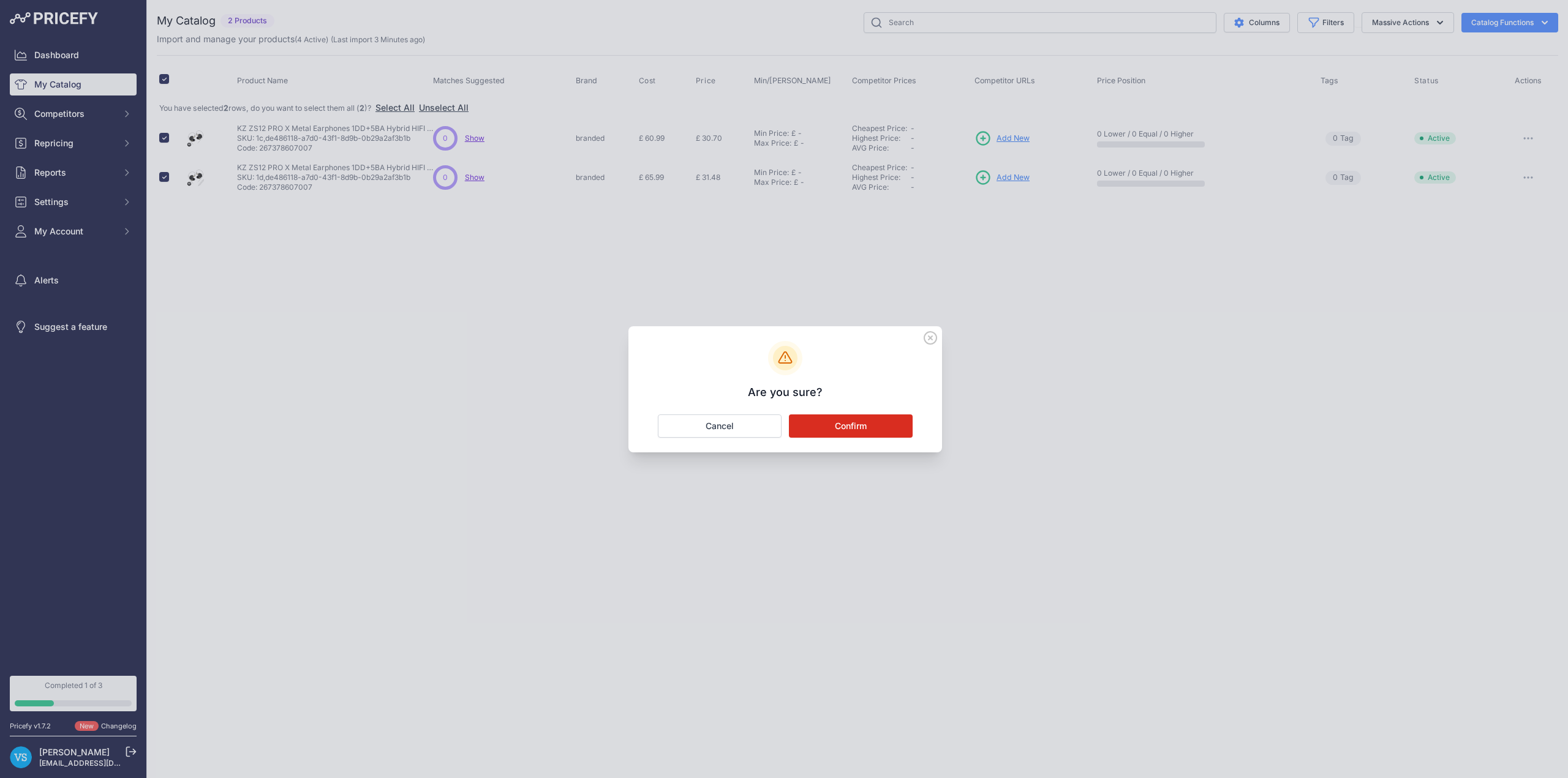
click at [879, 433] on button "Confirm" at bounding box center [850, 427] width 123 height 24
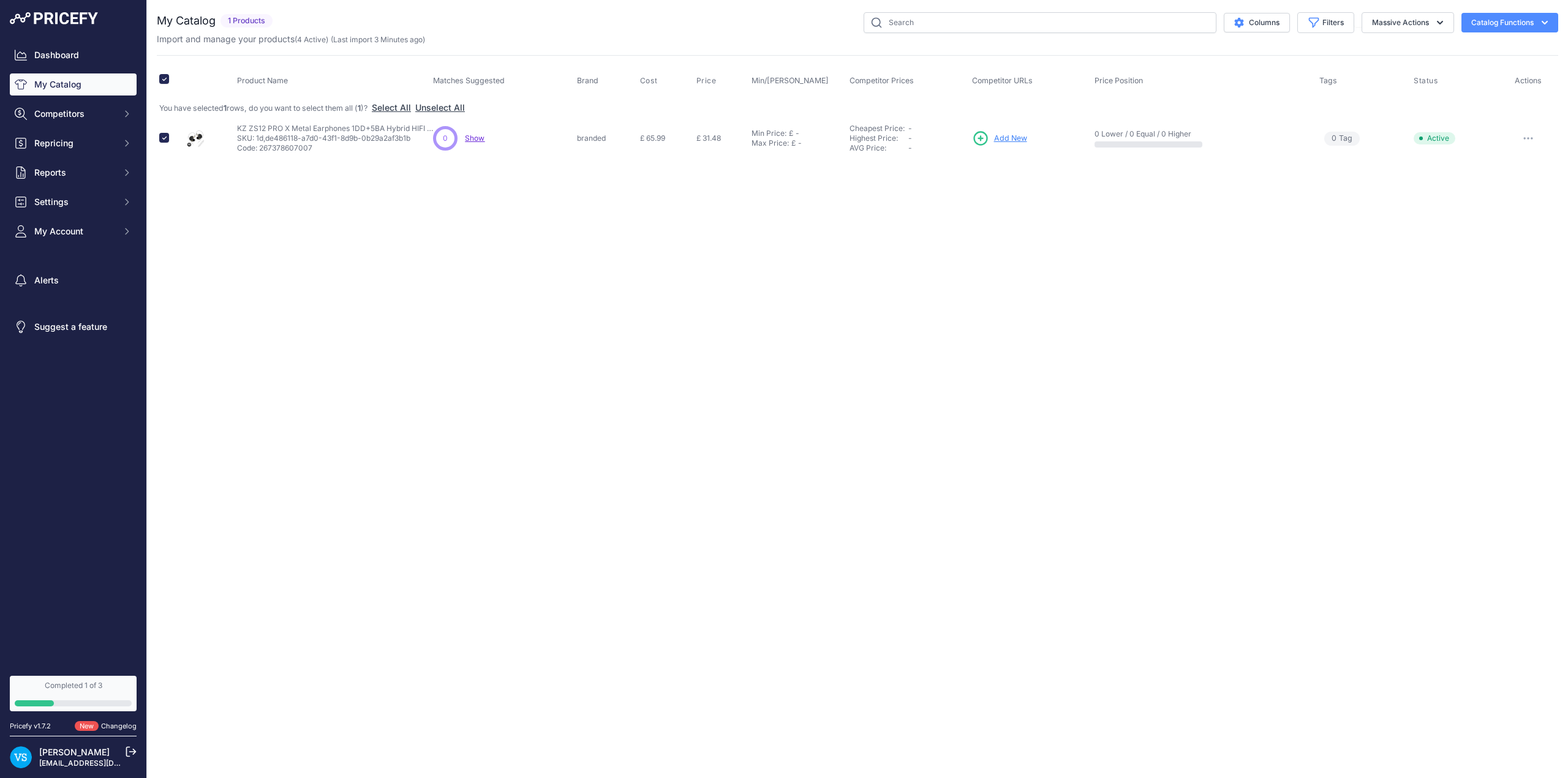
click at [1532, 141] on button "button" at bounding box center [1528, 139] width 25 height 17
click at [1524, 181] on button "Delete" at bounding box center [1516, 183] width 79 height 20
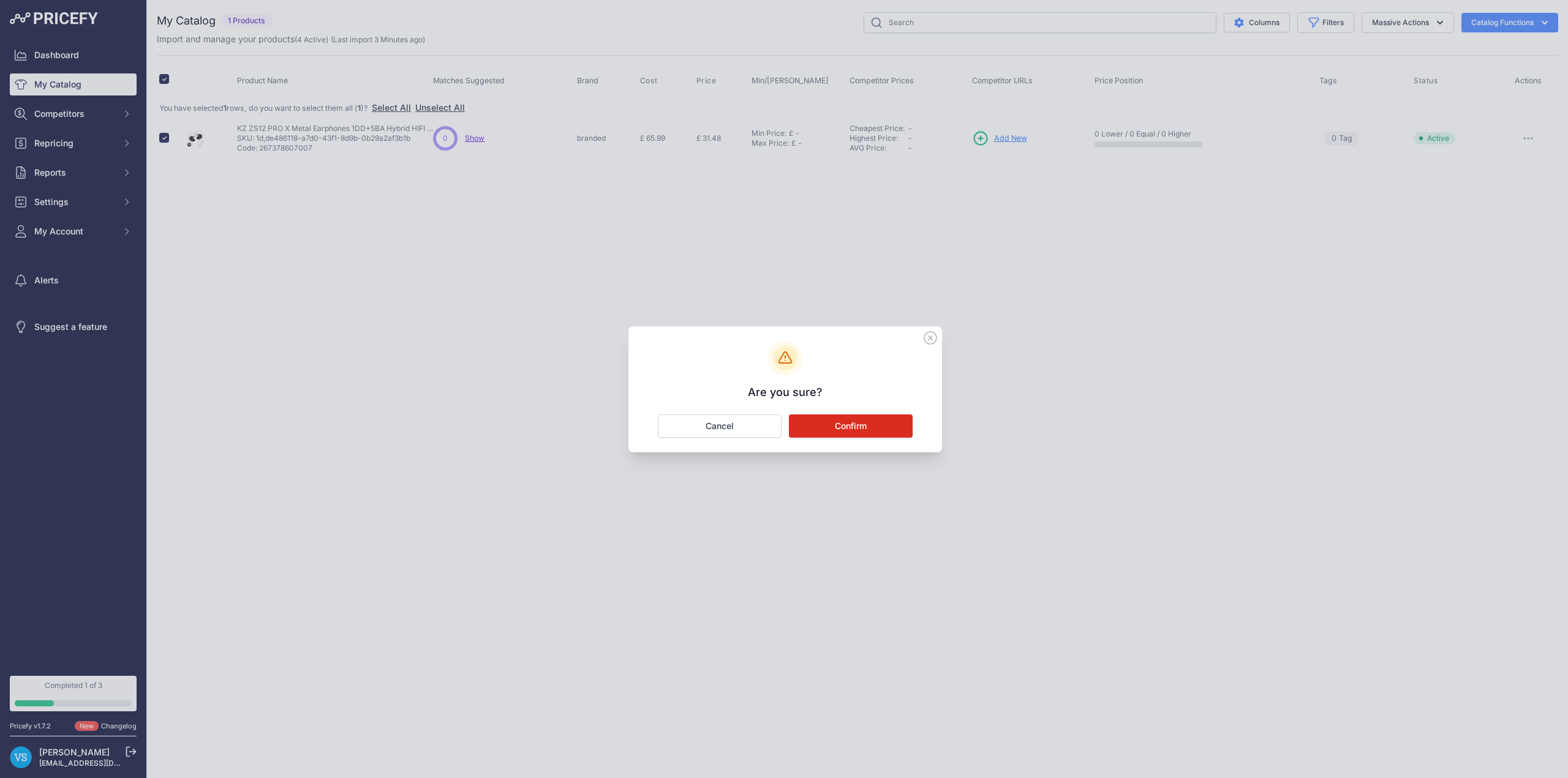
click at [839, 433] on button "Confirm" at bounding box center [850, 427] width 123 height 24
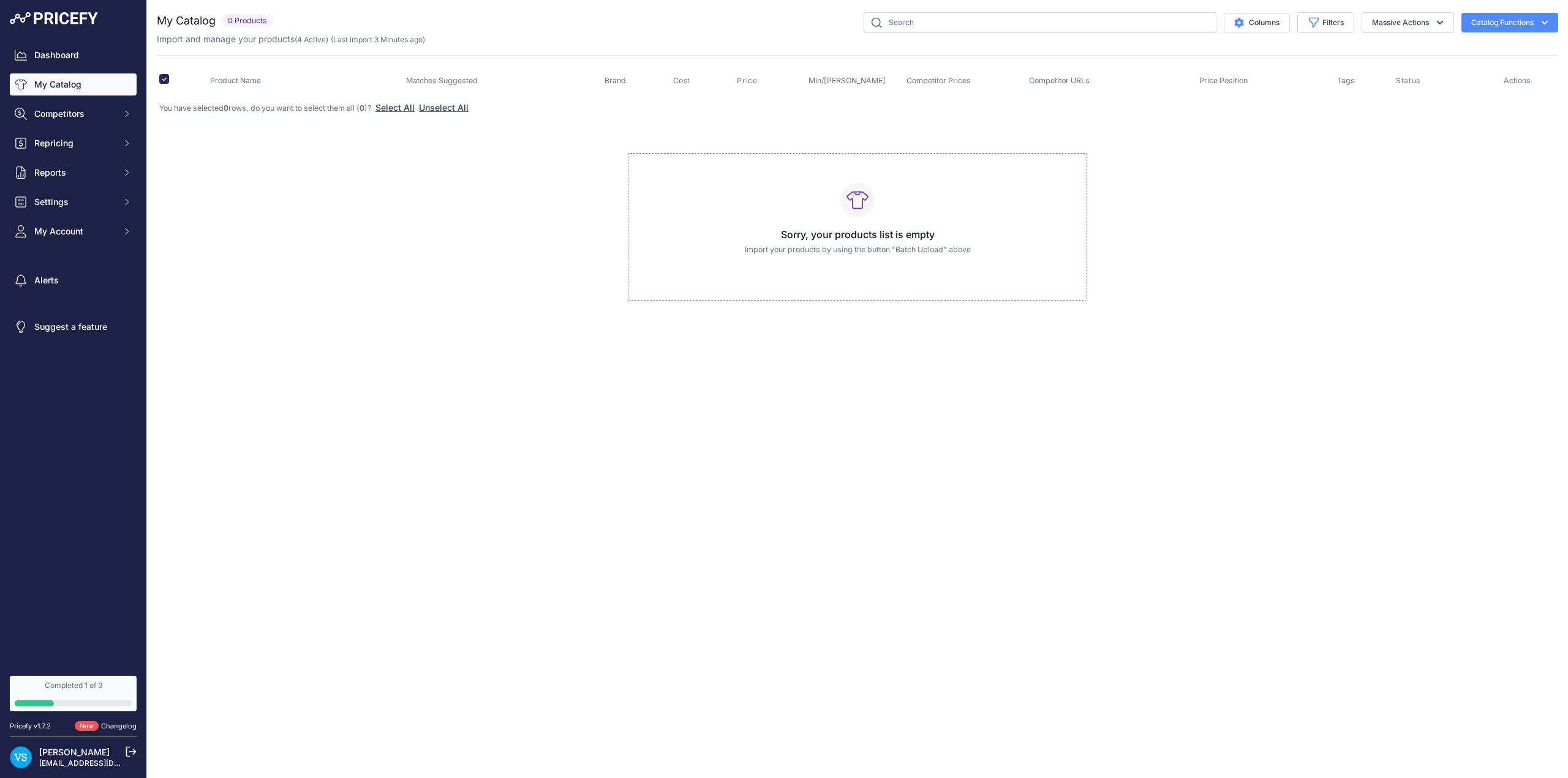
drag, startPoint x: 425, startPoint y: 340, endPoint x: 415, endPoint y: 329, distance: 14.9
click at [425, 338] on div "Close You are not connected to the internet." at bounding box center [858, 389] width 1421 height 778
click at [169, 79] on th at bounding box center [176, 81] width 38 height 30
click at [160, 80] on input "checkbox" at bounding box center [164, 79] width 9 height 9
checkbox input "false"
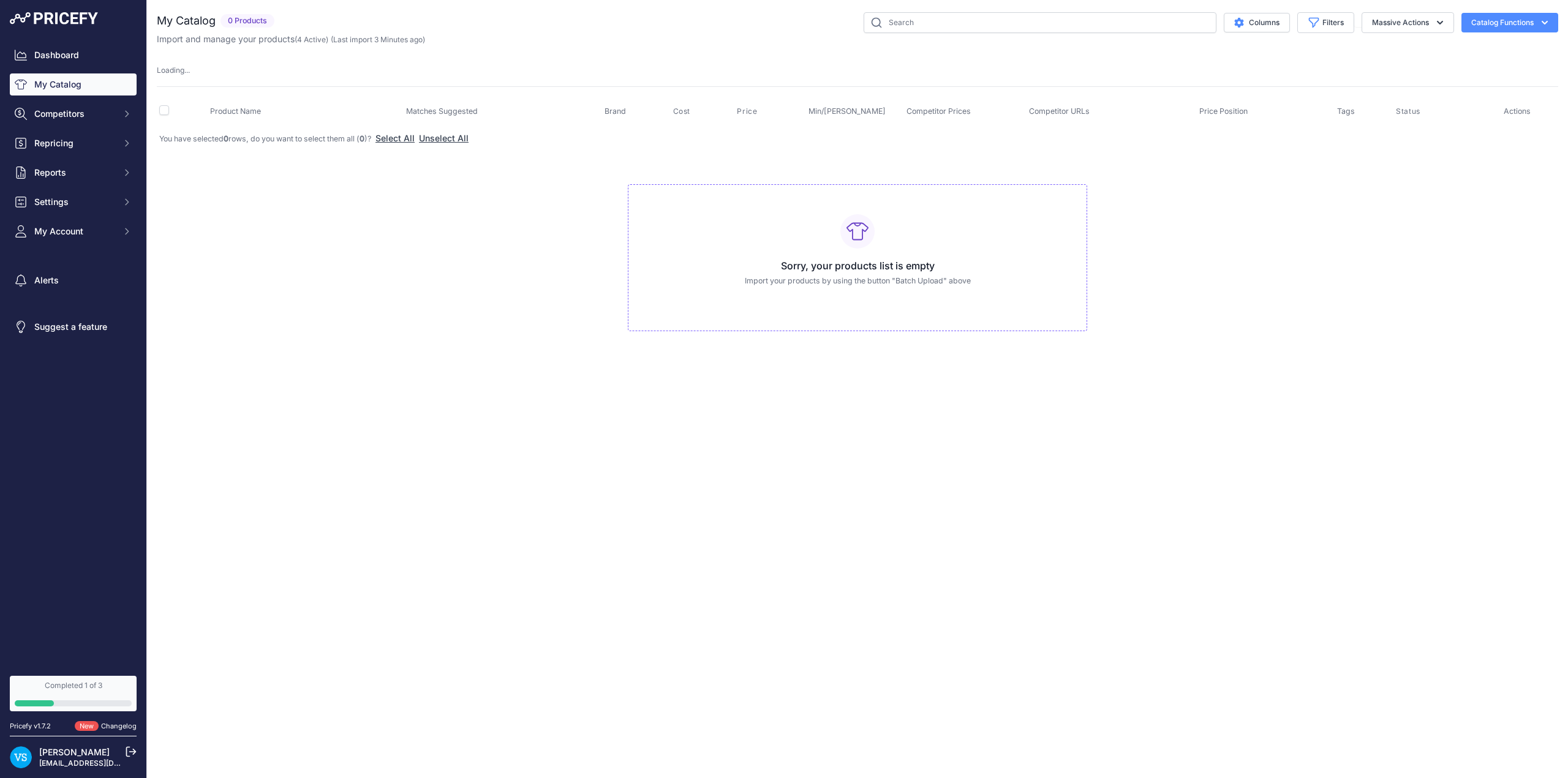
click at [344, 285] on td "Sorry, your products list is empty Import your products by using the button "Ba…" at bounding box center [857, 253] width 1401 height 206
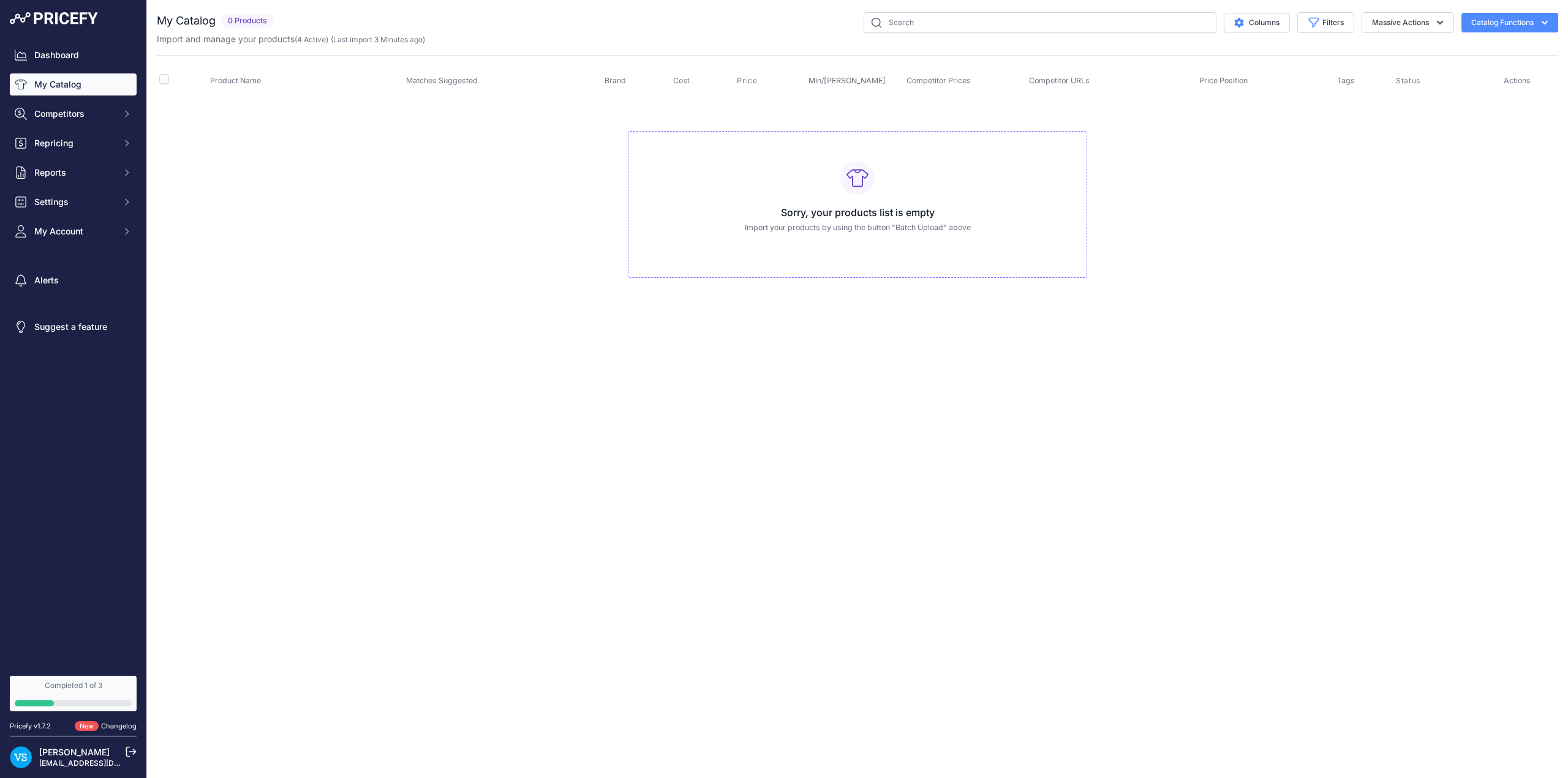
click at [1530, 24] on button "Catalog Functions" at bounding box center [1509, 23] width 97 height 20
click at [1488, 91] on link "Batch Upload" at bounding box center [1488, 92] width 137 height 22
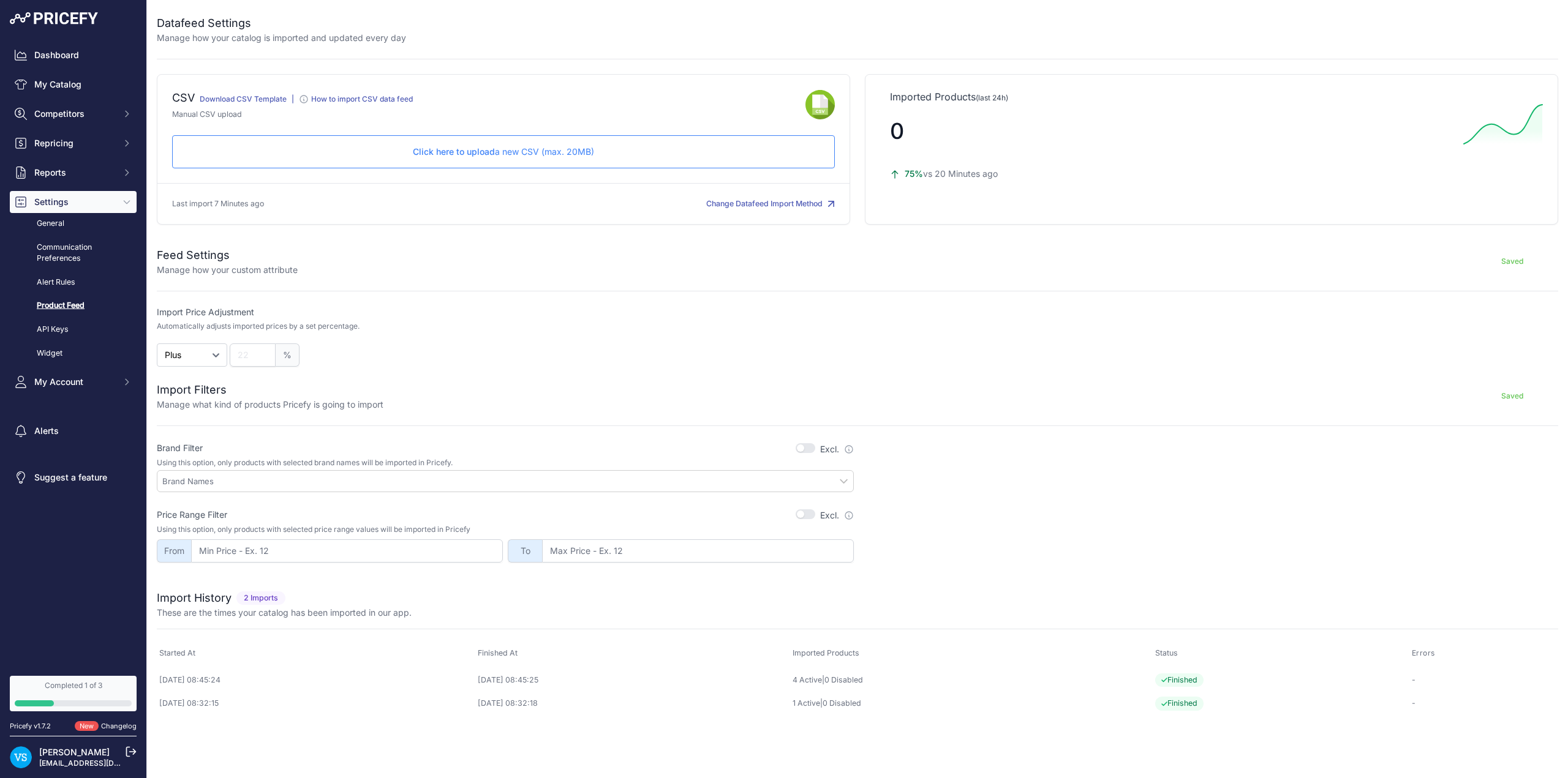
click at [545, 151] on p "Click here to upload a new CSV (max. 20MB)" at bounding box center [503, 151] width 642 height 12
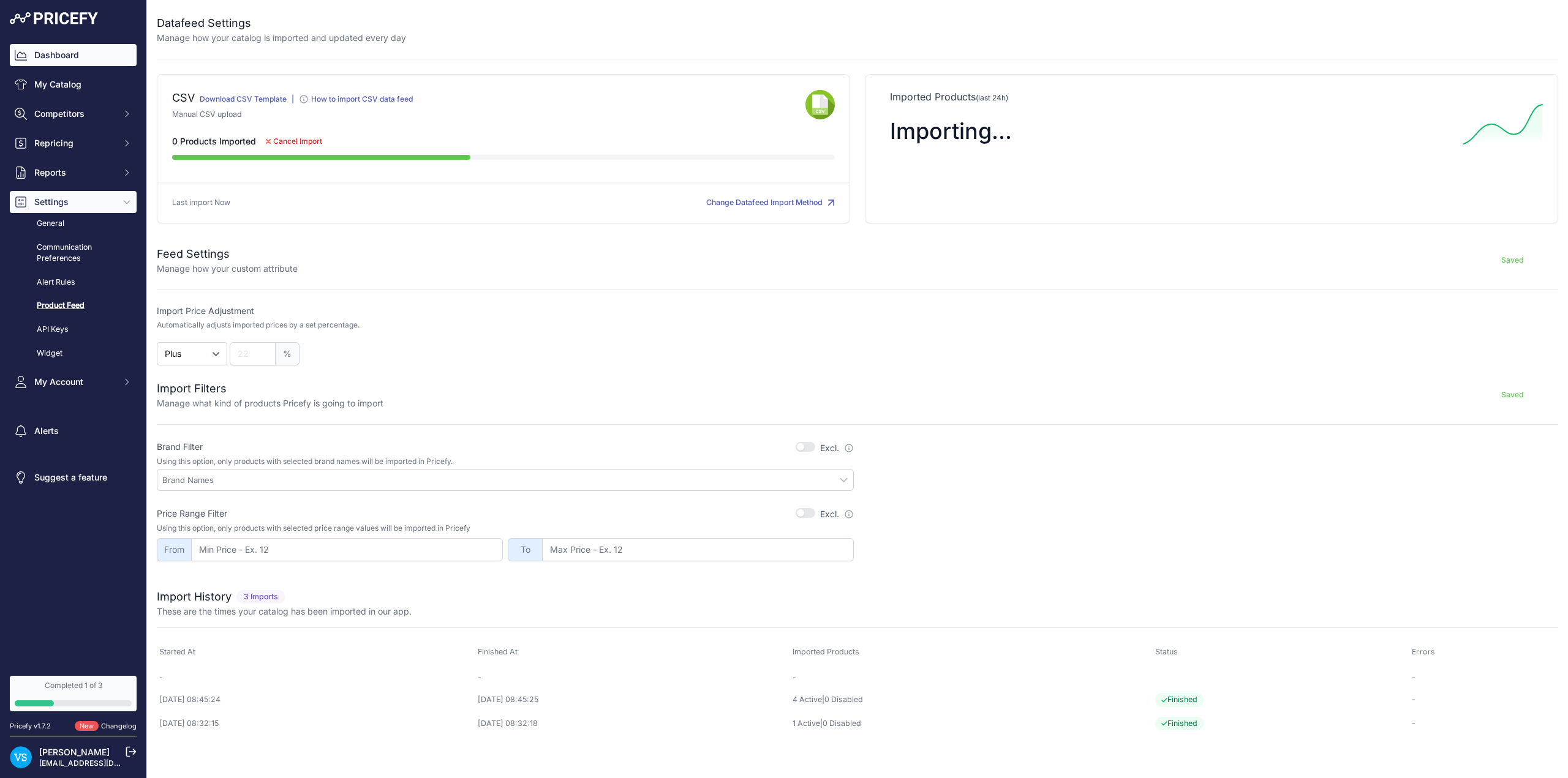
click at [56, 55] on link "Dashboard" at bounding box center [72, 54] width 126 height 22
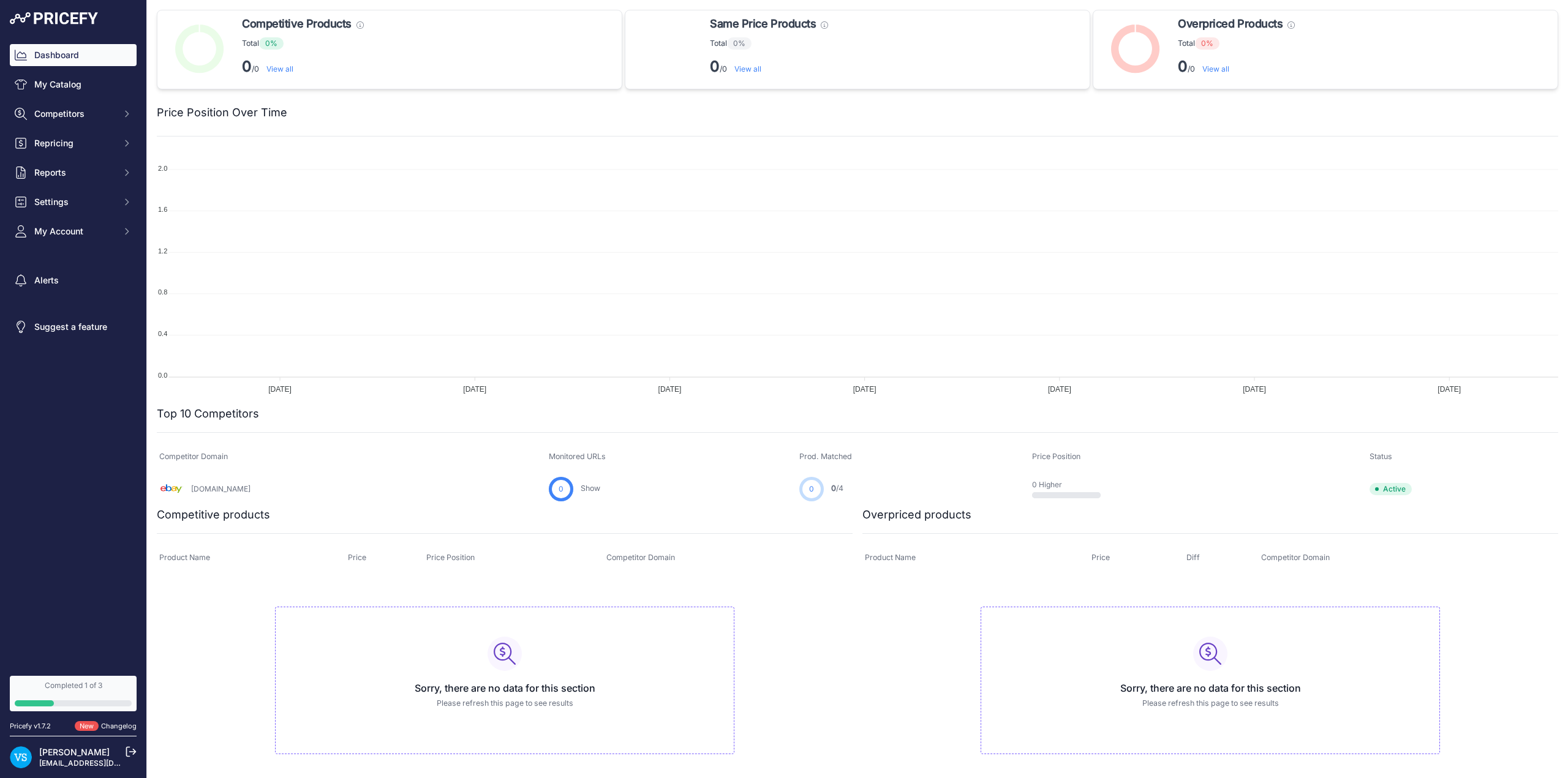
click at [60, 85] on link "My Catalog" at bounding box center [72, 84] width 126 height 22
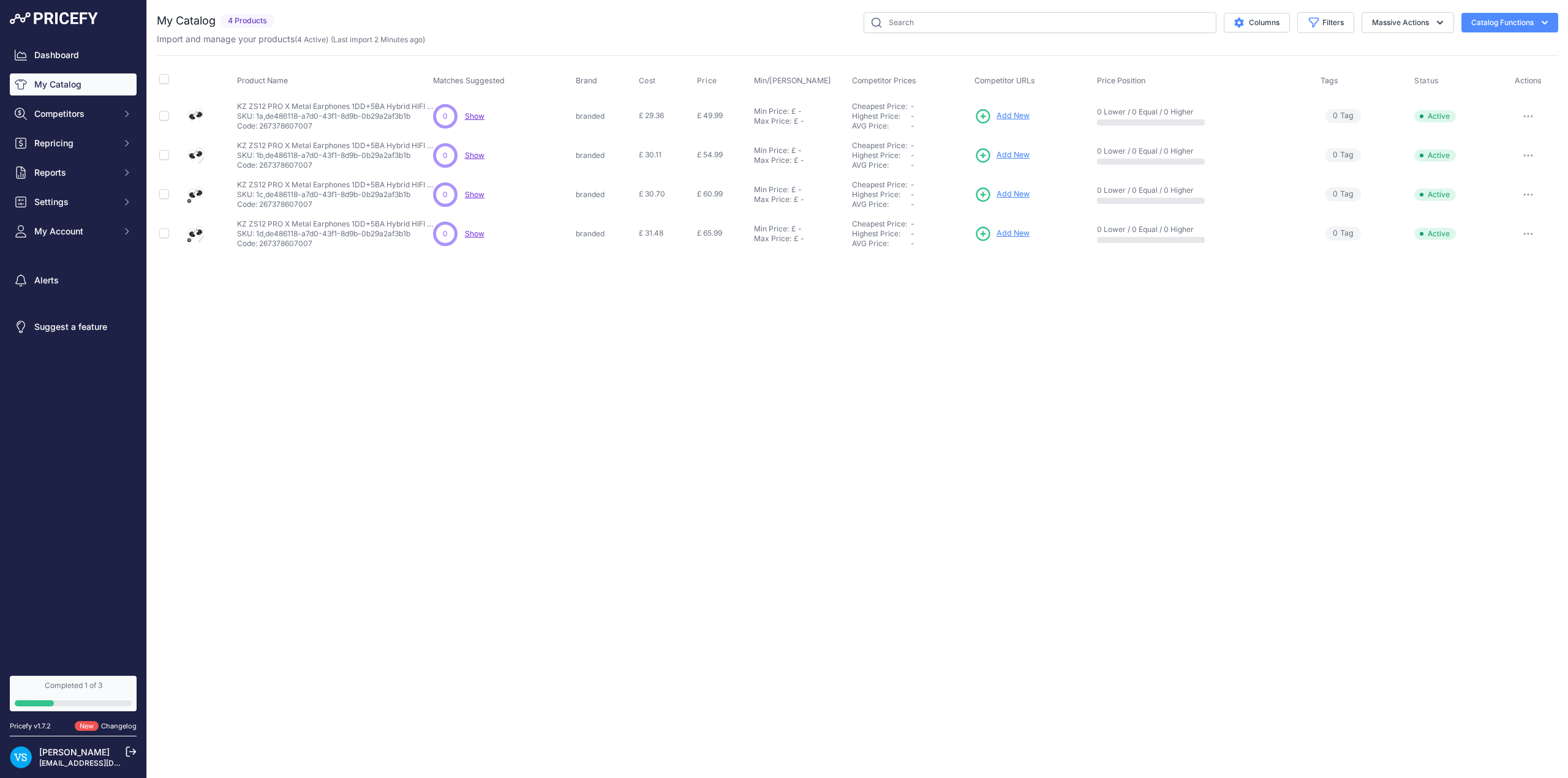
click at [1020, 114] on span "Add New" at bounding box center [1012, 116] width 33 height 11
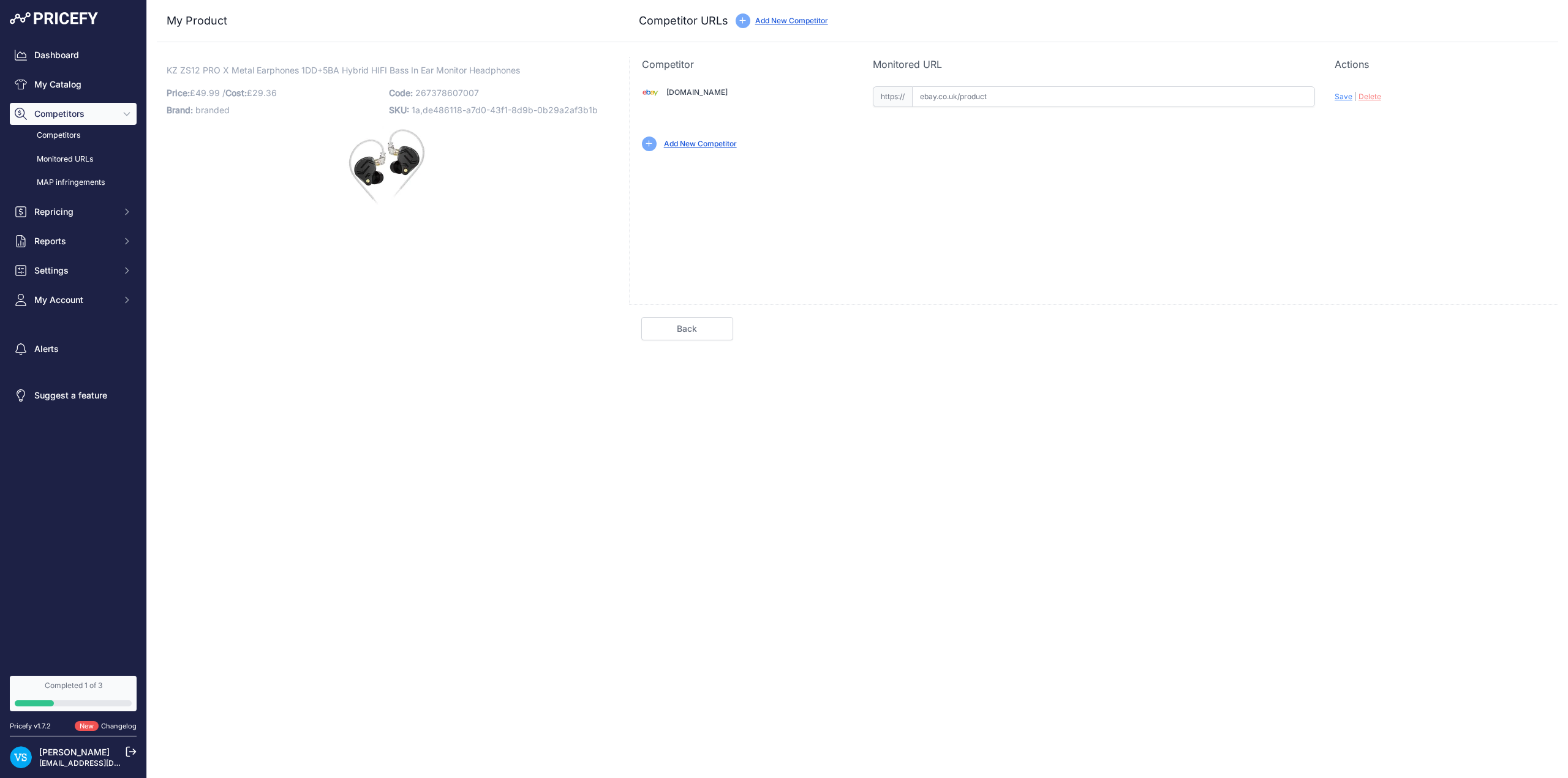
click at [976, 96] on input "text" at bounding box center [1113, 97] width 403 height 21
paste input "https://www.ebay.co.uk/itm/226693270689?var=525868576034"
click at [1342, 97] on span "Save" at bounding box center [1343, 97] width 18 height 9
type input "https://www.ebay.co.uk/itm/226693270689?var=525868576034&prirule_jdsnikfkfjsd=9…"
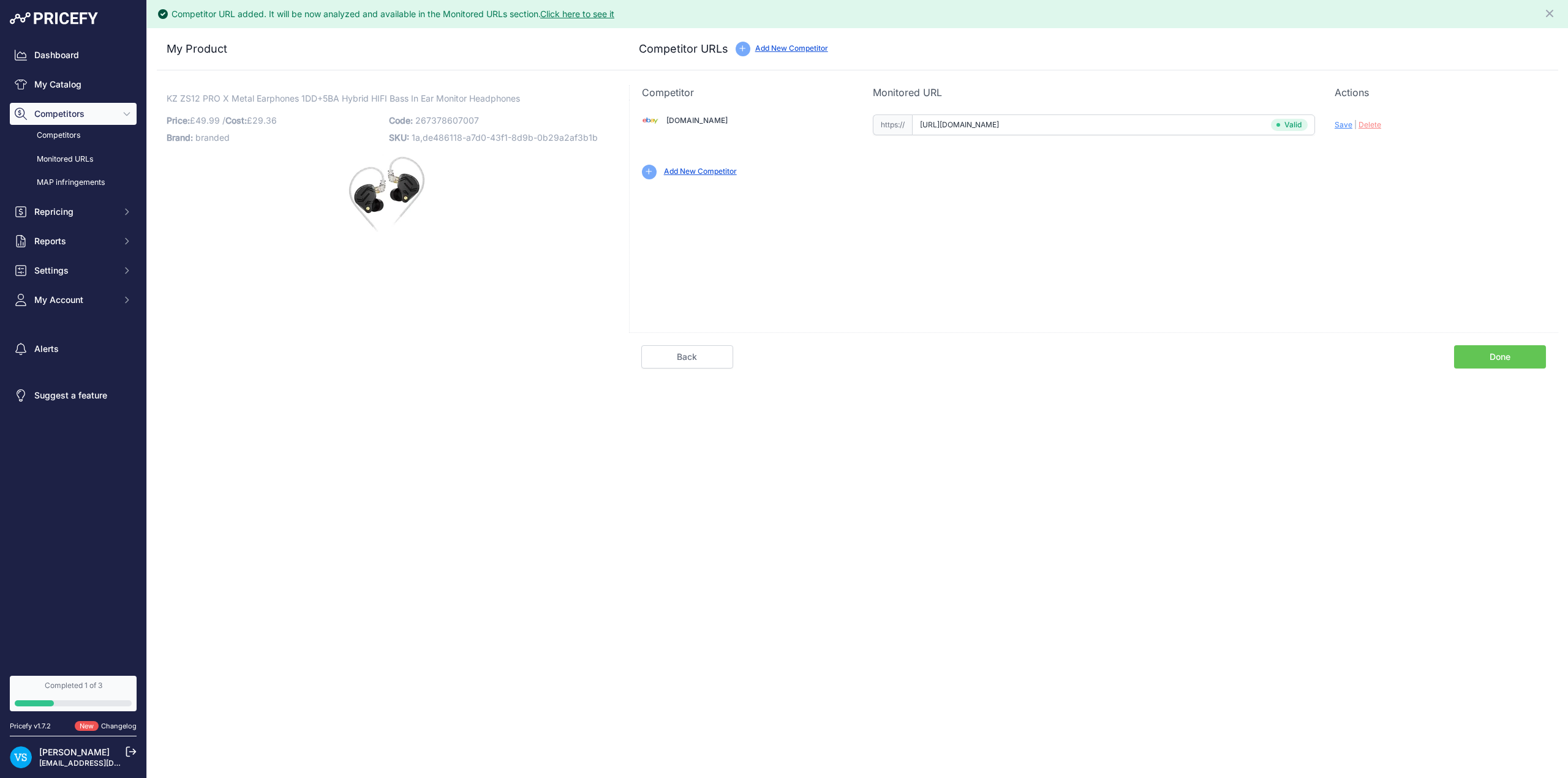
click at [1493, 358] on link "Done" at bounding box center [1500, 357] width 92 height 24
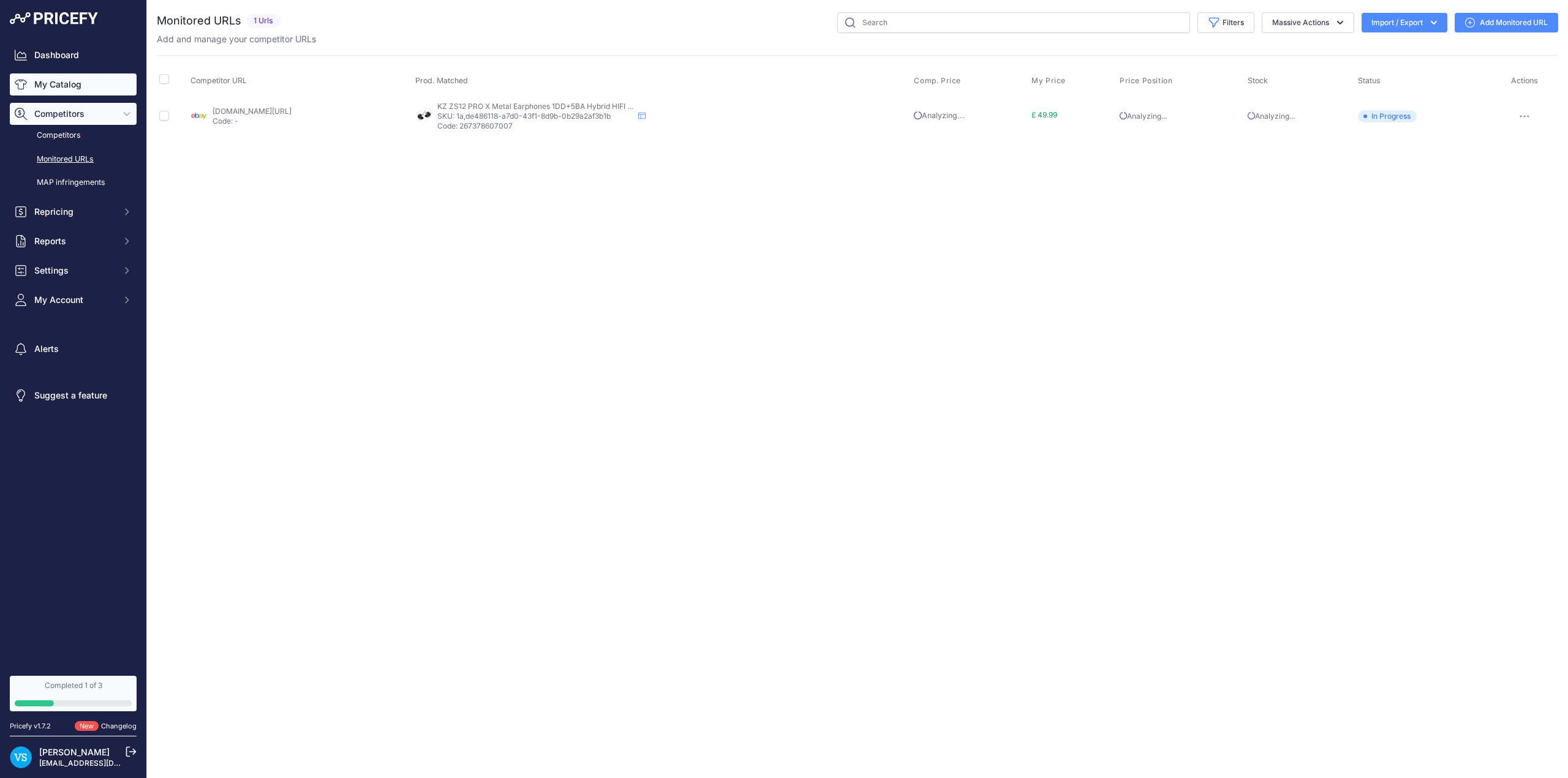
click at [68, 88] on link "My Catalog" at bounding box center [72, 84] width 126 height 22
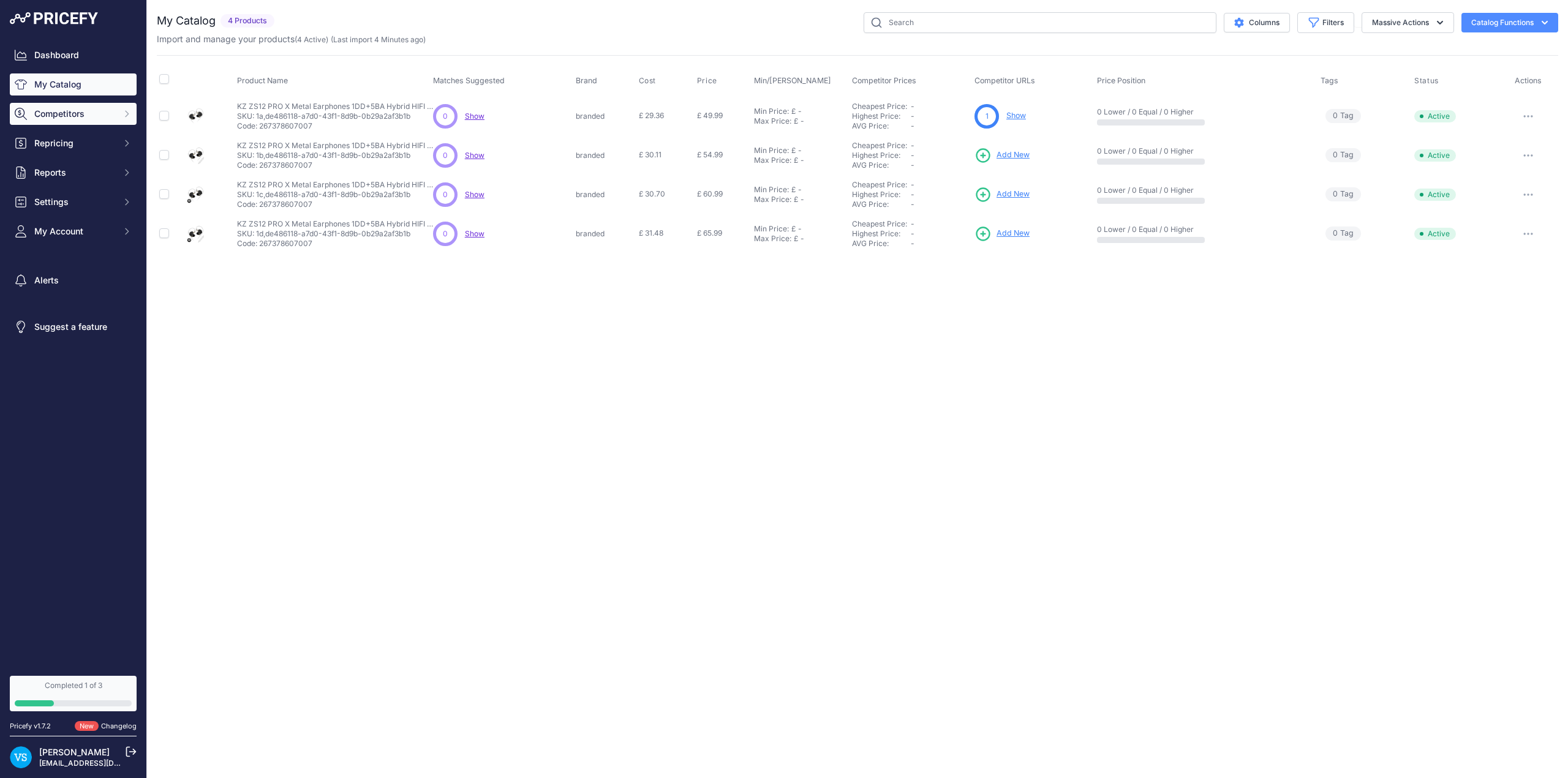
click at [71, 115] on span "Competitors" at bounding box center [74, 113] width 80 height 12
click at [61, 137] on link "Competitors" at bounding box center [72, 136] width 126 height 22
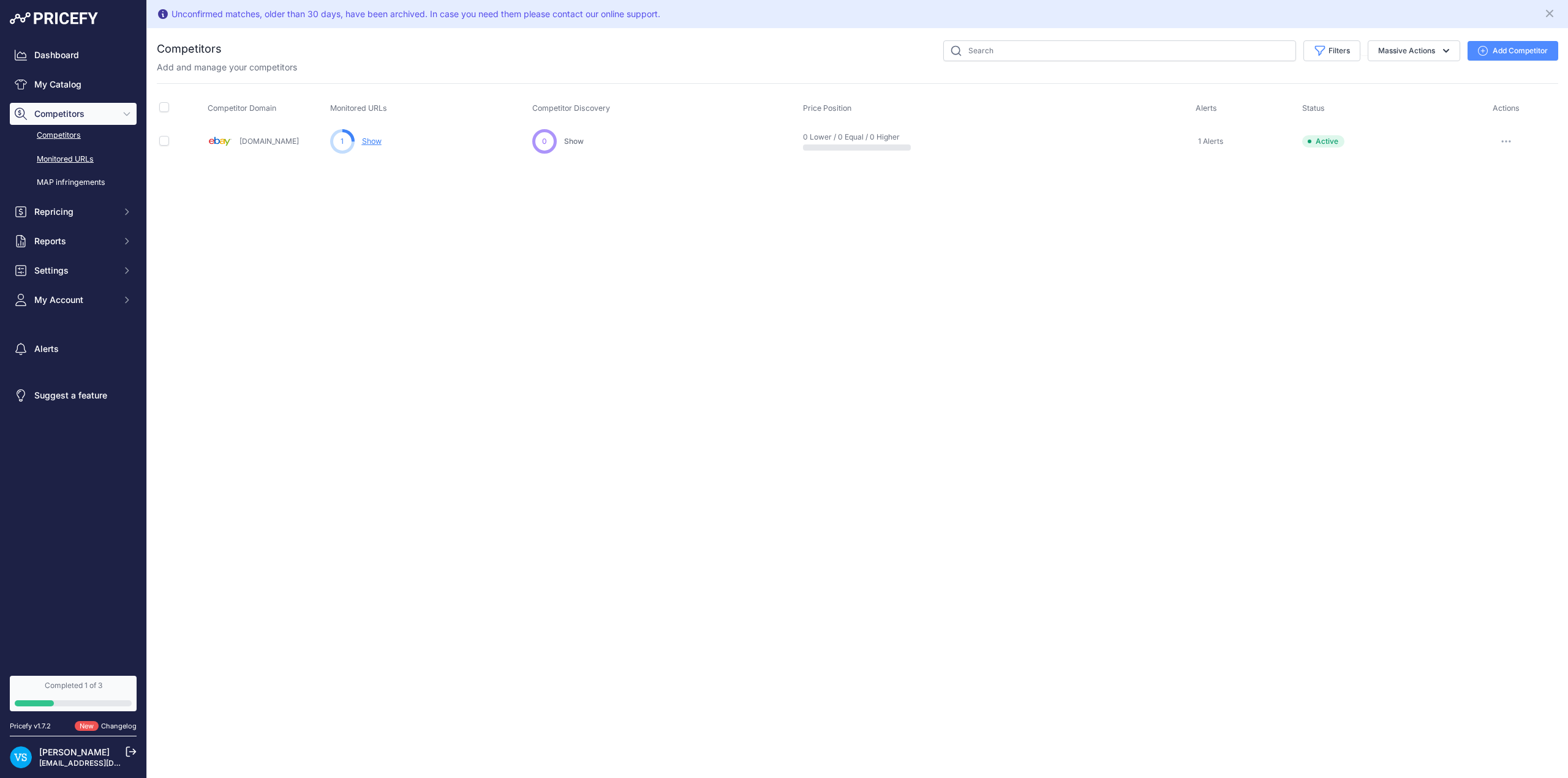
click at [66, 161] on link "Monitored URLs" at bounding box center [72, 160] width 126 height 22
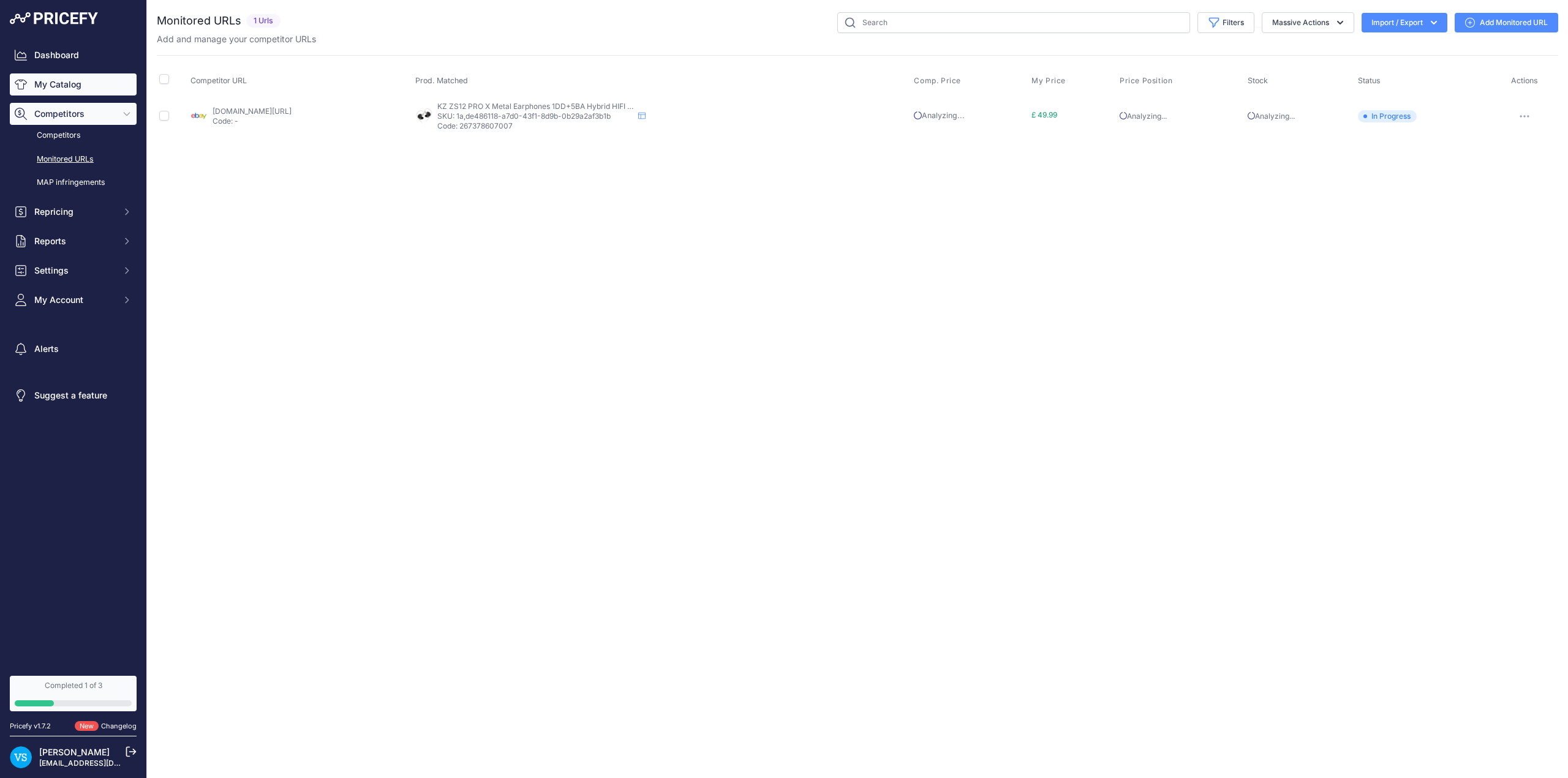
click at [67, 82] on link "My Catalog" at bounding box center [72, 84] width 126 height 22
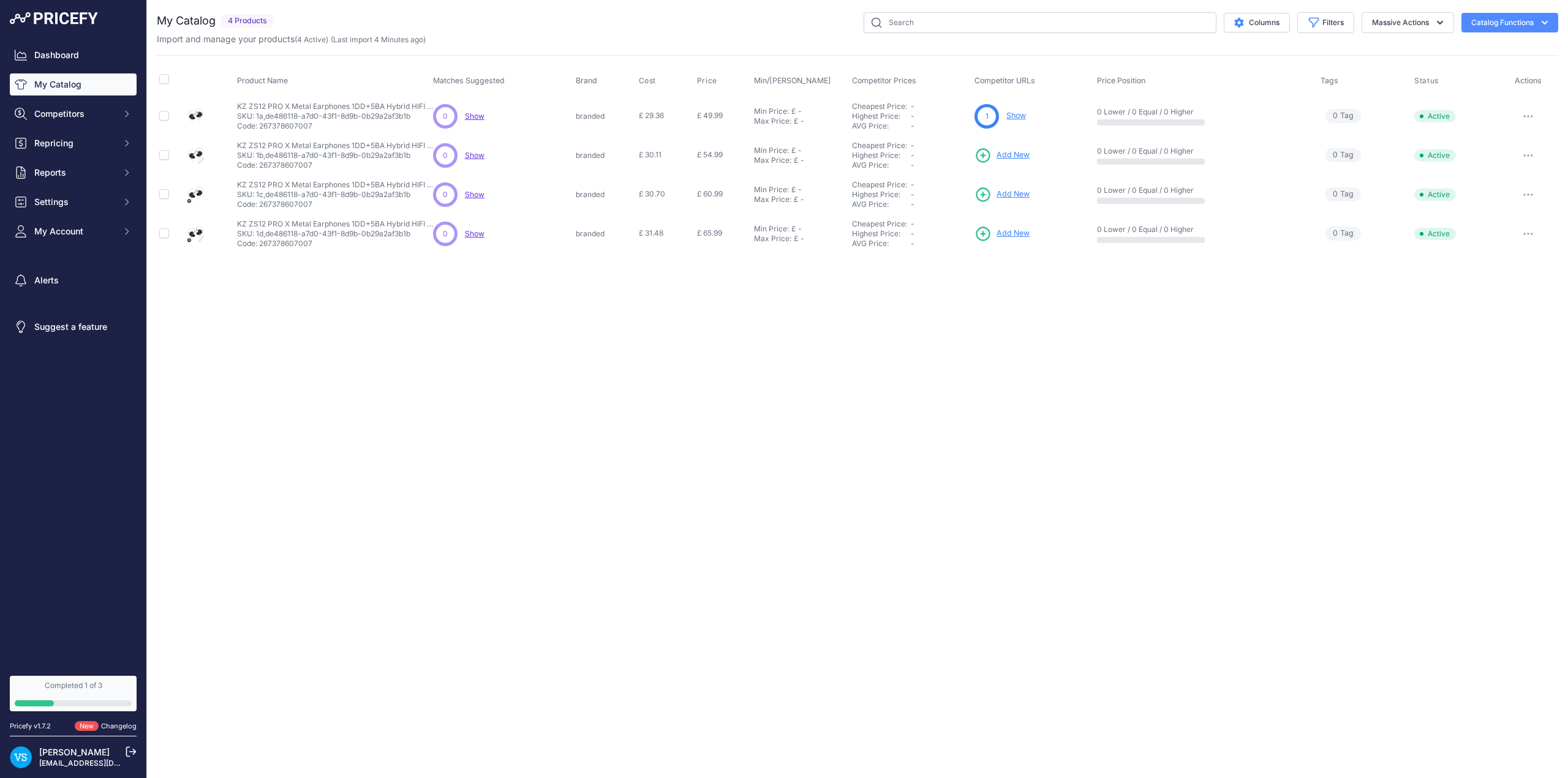
click at [1012, 156] on span "Add New" at bounding box center [1012, 155] width 33 height 11
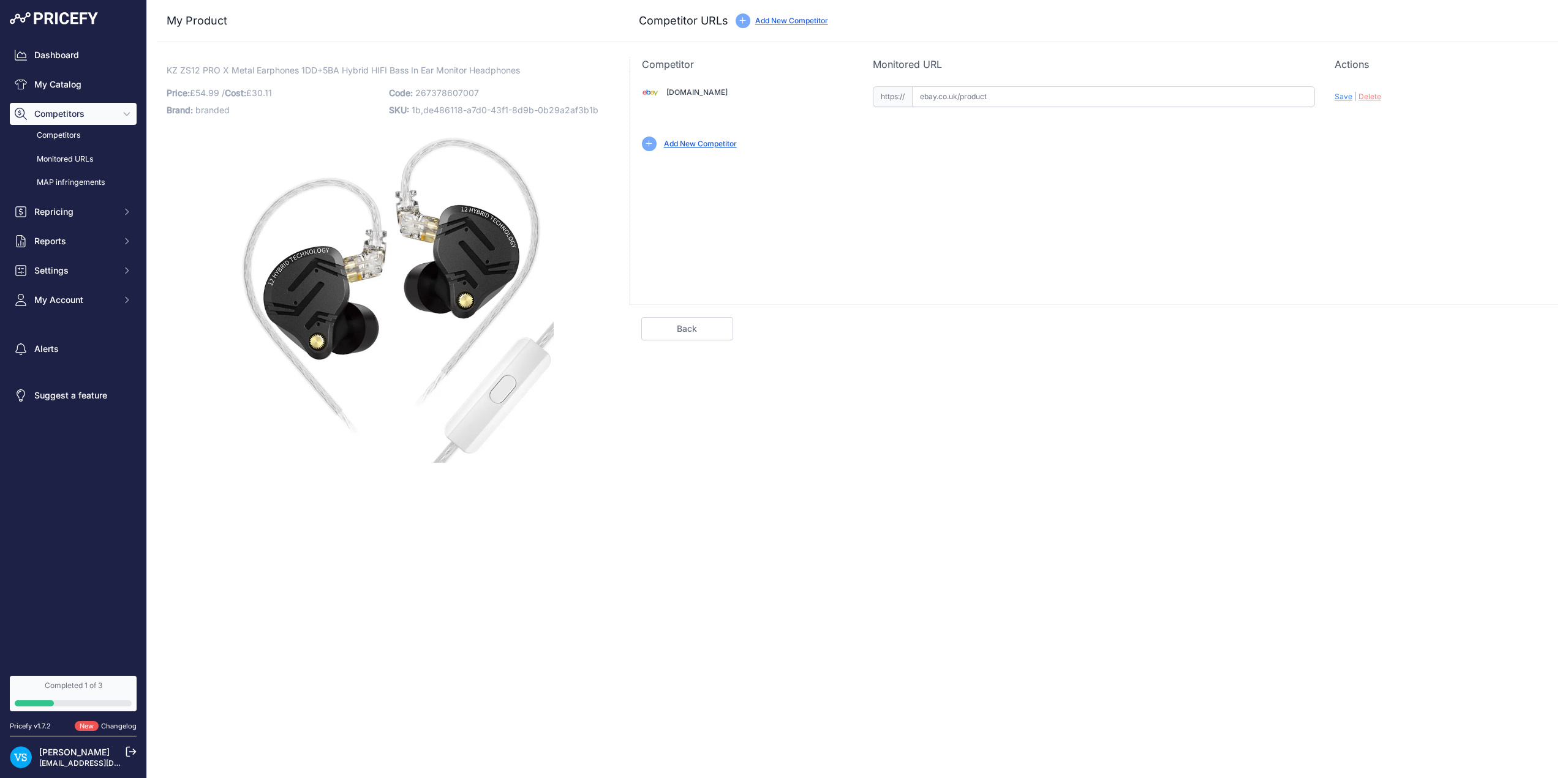
click at [991, 94] on input "text" at bounding box center [1113, 97] width 403 height 21
paste input "https://www.ebay.co.uk/itm/226693270689?var=525868576035"
click at [1340, 98] on span "Save" at bounding box center [1343, 97] width 18 height 9
type input "https://www.ebay.co.uk/itm/226693270689?var=525868576035&prirule_jdsnikfkfjsd=9…"
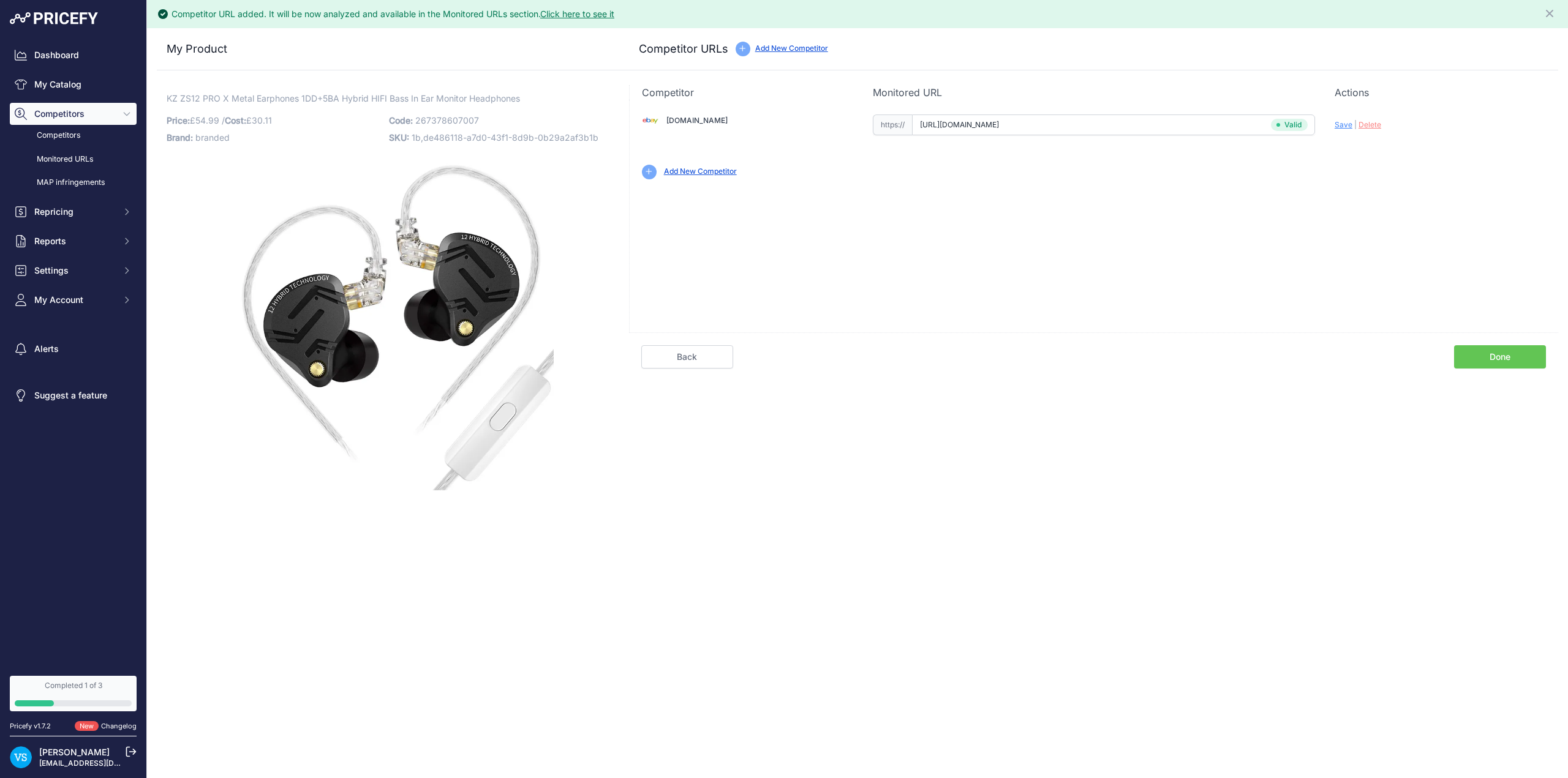
click at [1496, 354] on link "Done" at bounding box center [1500, 357] width 92 height 24
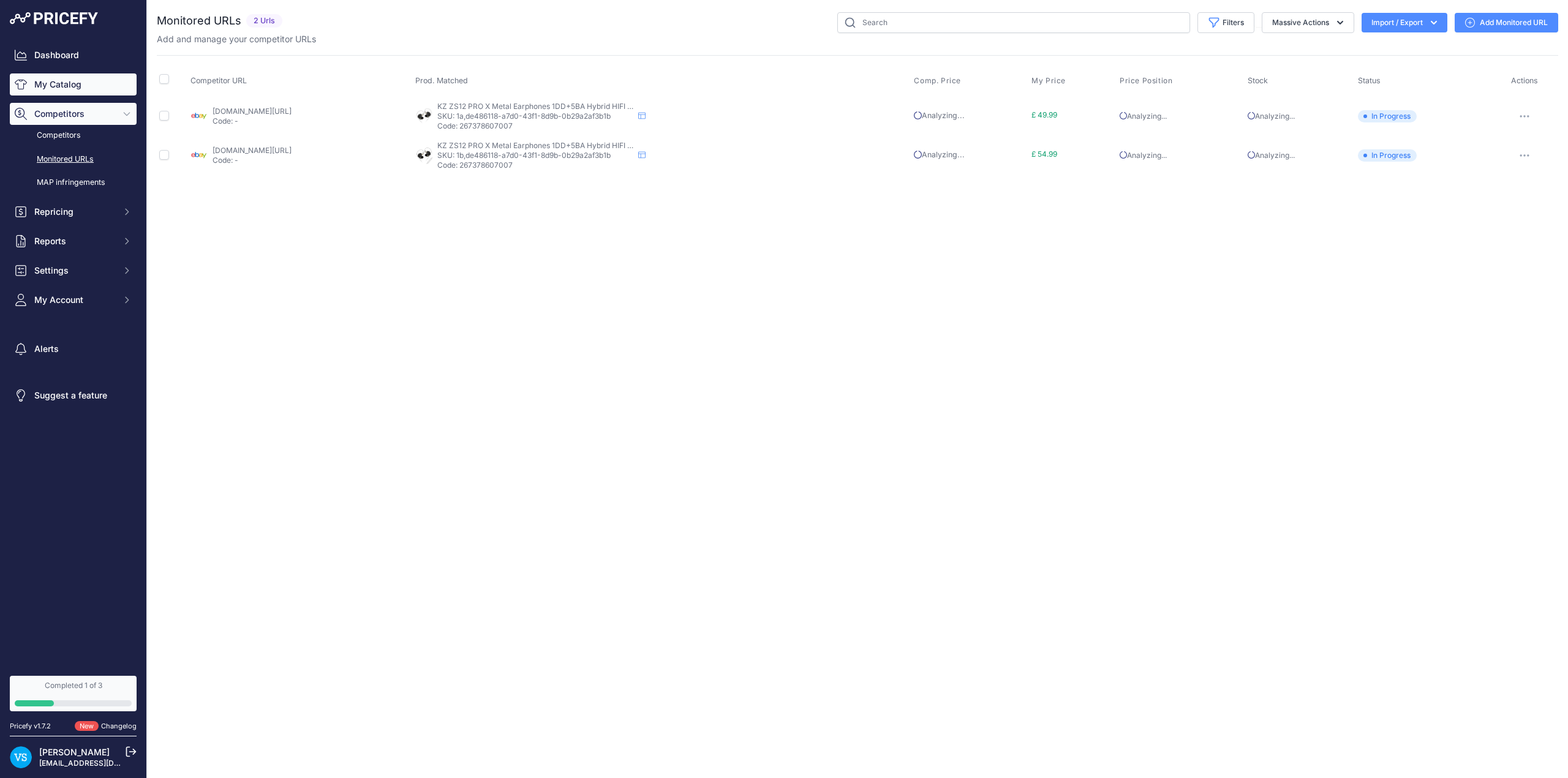
click at [53, 83] on link "My Catalog" at bounding box center [72, 84] width 126 height 22
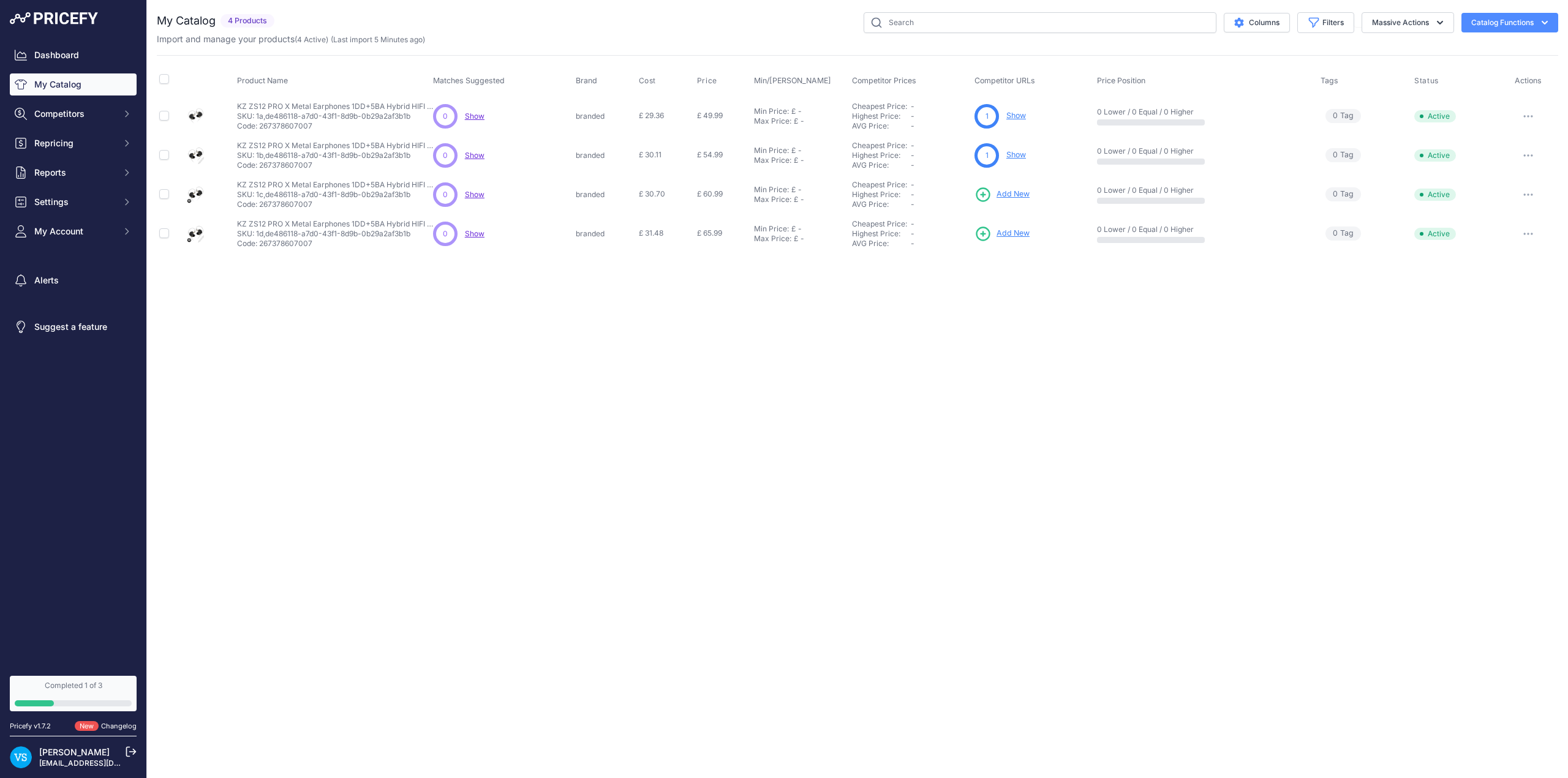
click at [1019, 194] on span "Add New" at bounding box center [1012, 195] width 33 height 11
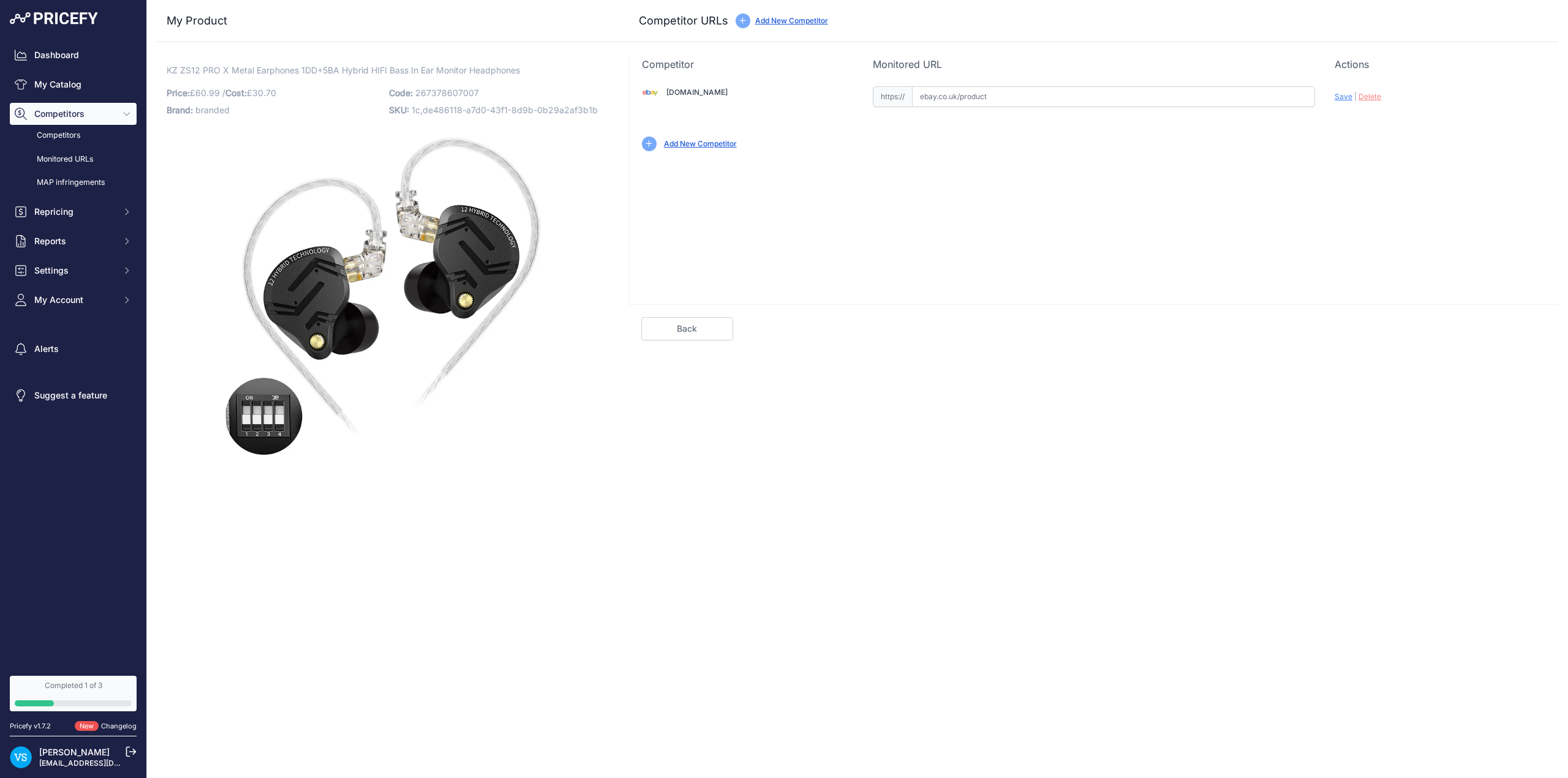
click at [965, 94] on input "text" at bounding box center [1113, 97] width 403 height 21
paste input "[URL][DOMAIN_NAME]"
click at [1342, 99] on span "Save" at bounding box center [1343, 97] width 18 height 9
type input "https://www.ebay.co.uk/itm/226693270689?var=525868576036&prirule_jdsnikfkfjsd=9…"
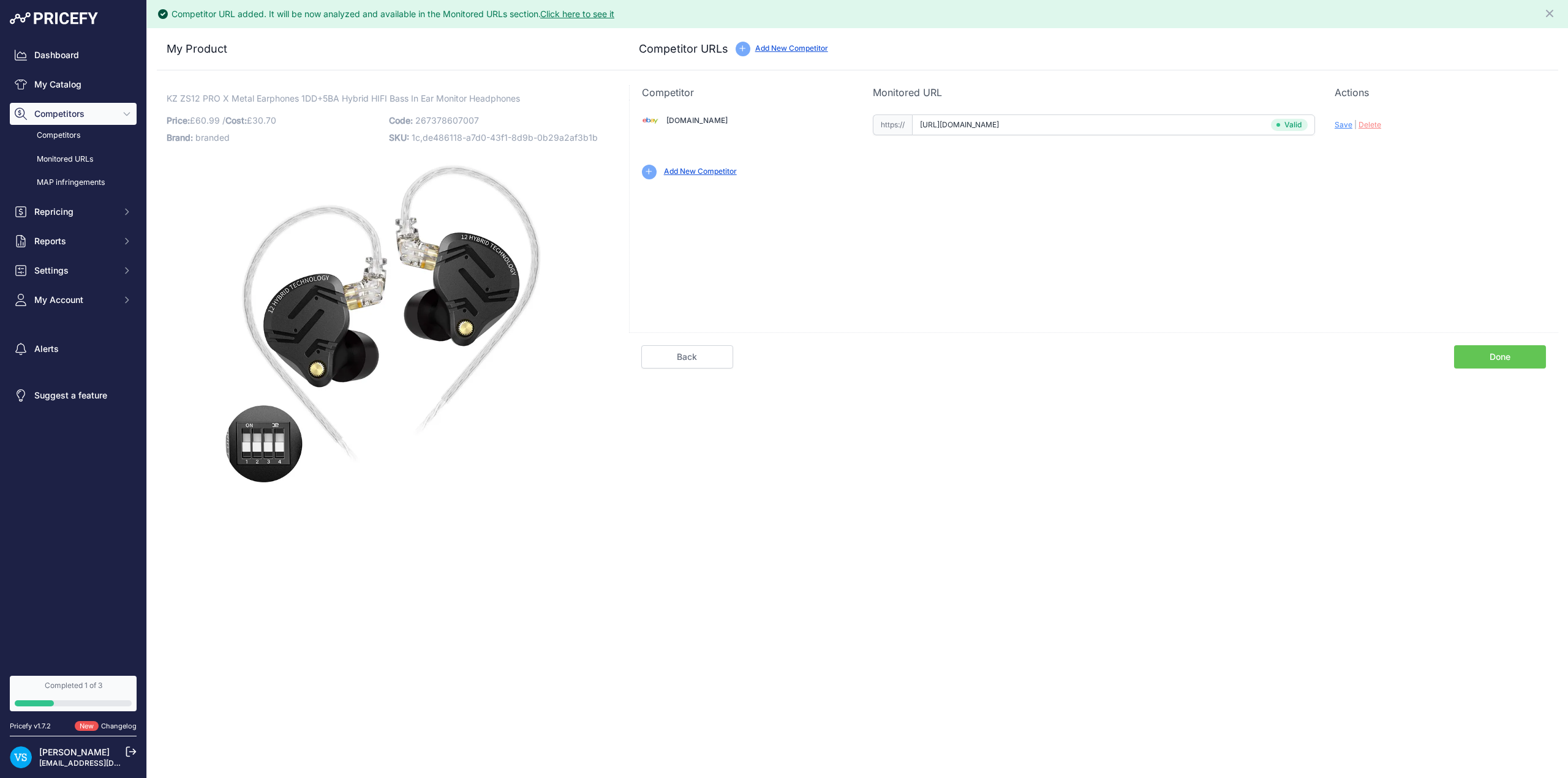
click at [1497, 359] on link "Done" at bounding box center [1500, 357] width 92 height 24
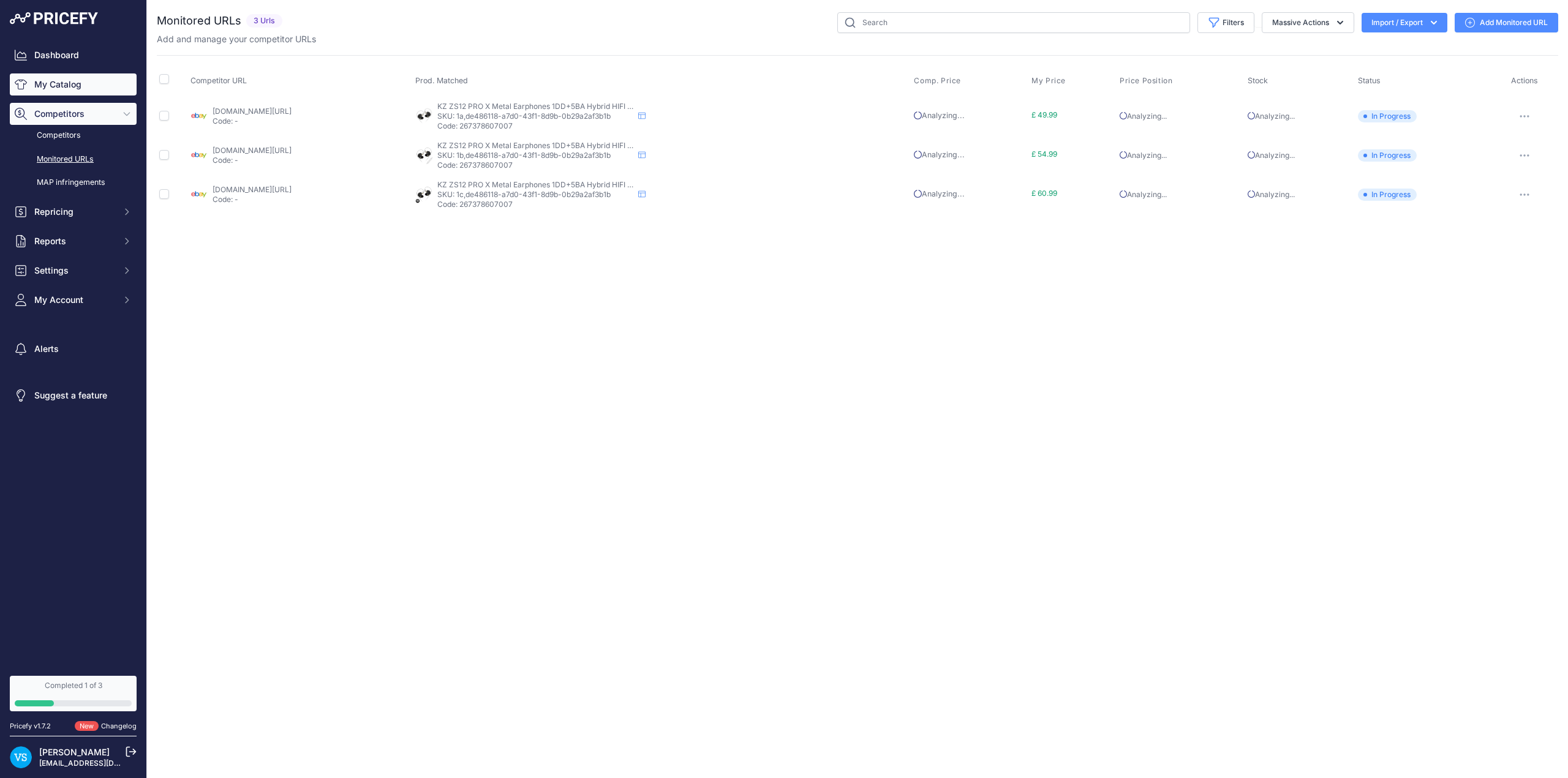
click at [55, 85] on link "My Catalog" at bounding box center [72, 84] width 126 height 22
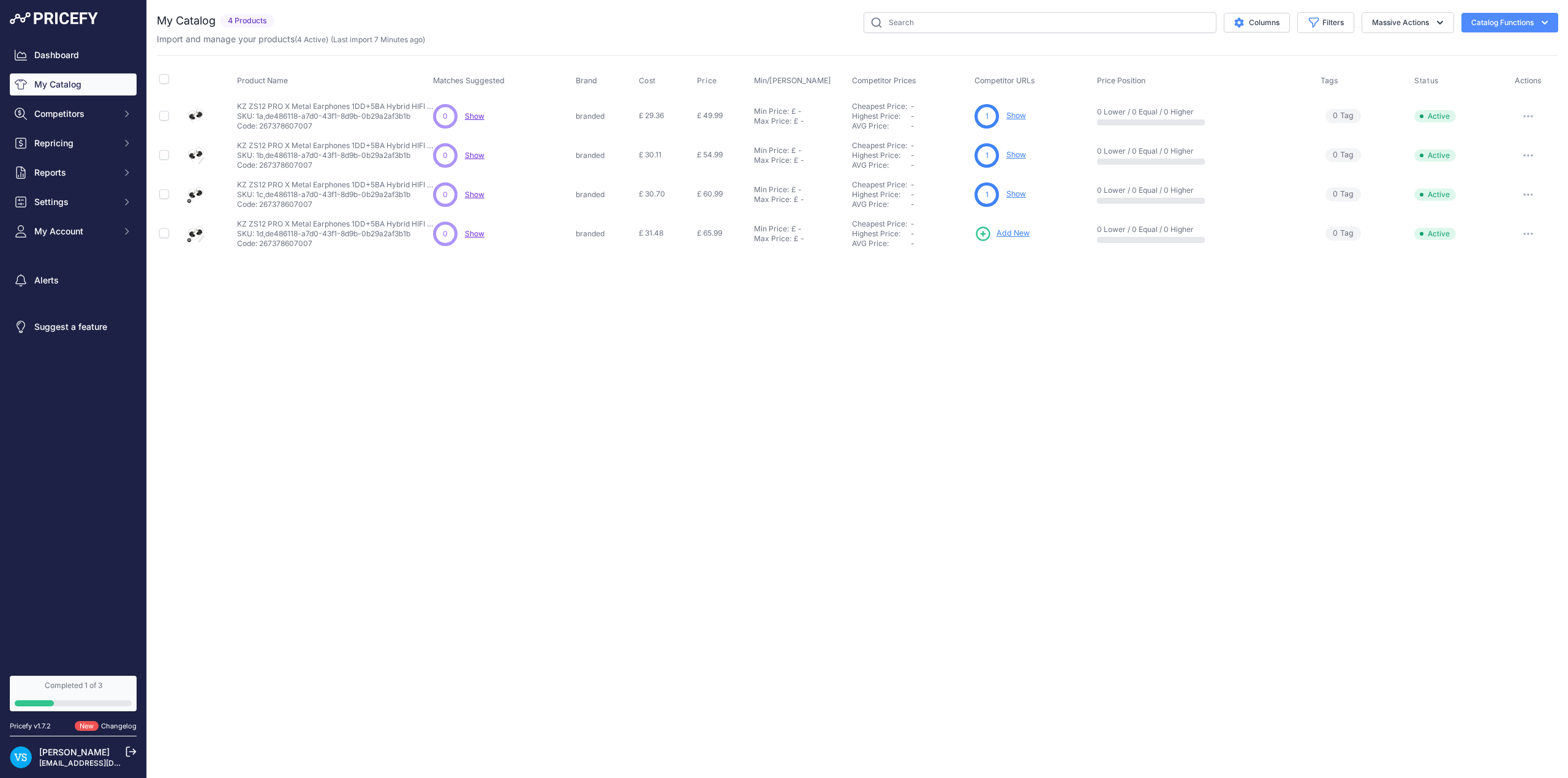
click at [1015, 233] on span "Add New" at bounding box center [1012, 234] width 33 height 11
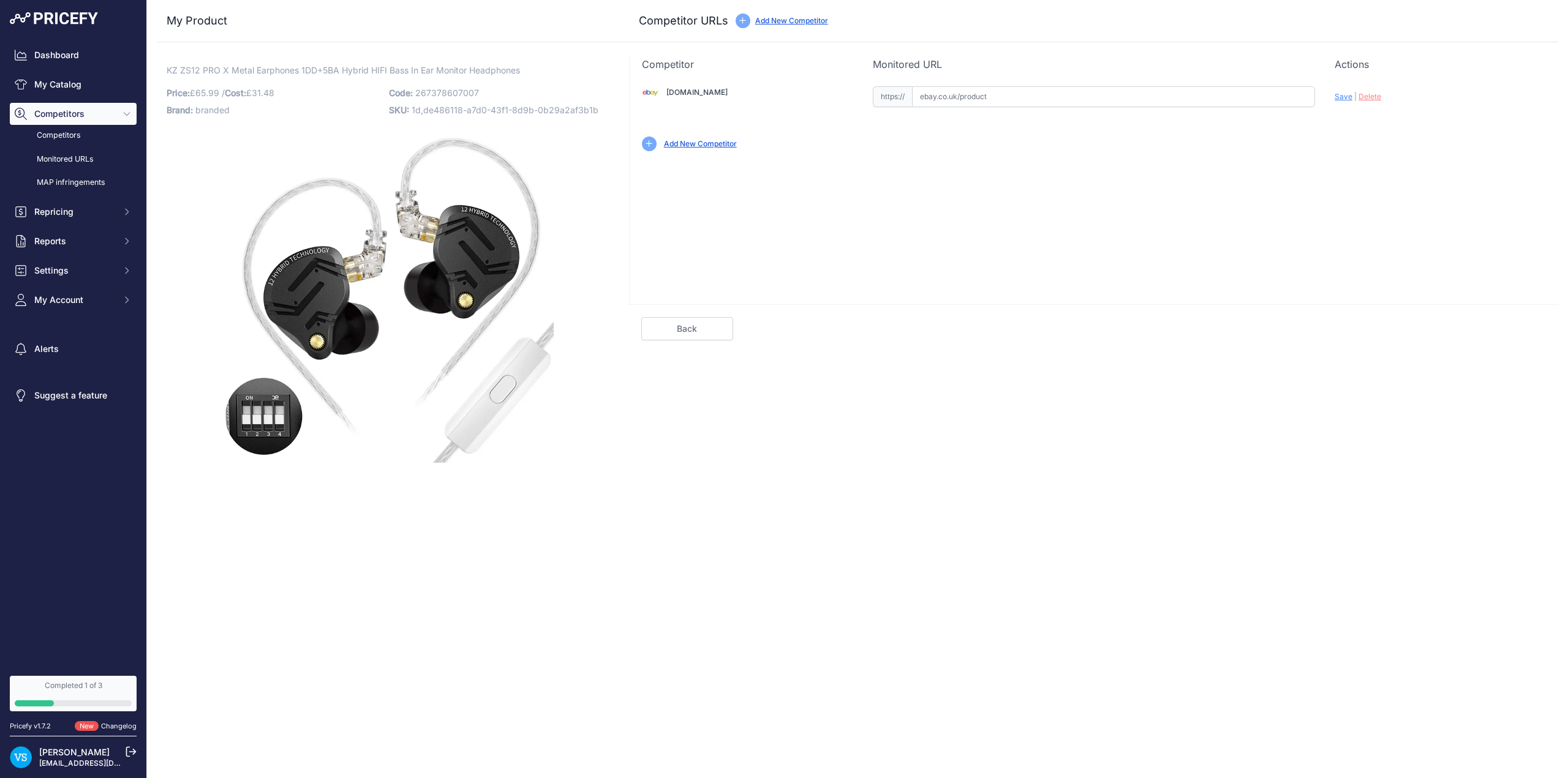
click at [954, 94] on input "text" at bounding box center [1113, 97] width 403 height 21
paste input "https://www.ebay.co.uk/itm/226693270689?var=525868576037"
click at [1340, 98] on span "Save" at bounding box center [1343, 97] width 18 height 9
type input "https://www.ebay.co.uk/itm/226693270689?var=525868576037&prirule_jdsnikfkfjsd=9…"
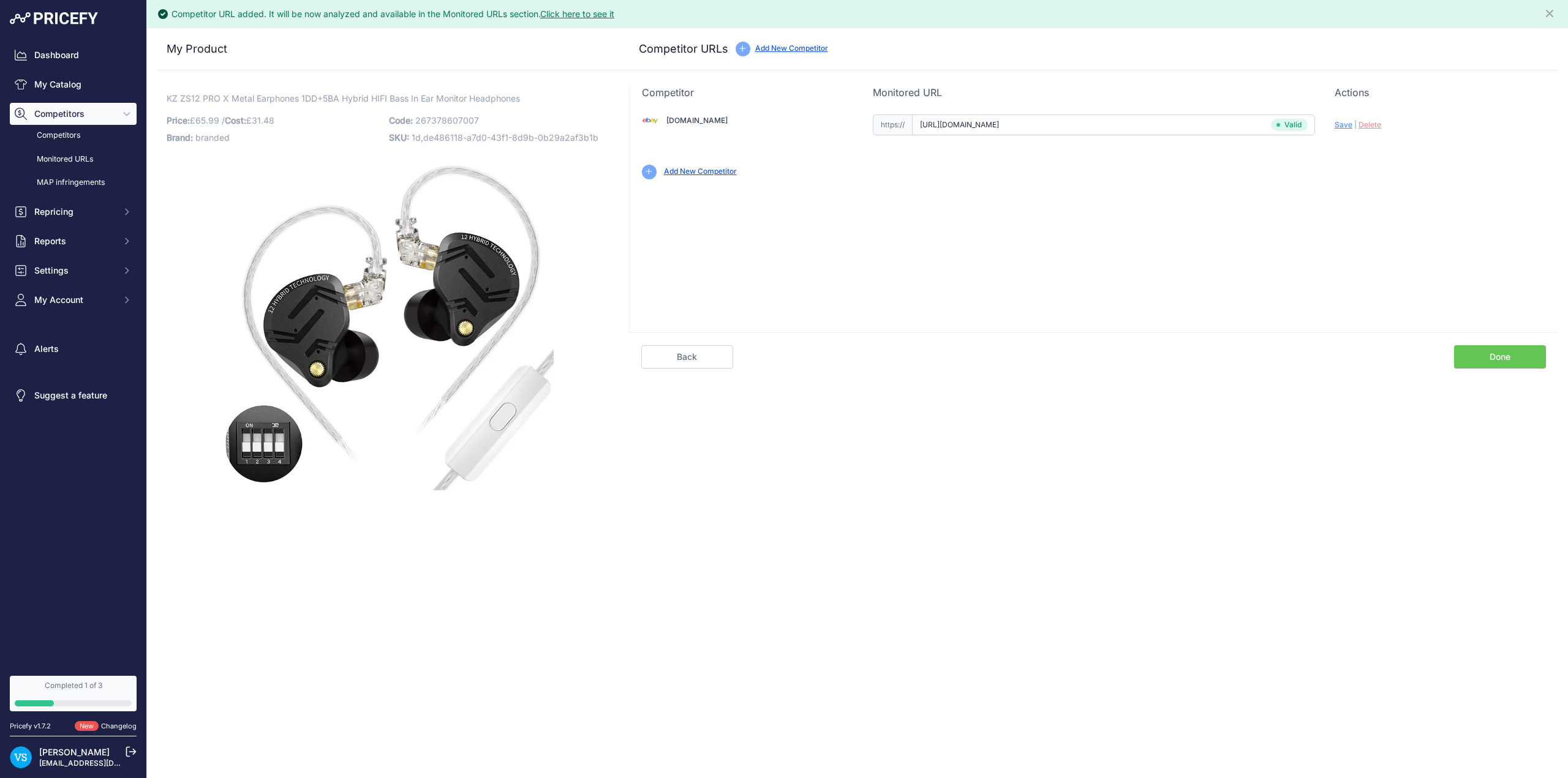
click at [1485, 358] on link "Done" at bounding box center [1500, 357] width 92 height 24
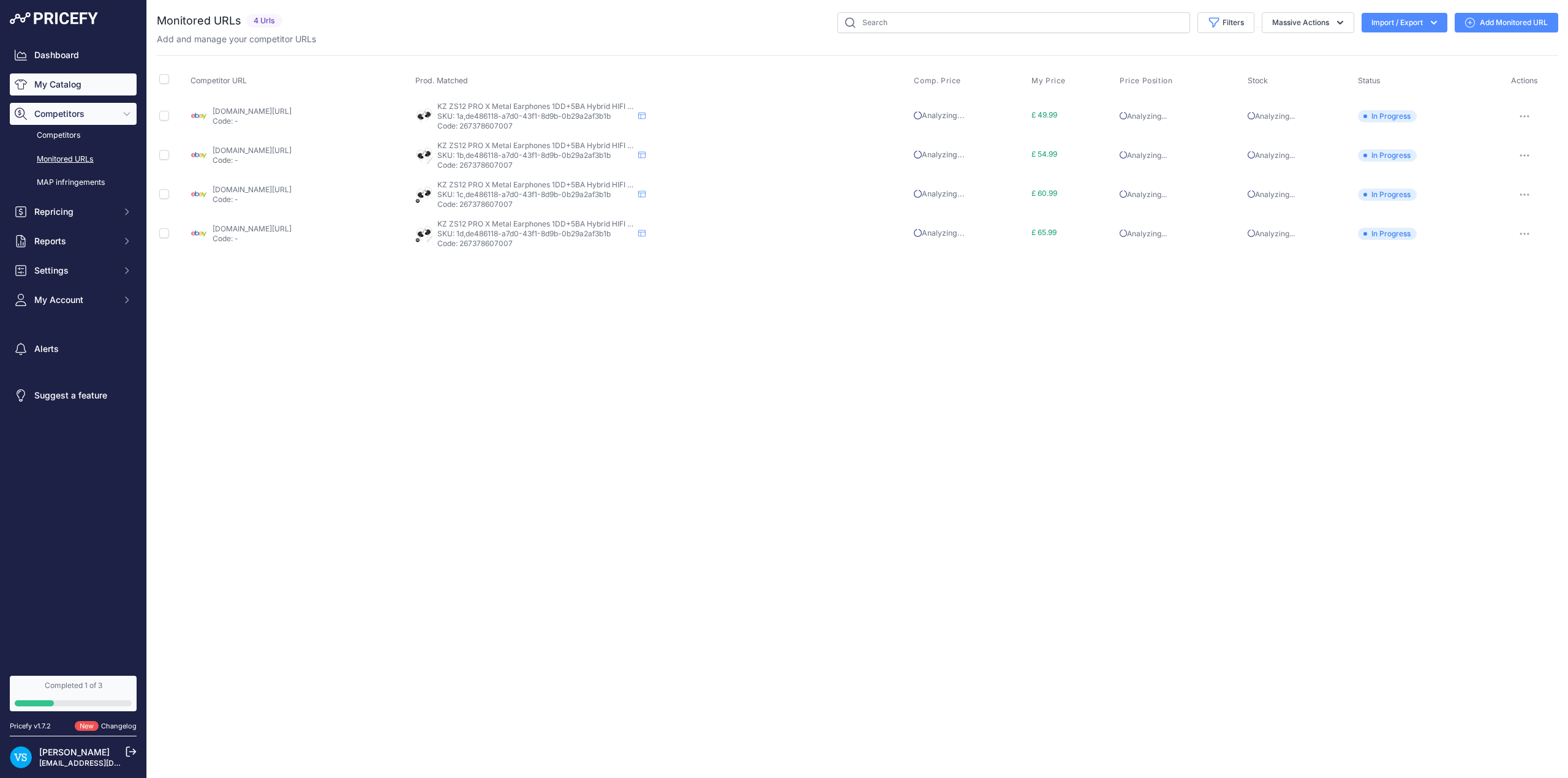
click at [69, 85] on link "My Catalog" at bounding box center [72, 84] width 126 height 22
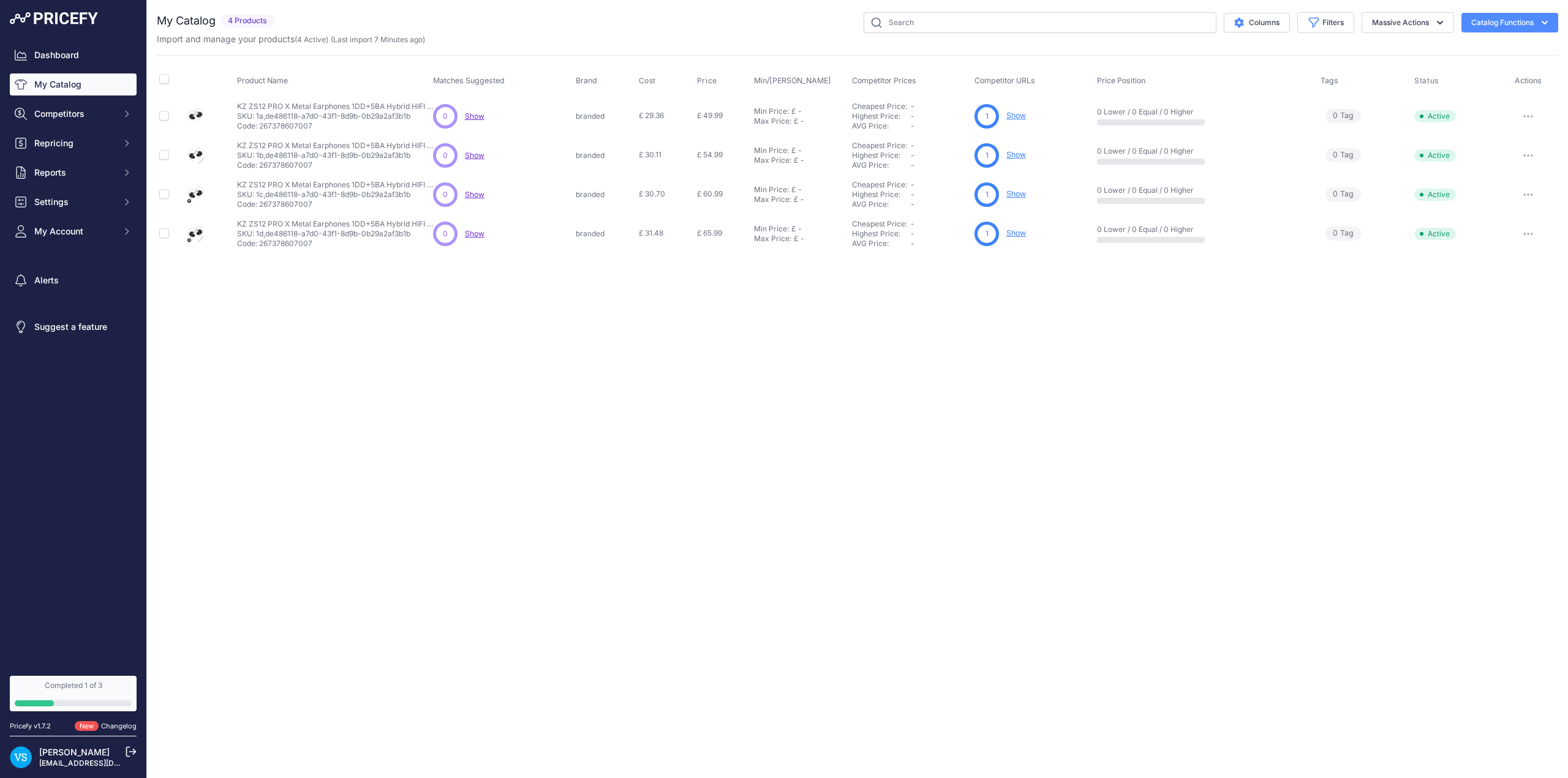
click at [1017, 113] on link "Show" at bounding box center [1015, 116] width 20 height 9
click at [85, 180] on button "Reports" at bounding box center [72, 172] width 126 height 22
click at [62, 192] on link "My Reports" at bounding box center [72, 194] width 126 height 22
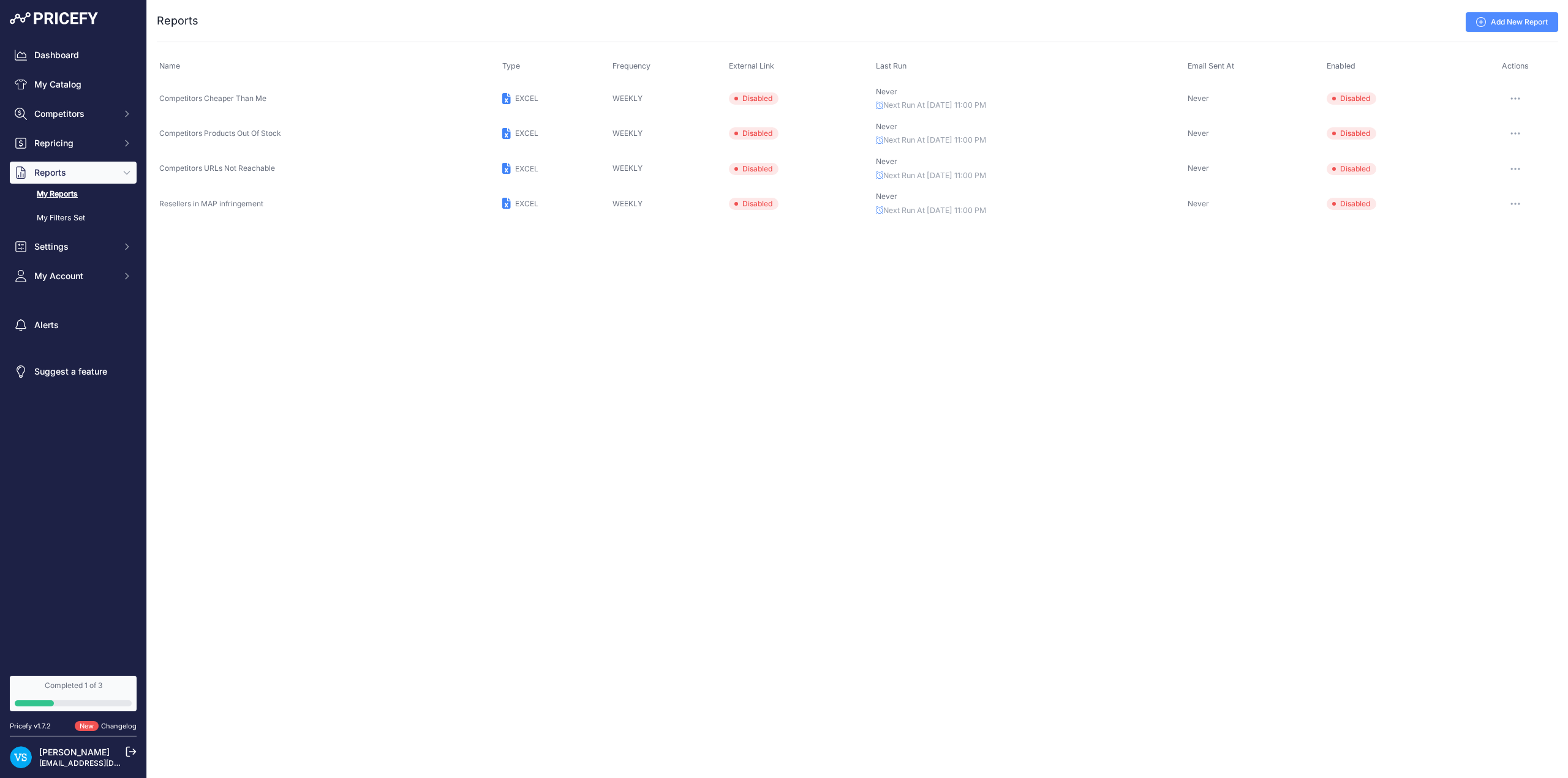
click at [751, 99] on span "Disabled" at bounding box center [753, 98] width 49 height 12
click at [1363, 95] on span "Disabled" at bounding box center [1351, 98] width 49 height 12
click at [69, 116] on span "Competitors" at bounding box center [74, 113] width 80 height 12
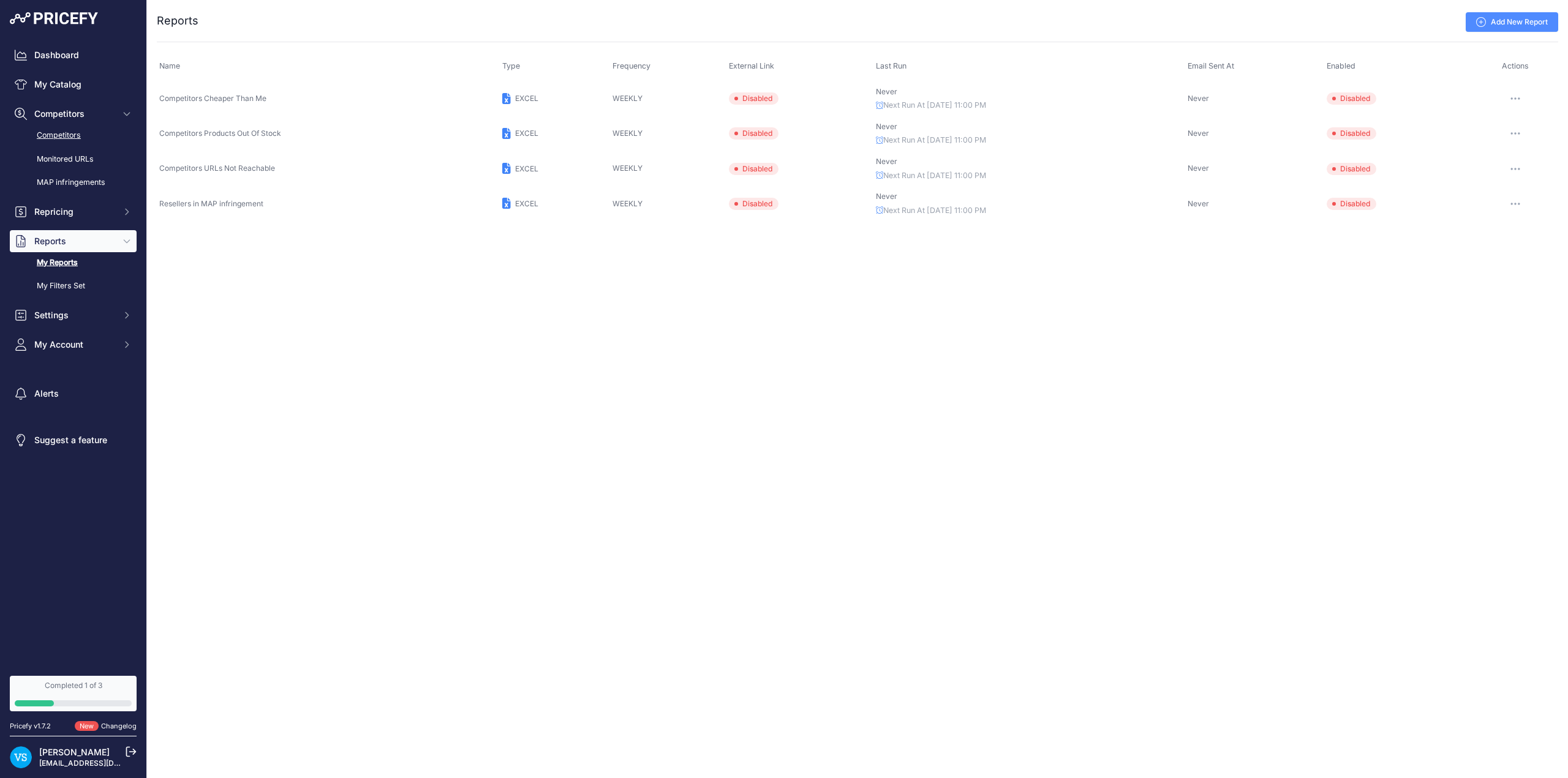
click at [66, 135] on link "Competitors" at bounding box center [72, 136] width 126 height 22
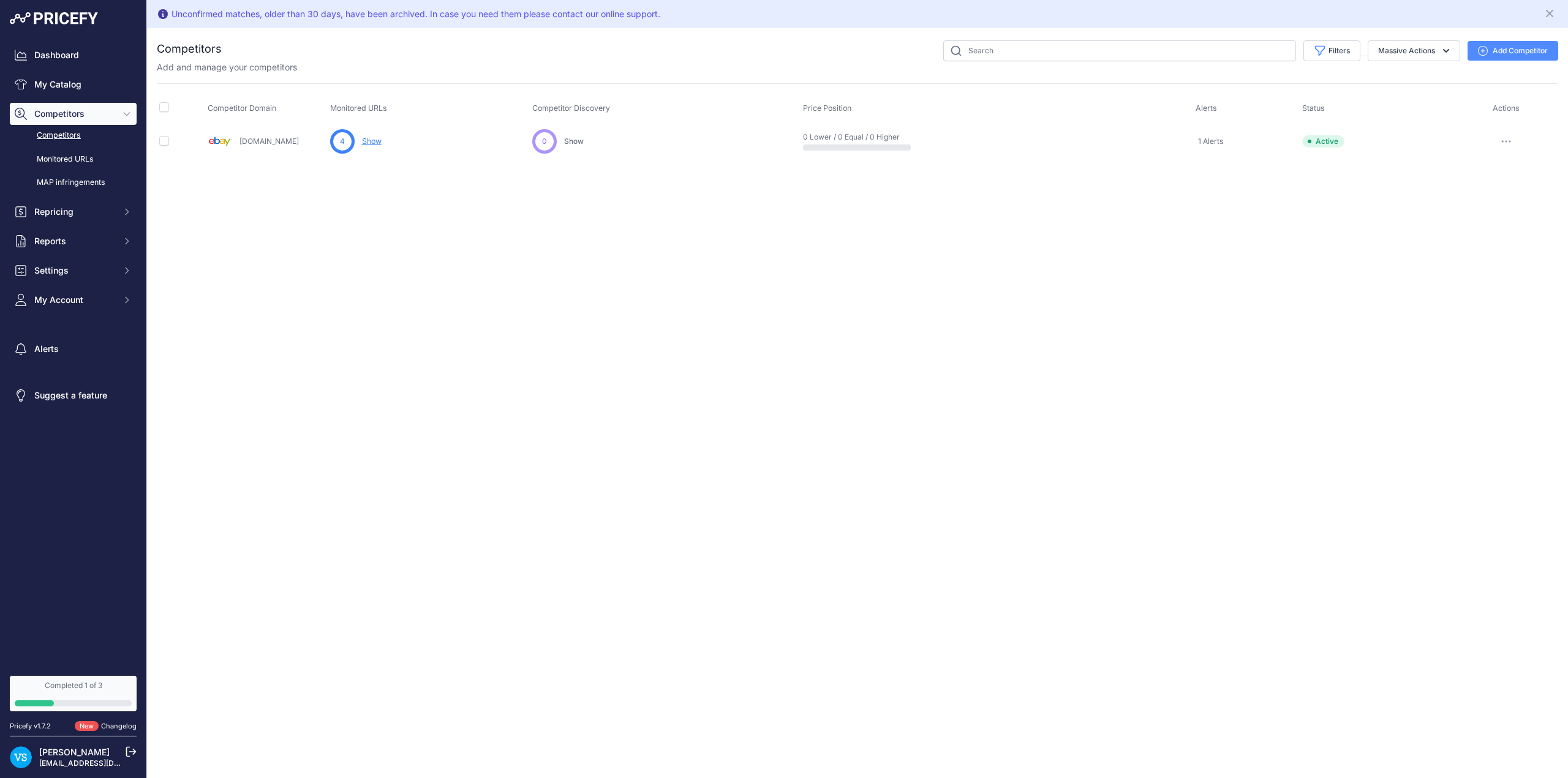
click at [1213, 141] on span "1 Alerts" at bounding box center [1210, 142] width 25 height 9
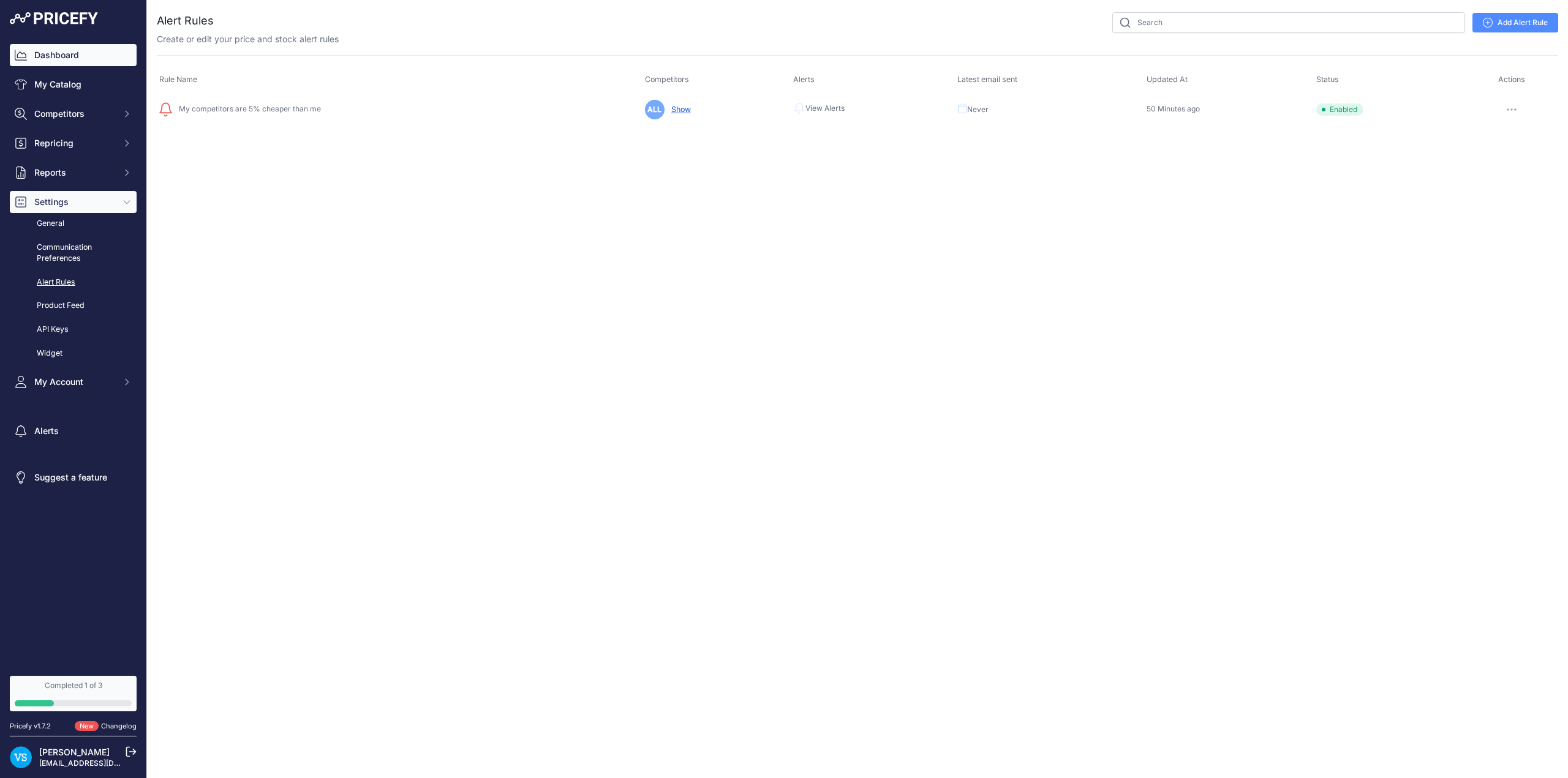
click at [41, 56] on link "Dashboard" at bounding box center [72, 54] width 126 height 22
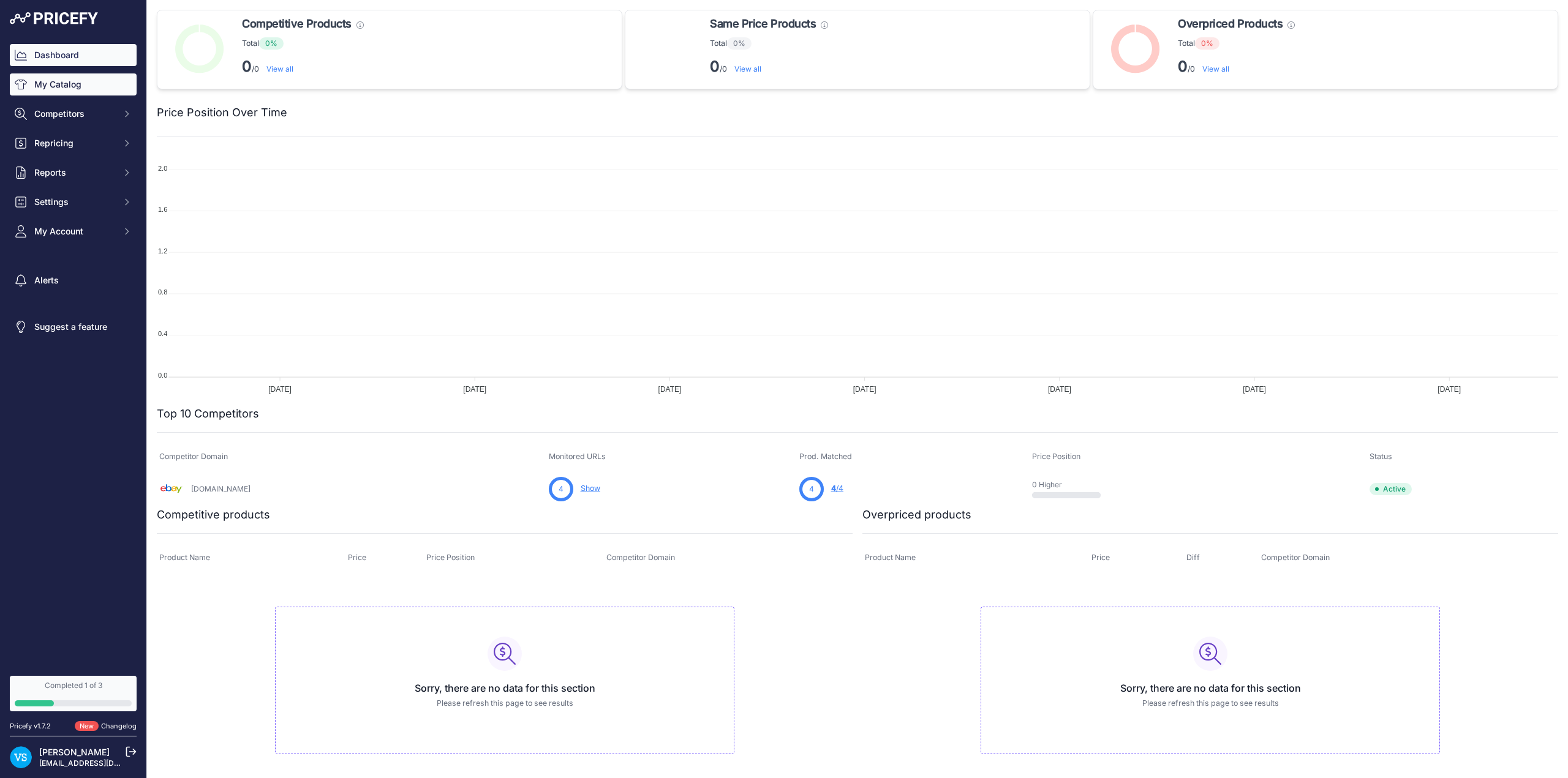
click at [70, 82] on link "My Catalog" at bounding box center [72, 84] width 126 height 22
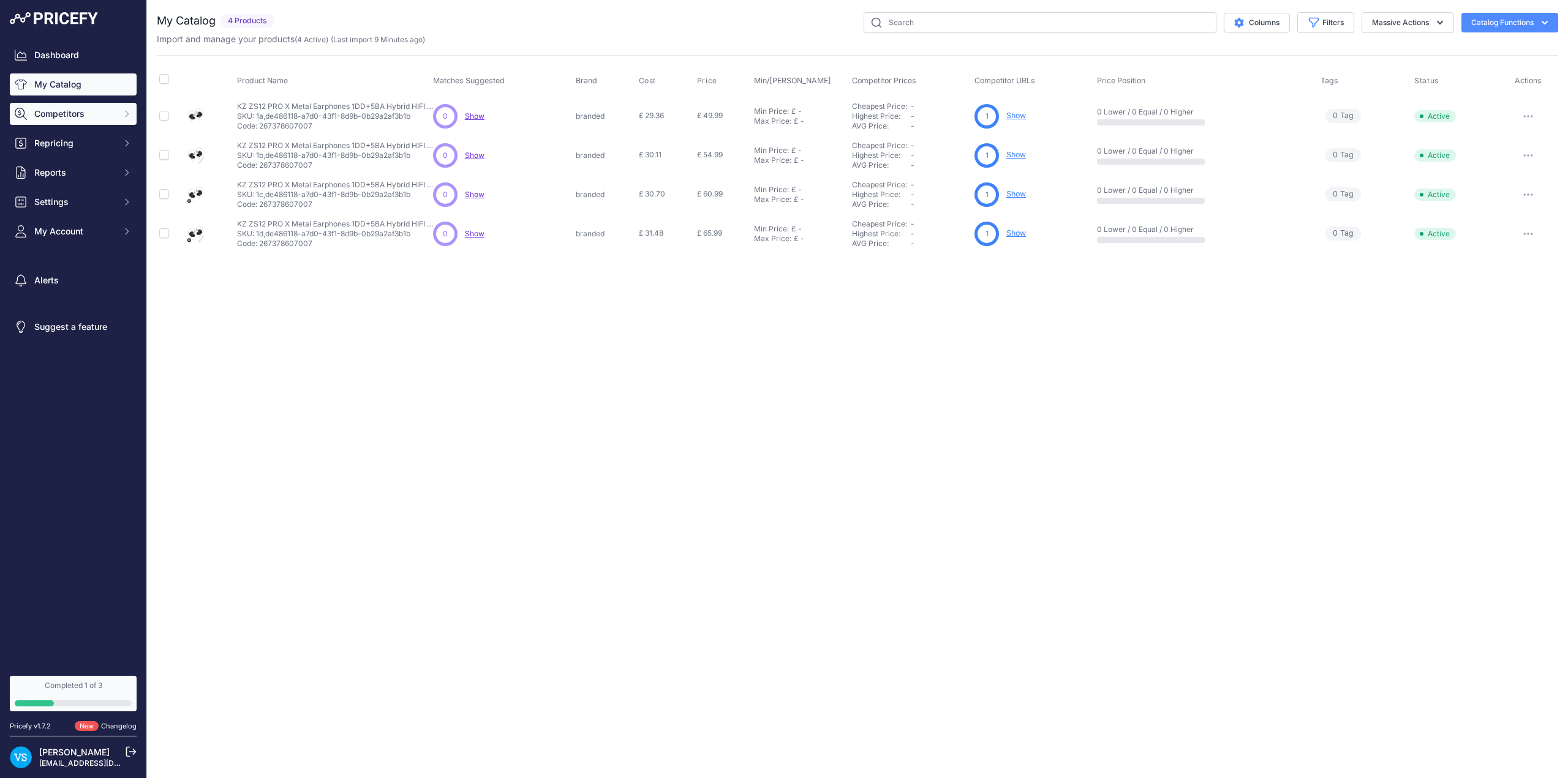
click at [68, 118] on span "Competitors" at bounding box center [74, 113] width 80 height 12
click at [63, 130] on link "Competitors" at bounding box center [72, 136] width 126 height 22
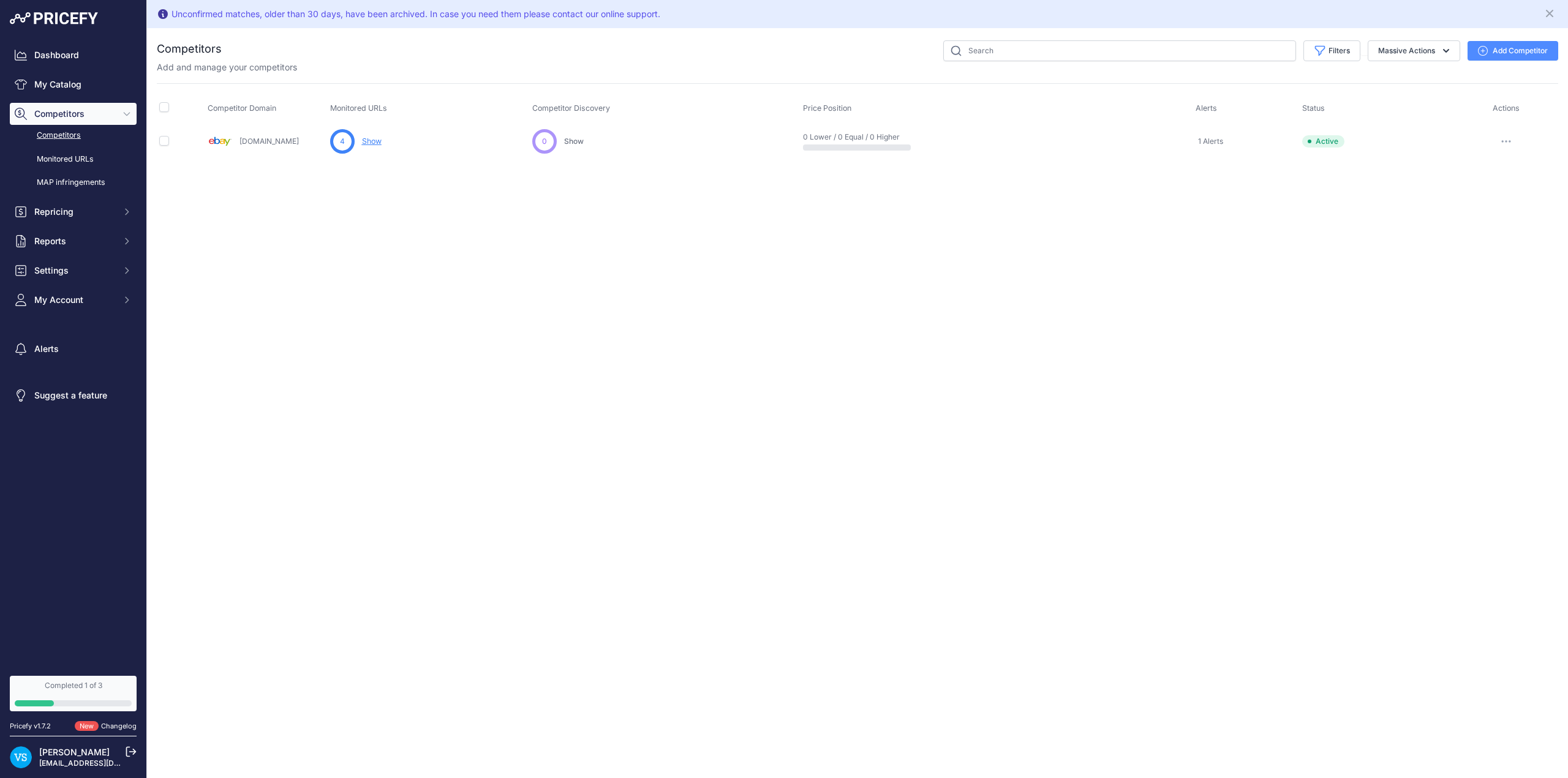
click at [71, 137] on link "Competitors" at bounding box center [72, 136] width 126 height 22
click at [368, 145] on link "Show" at bounding box center [371, 142] width 20 height 9
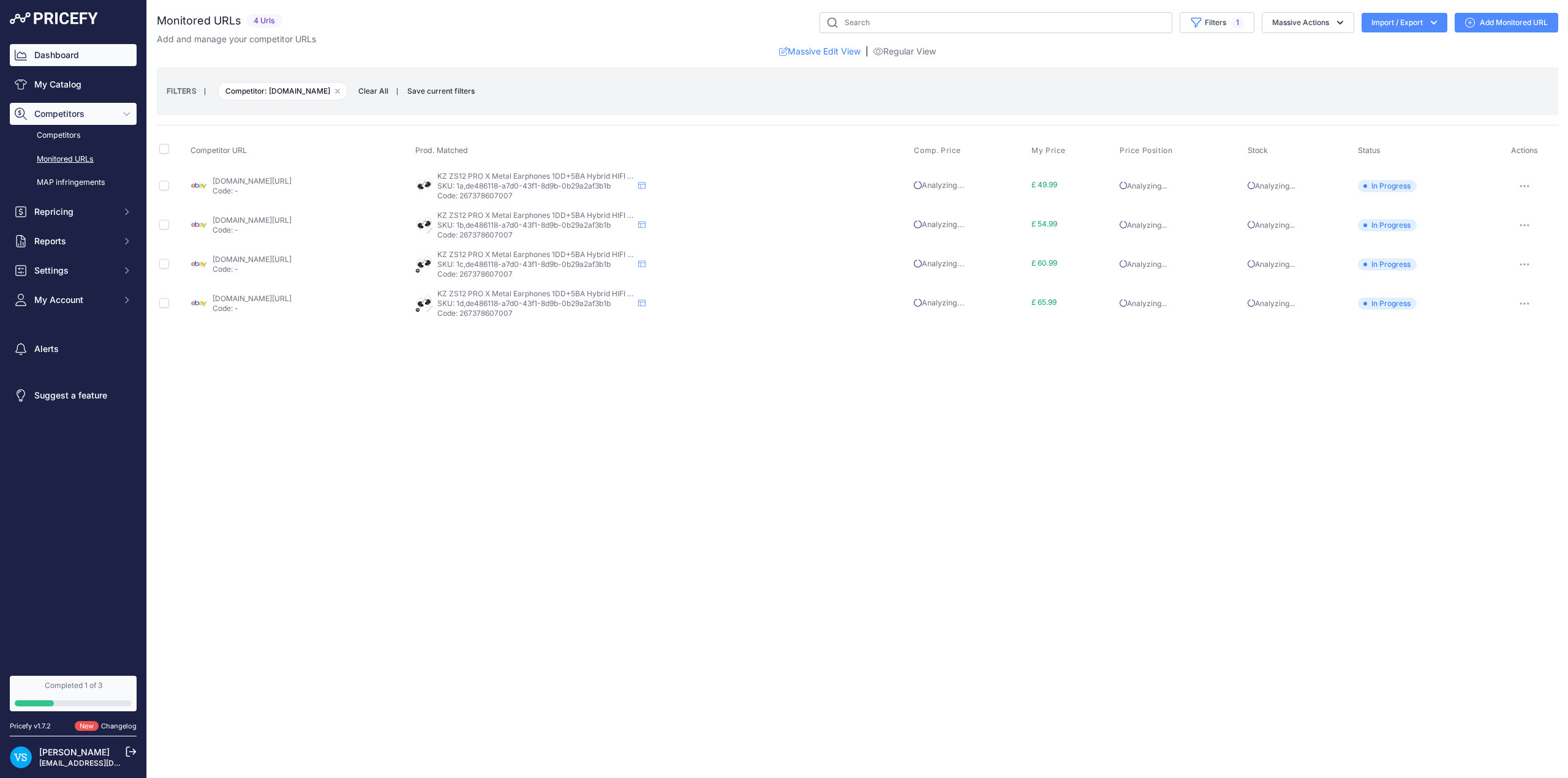
click at [51, 47] on link "Dashboard" at bounding box center [72, 54] width 126 height 22
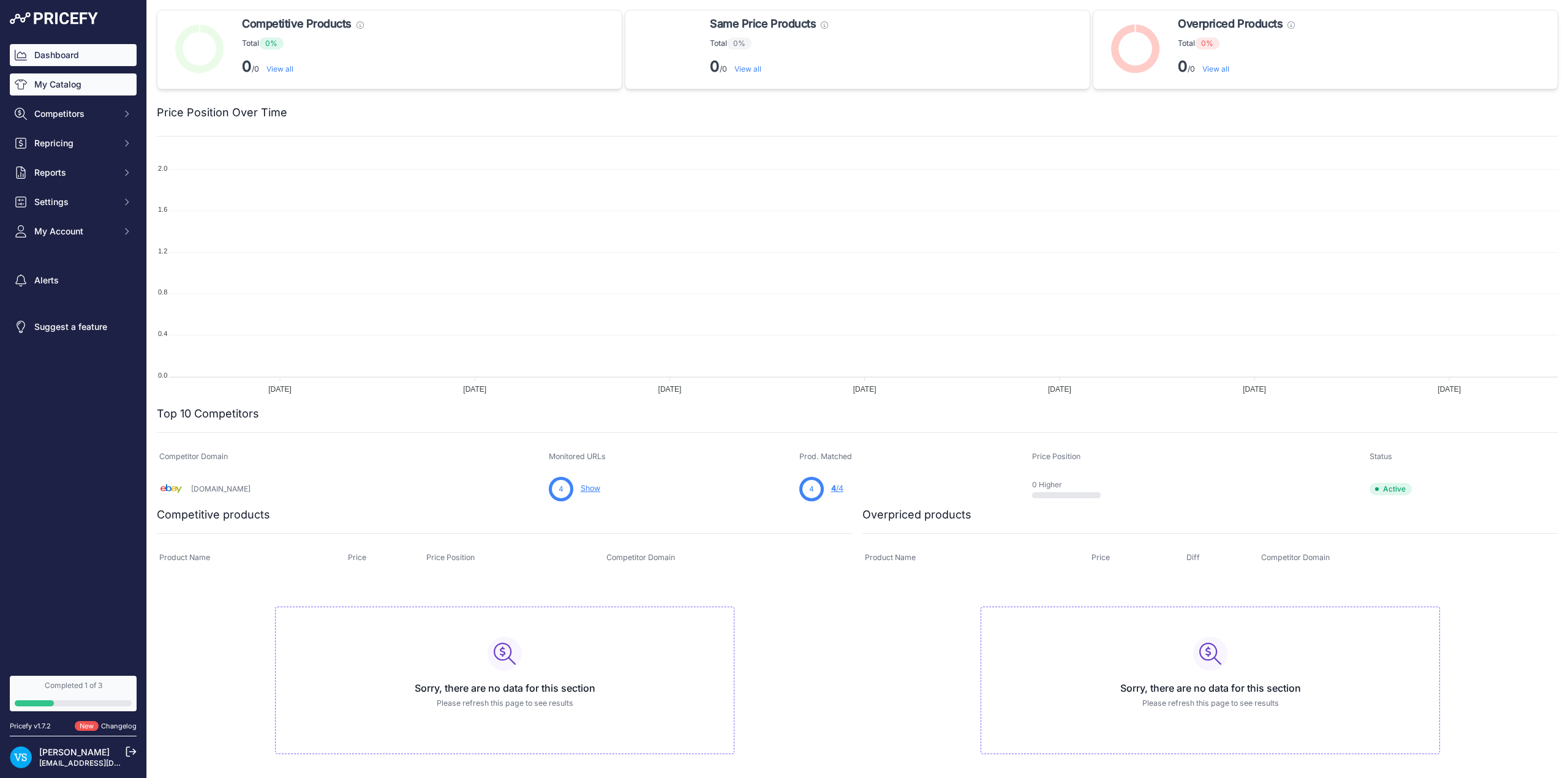
click at [77, 92] on link "My Catalog" at bounding box center [72, 84] width 126 height 22
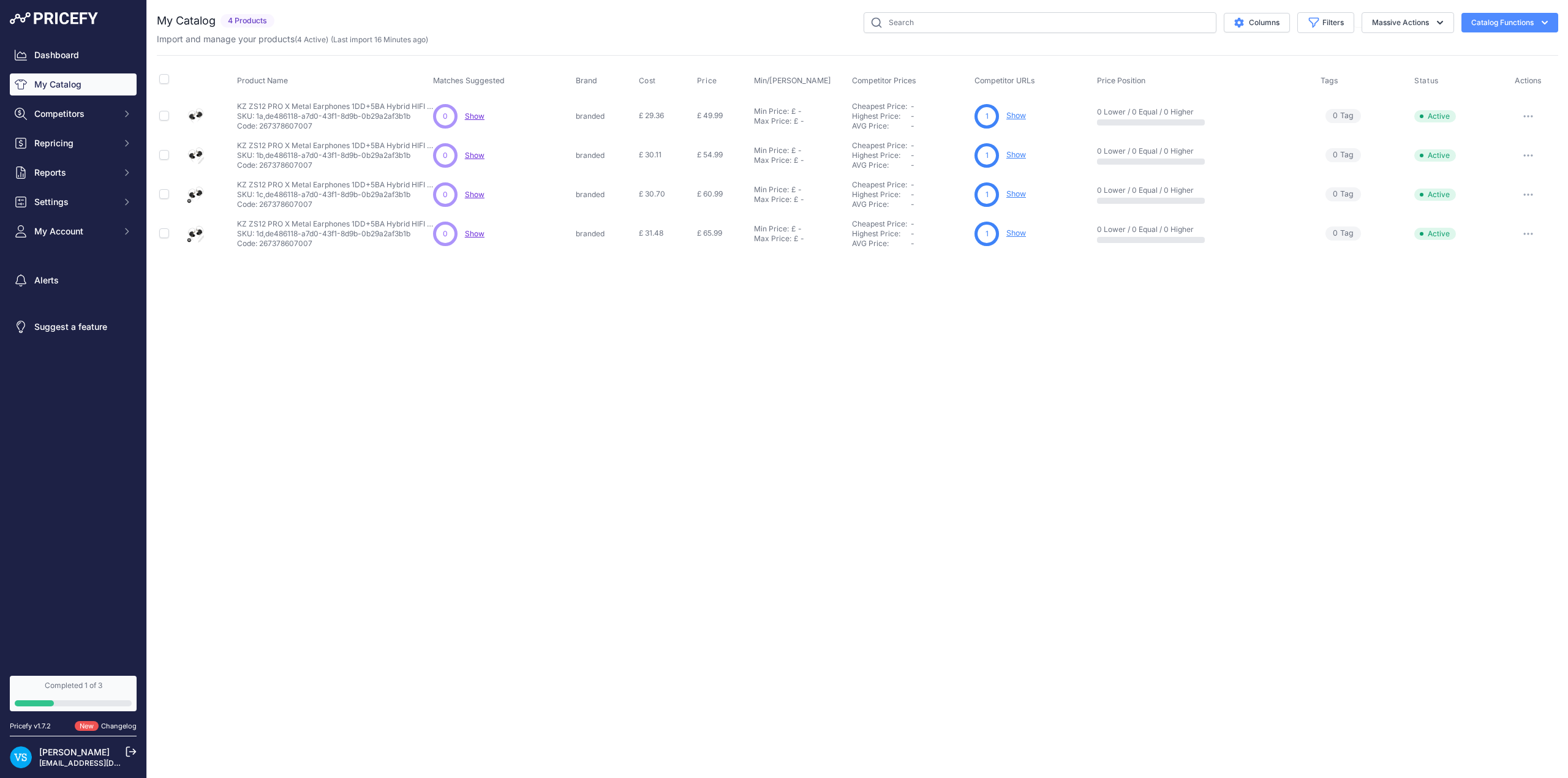
click at [1025, 116] on link "Show" at bounding box center [1015, 116] width 20 height 9
